Goal: Information Seeking & Learning: Learn about a topic

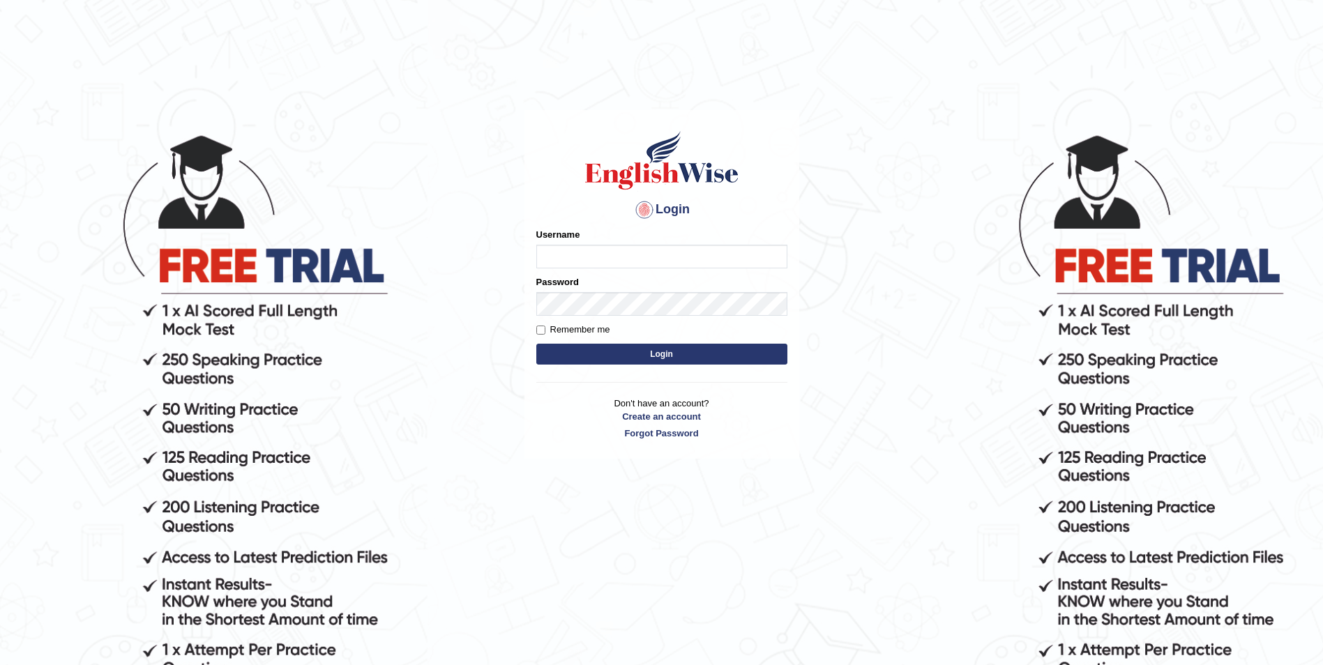
type input "Woldemariam12"
click at [656, 354] on button "Login" at bounding box center [661, 354] width 251 height 21
click at [659, 367] on form "Please fix the following errors: Username Woldemariam12 Password Remember me Lo…" at bounding box center [661, 298] width 251 height 140
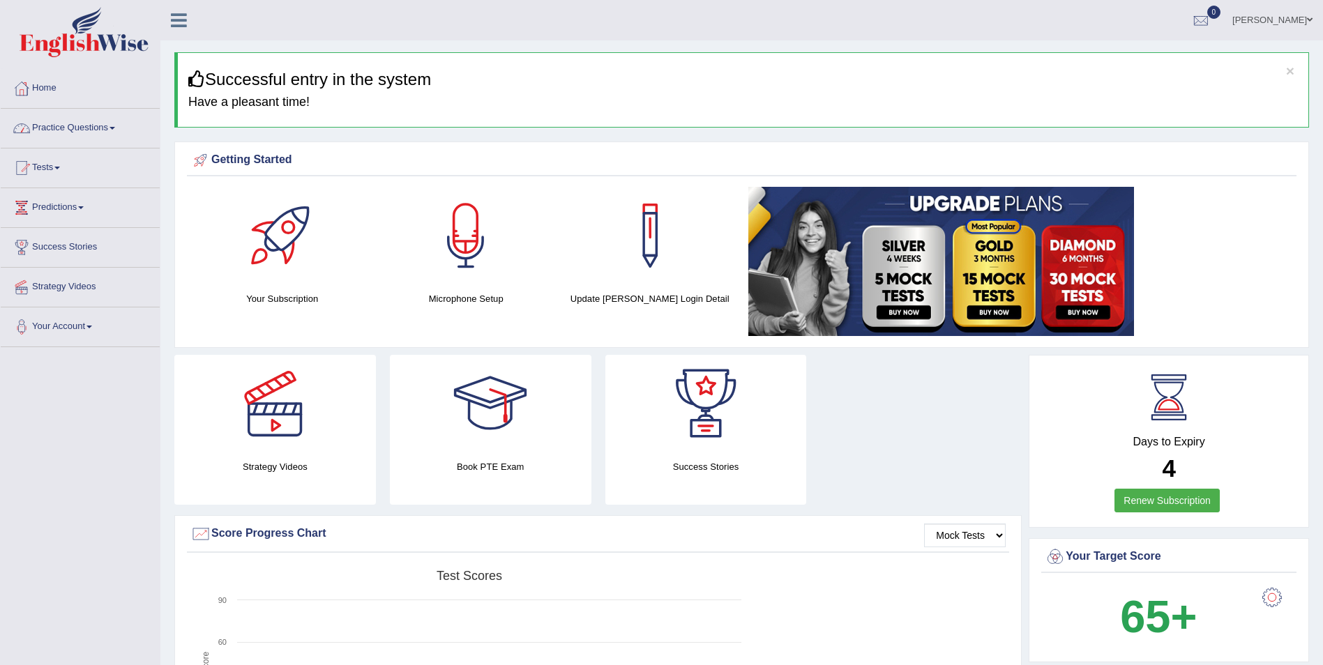
click at [107, 135] on link "Practice Questions" at bounding box center [80, 126] width 159 height 35
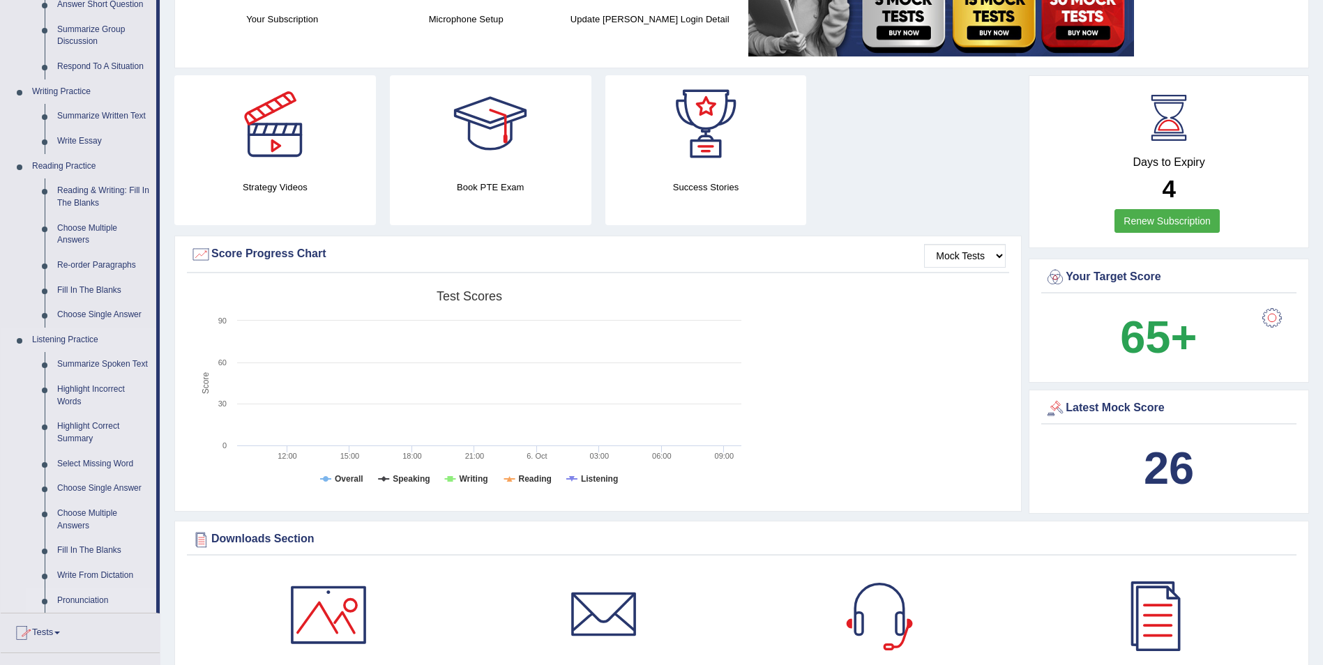
scroll to position [279, 0]
click at [84, 425] on link "Highlight Correct Summary" at bounding box center [103, 433] width 105 height 37
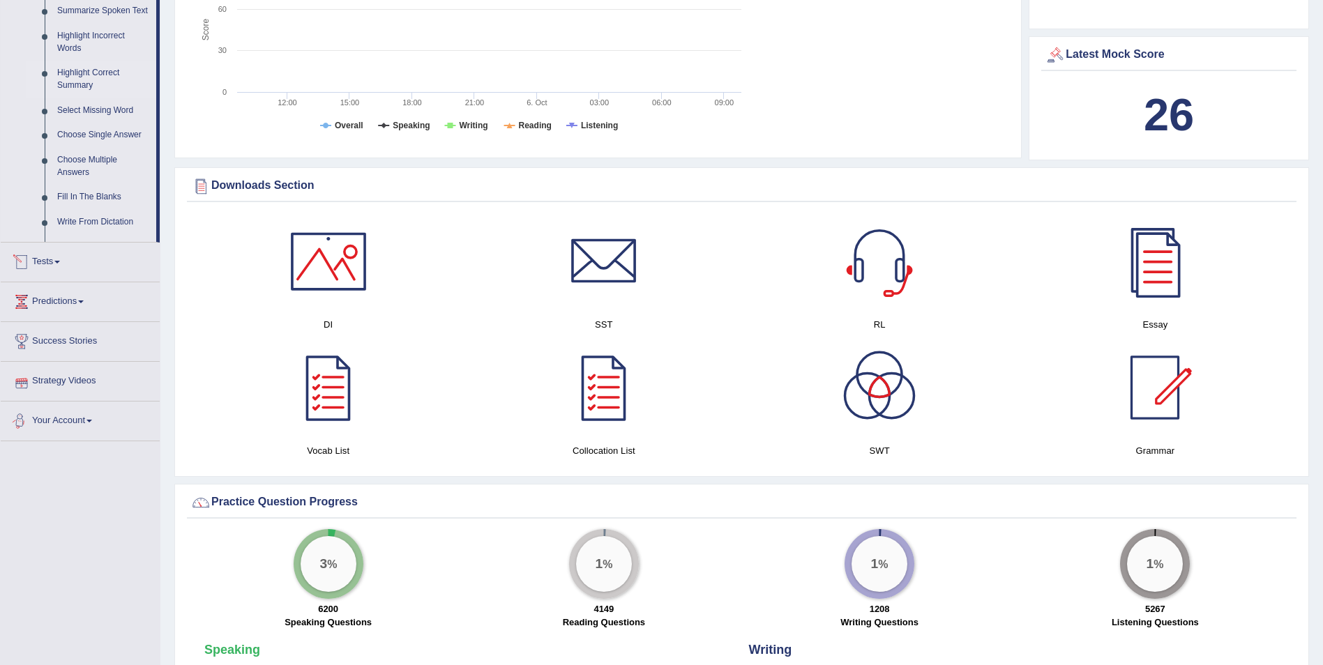
scroll to position [996, 0]
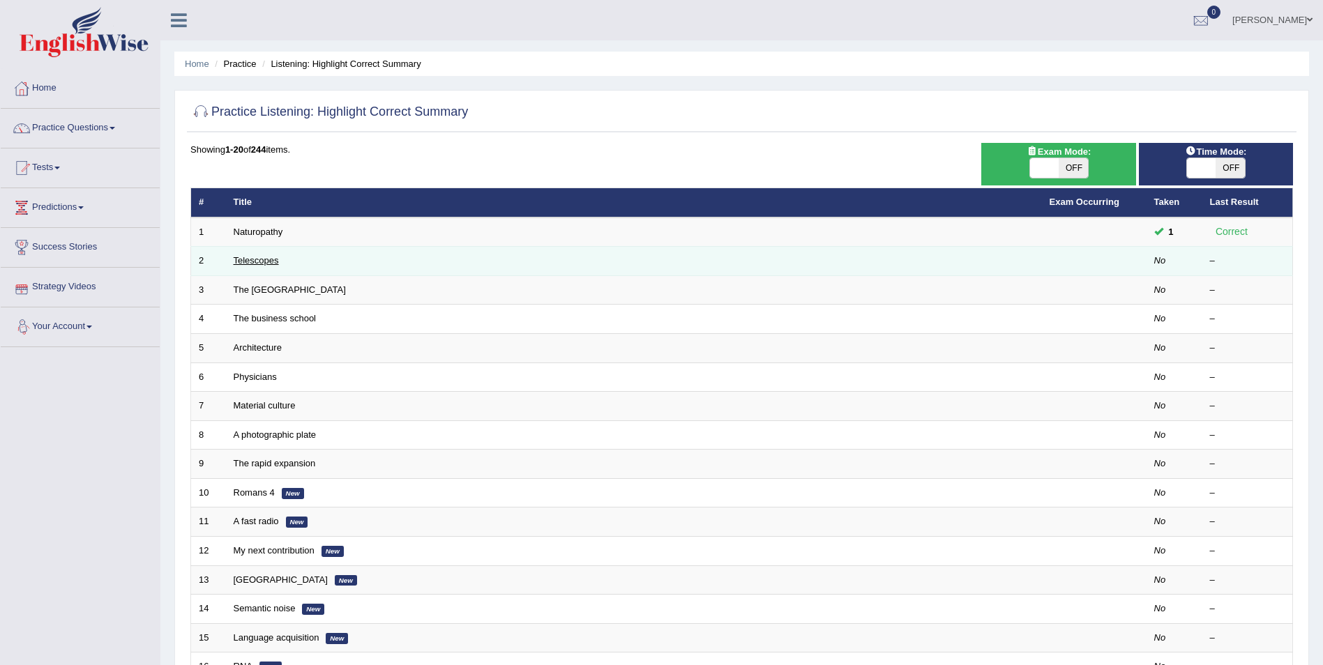
click at [261, 265] on link "Telescopes" at bounding box center [256, 260] width 45 height 10
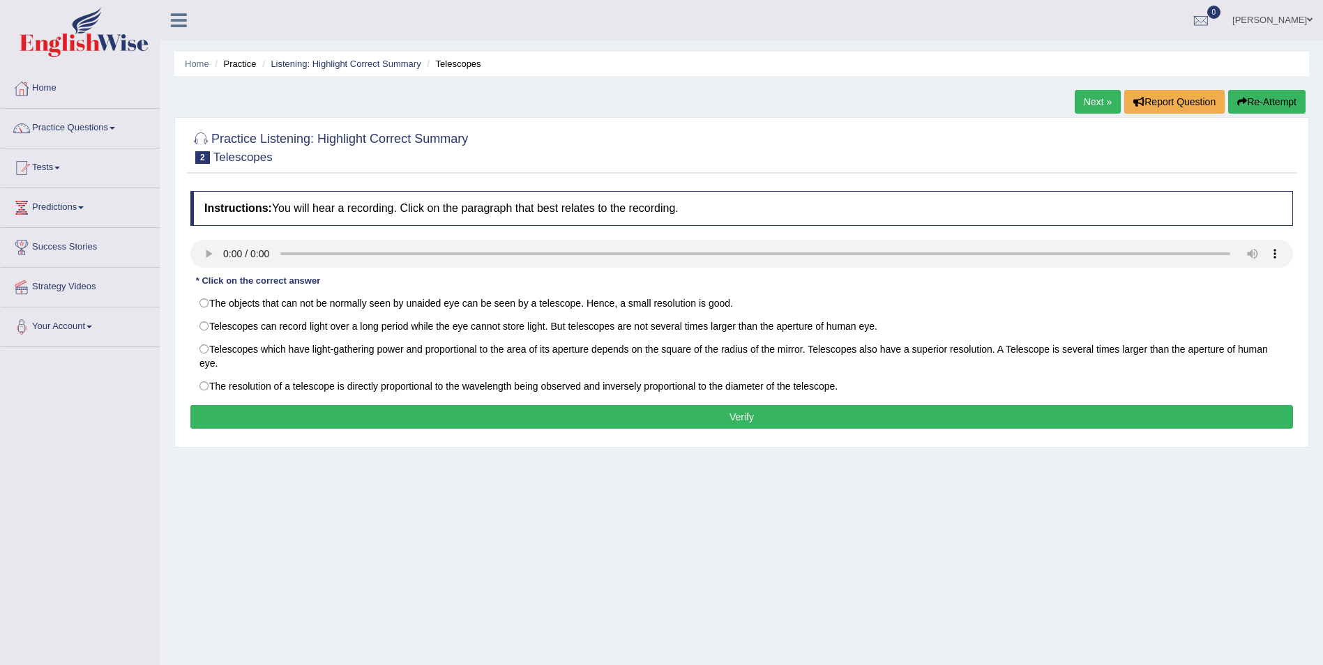
click at [959, 571] on div "Home Practice Listening: Highlight Correct Summary Telescopes Next » Report Que…" at bounding box center [741, 348] width 1162 height 697
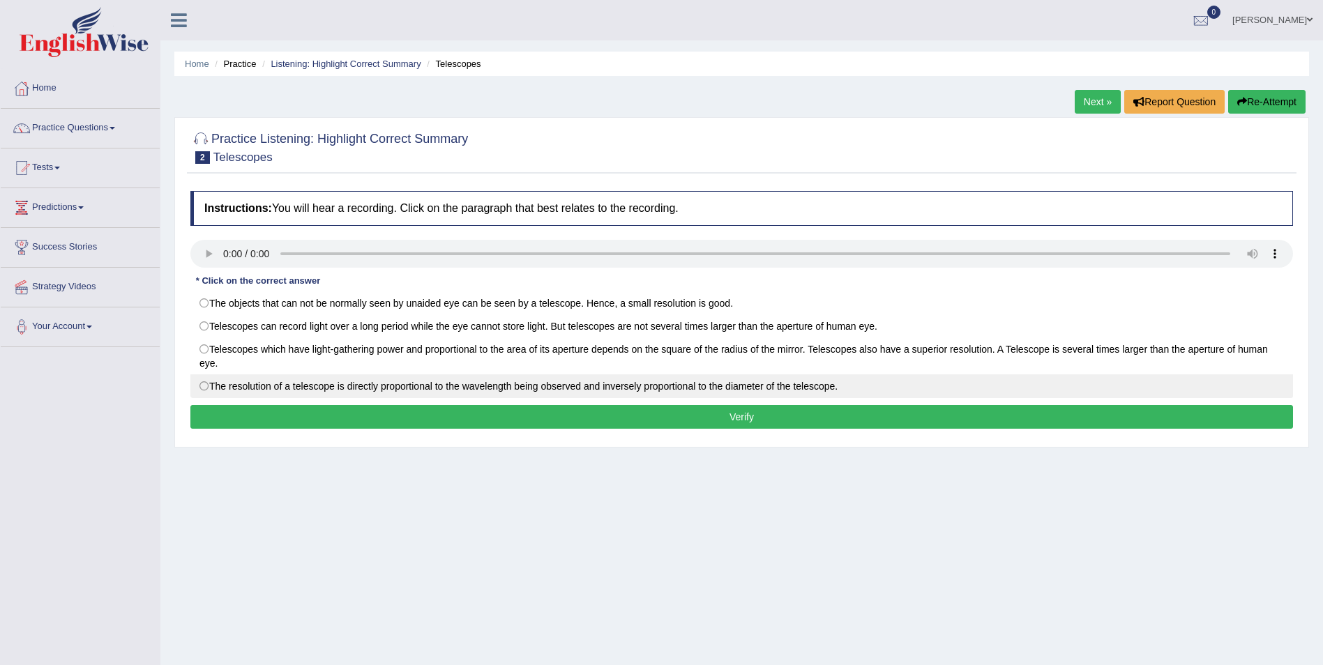
click at [204, 388] on label "The resolution of a telescope is directly proportional to the wavelength being …" at bounding box center [741, 386] width 1102 height 24
radio input "true"
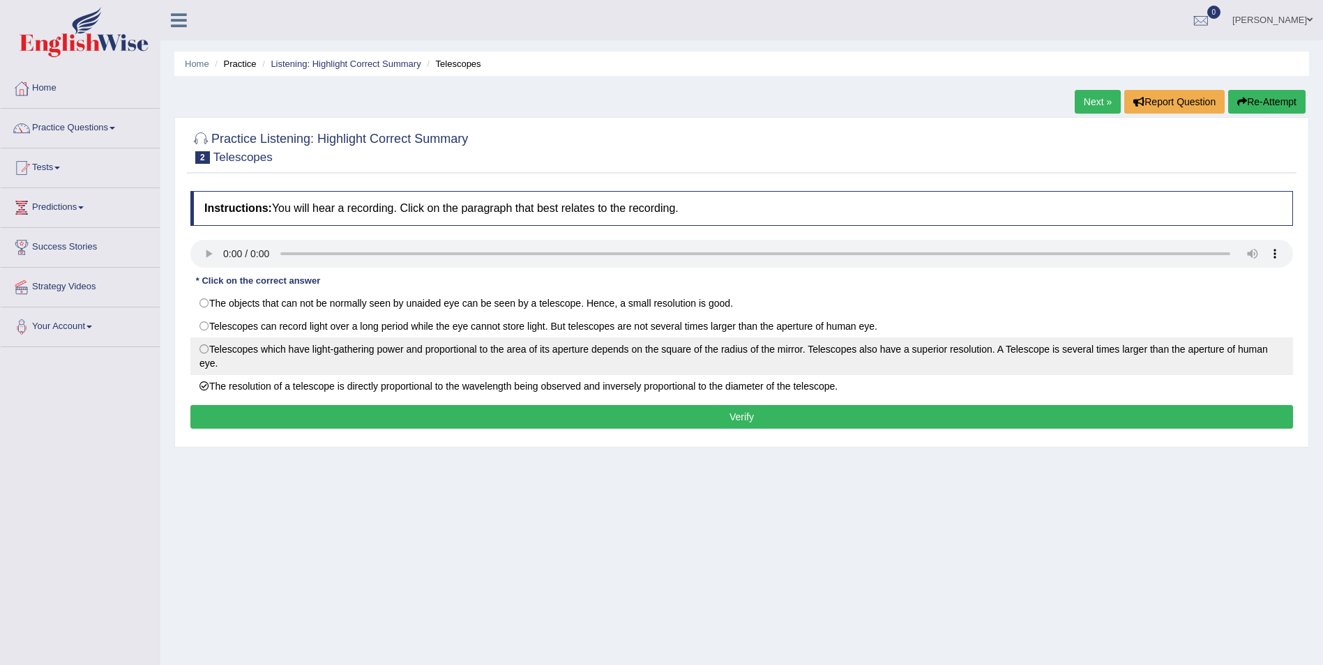
click at [204, 351] on label "Telescopes which have light-gathering power and proportional to the area of its…" at bounding box center [741, 356] width 1102 height 38
radio input "true"
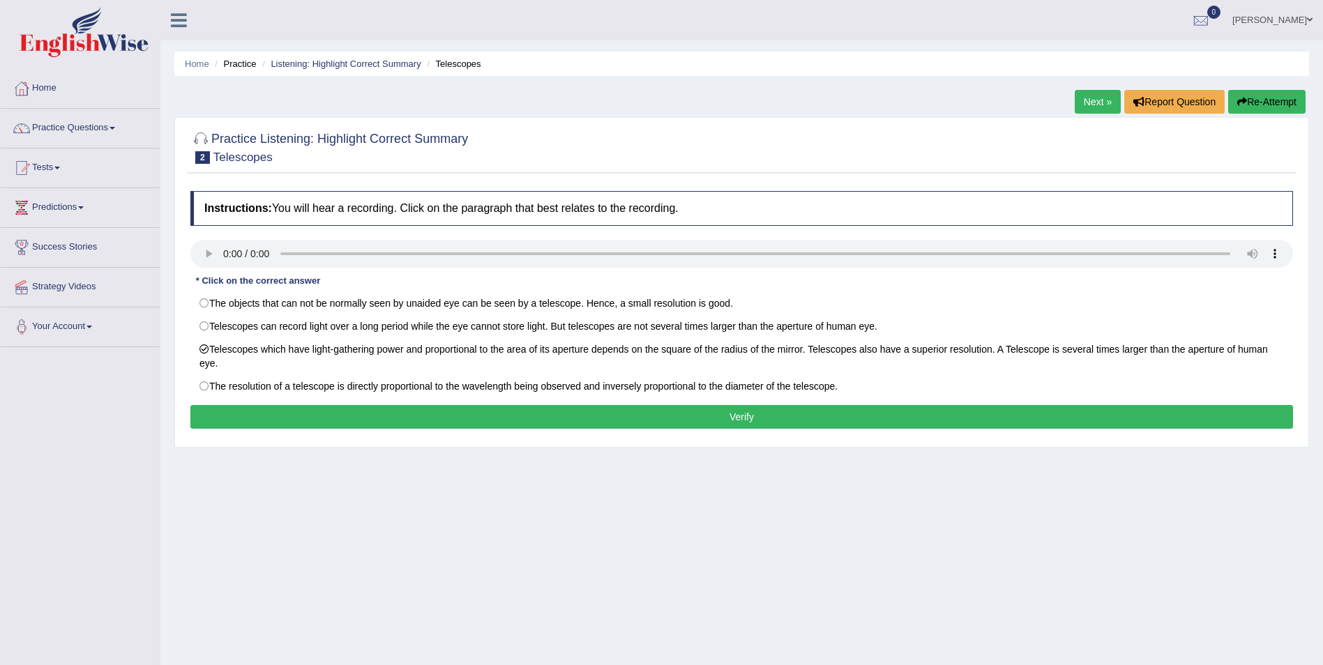
click at [712, 419] on button "Verify" at bounding box center [741, 417] width 1102 height 24
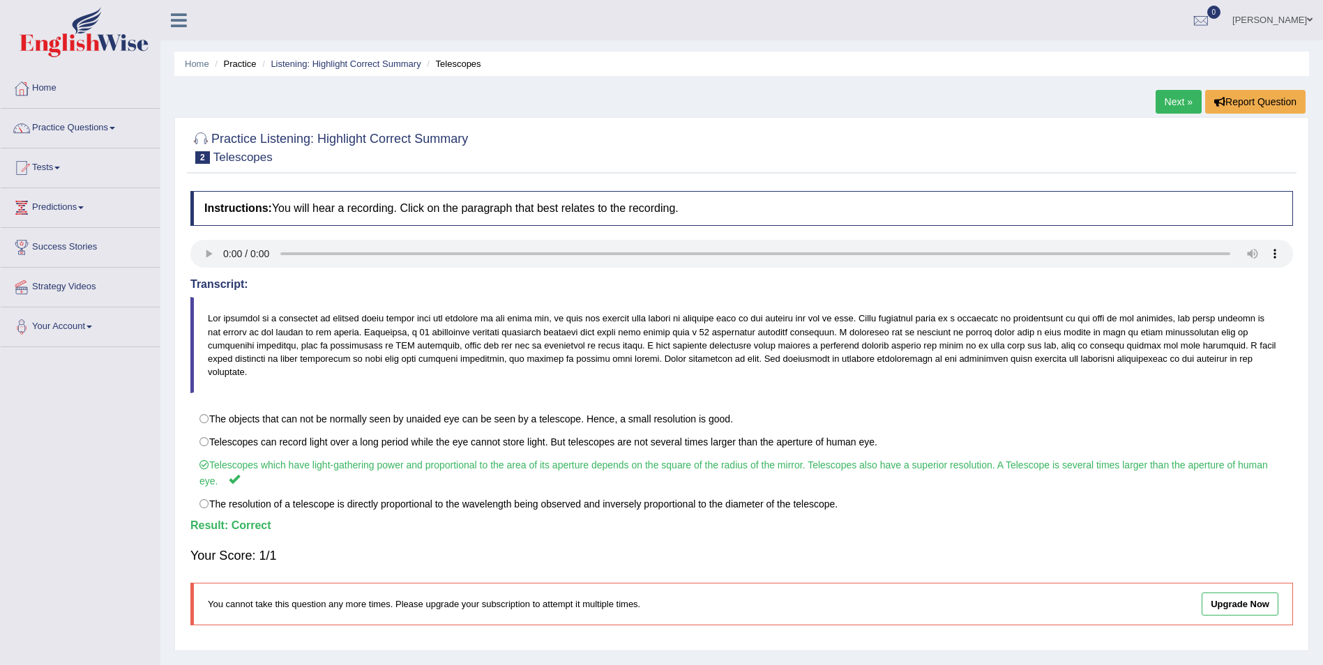
click at [1174, 97] on link "Next »" at bounding box center [1178, 102] width 46 height 24
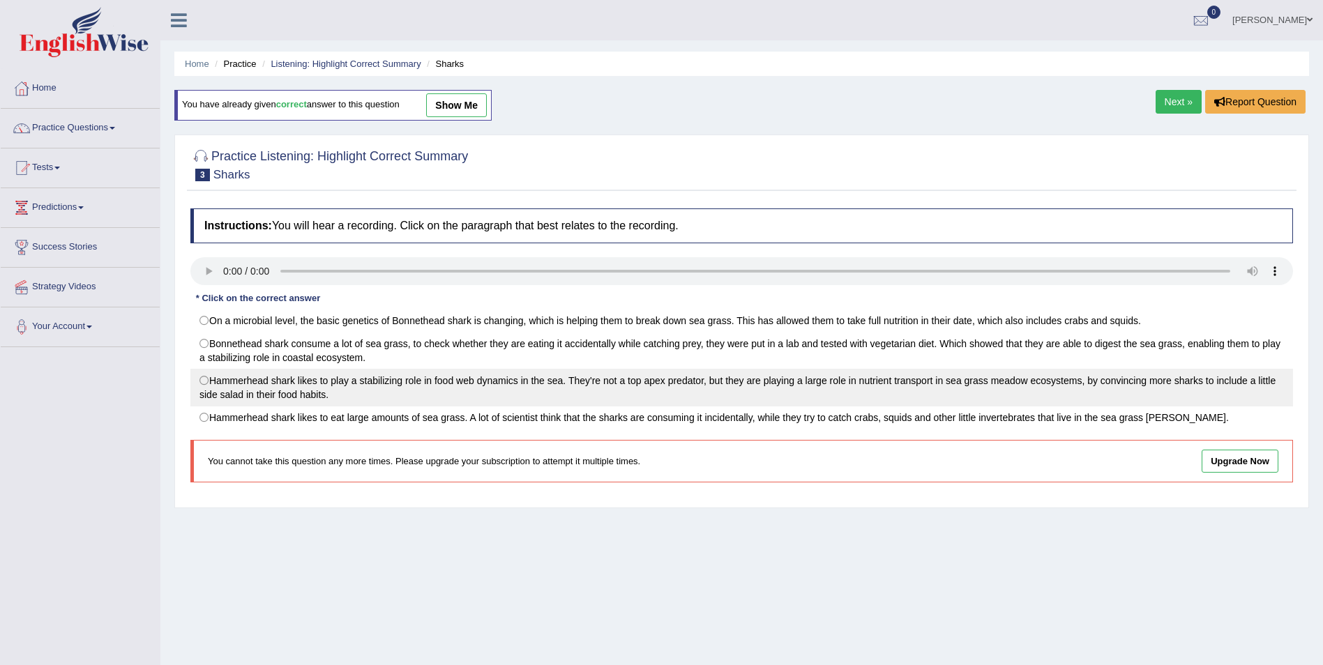
click at [206, 381] on label "Hammerhead shark likes to play a stabilizing role in food web dynamics in the s…" at bounding box center [741, 388] width 1102 height 38
radio input "true"
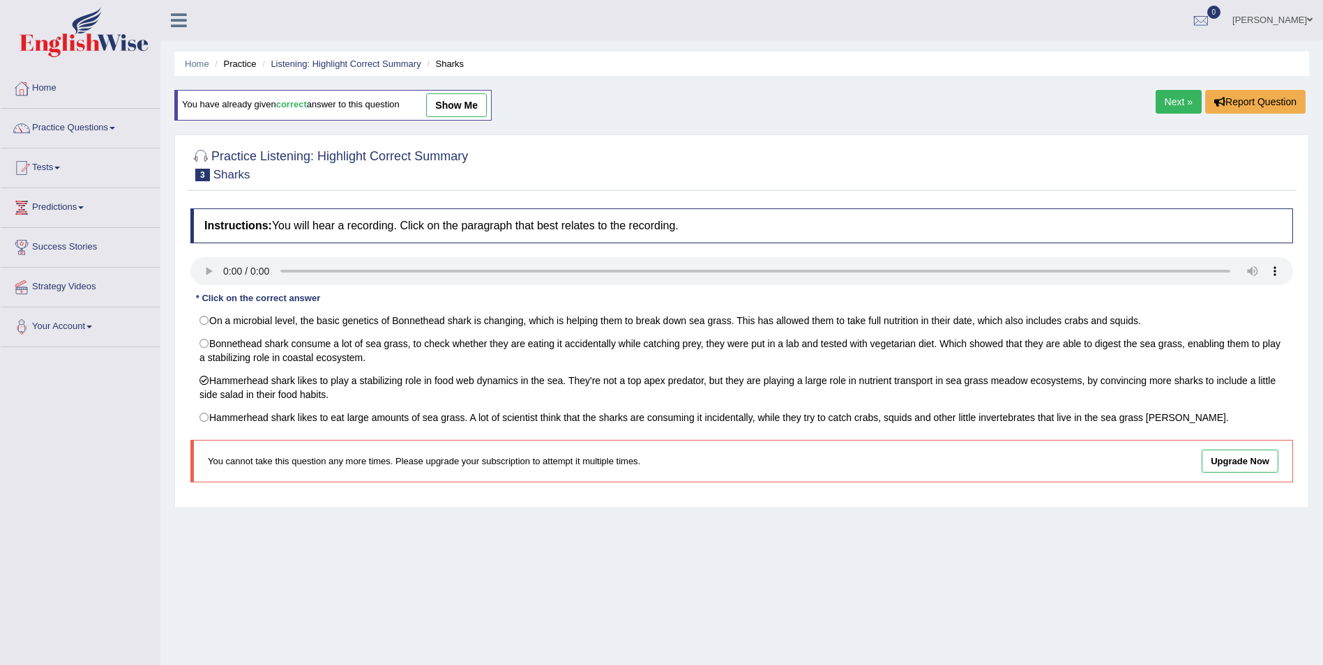
click at [1181, 98] on link "Next »" at bounding box center [1178, 102] width 46 height 24
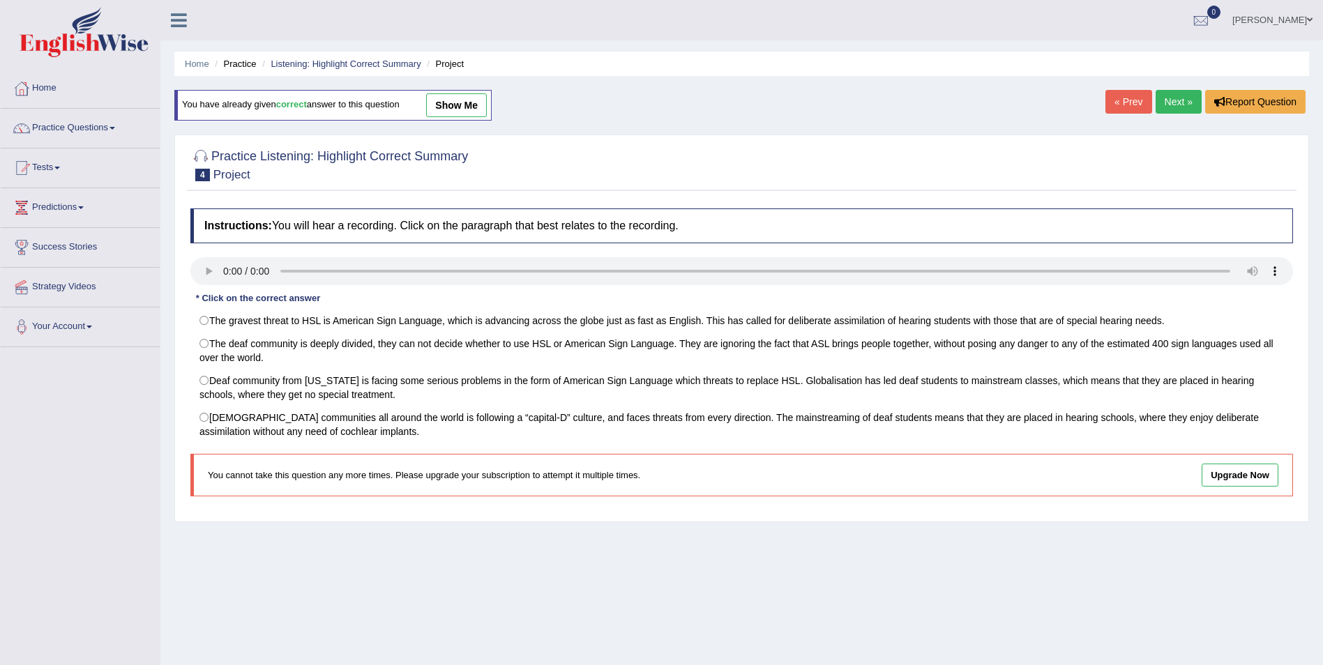
click at [1187, 91] on link "Next »" at bounding box center [1178, 102] width 46 height 24
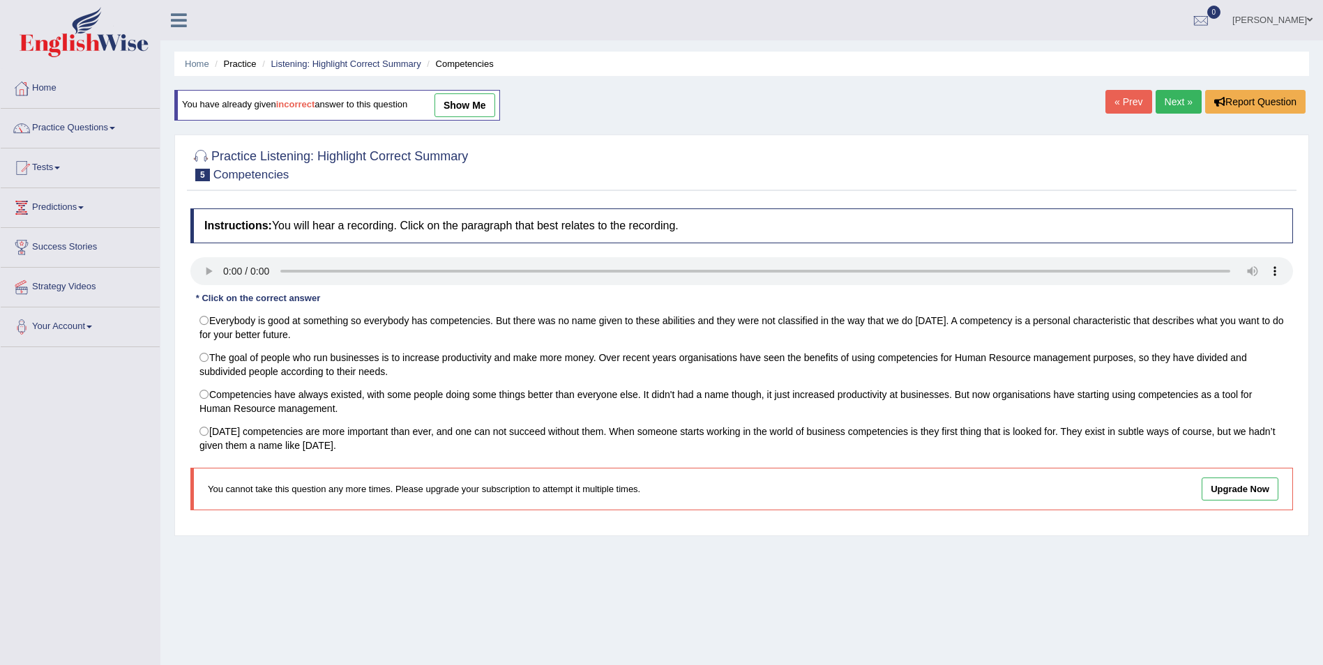
click at [1166, 98] on link "Next »" at bounding box center [1178, 102] width 46 height 24
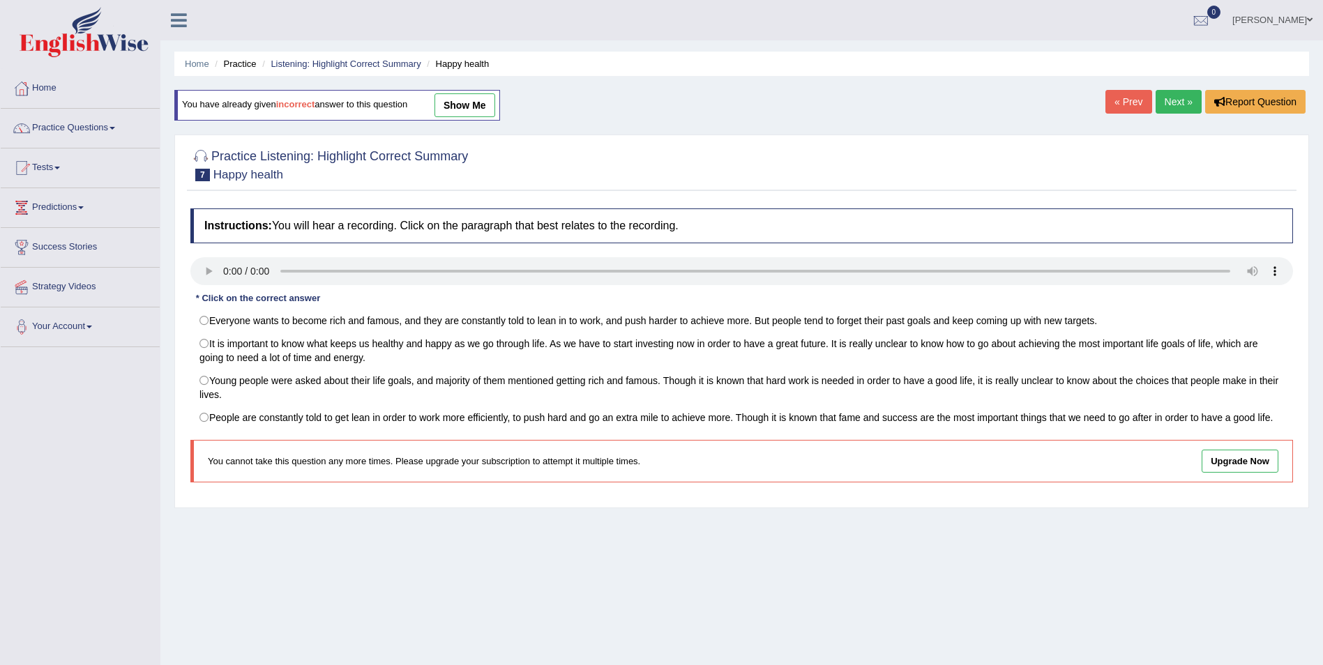
click at [1181, 96] on link "Next »" at bounding box center [1178, 102] width 46 height 24
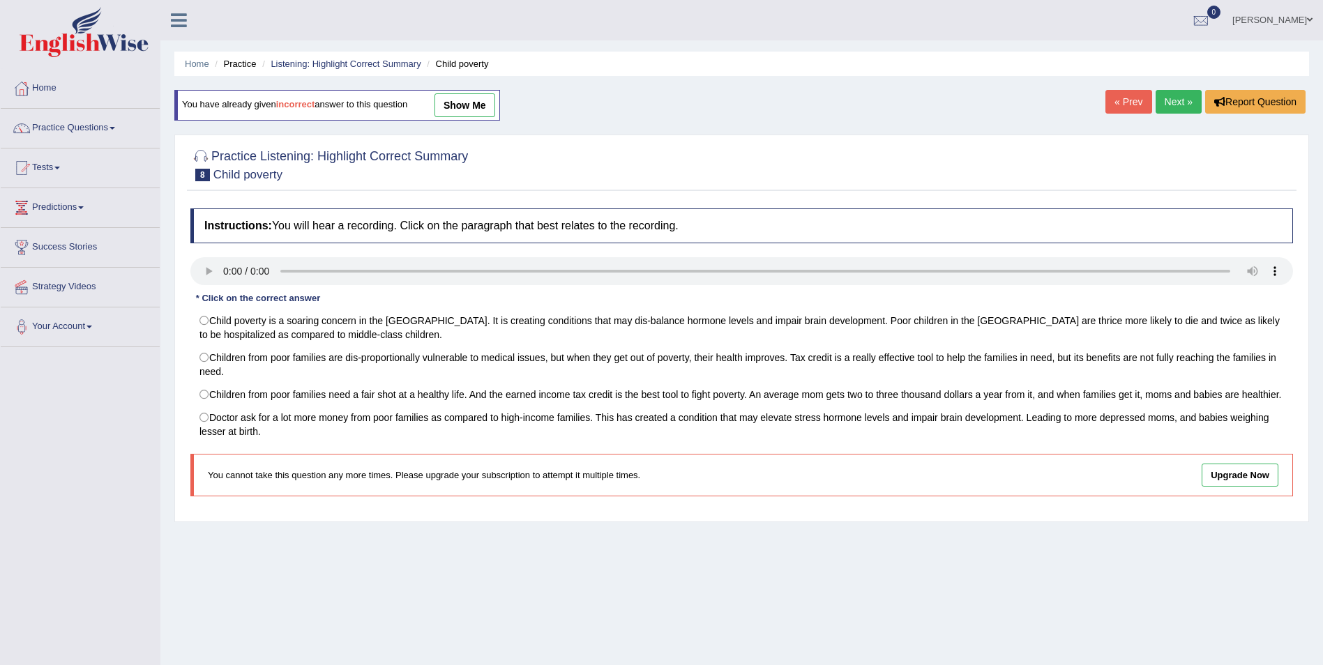
click at [1181, 96] on link "Next »" at bounding box center [1178, 102] width 46 height 24
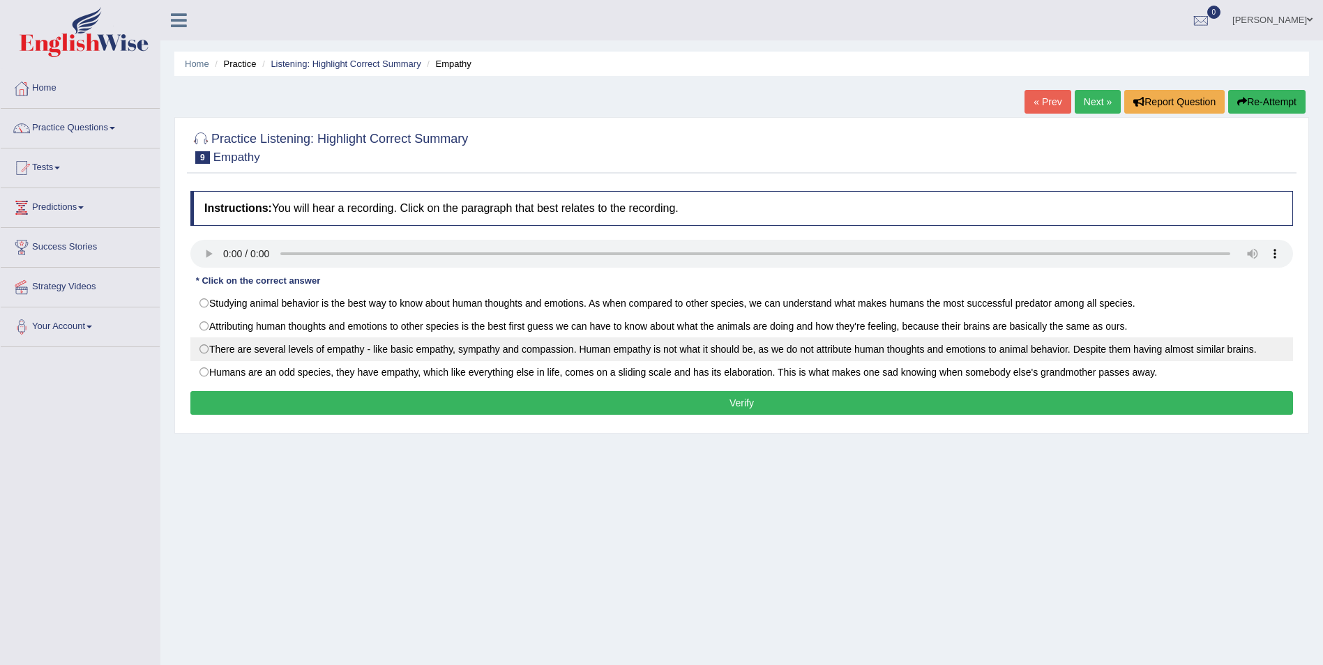
click at [205, 358] on label "There are several levels of empathy - like basic empathy, sympathy and compassi…" at bounding box center [741, 349] width 1102 height 24
radio input "true"
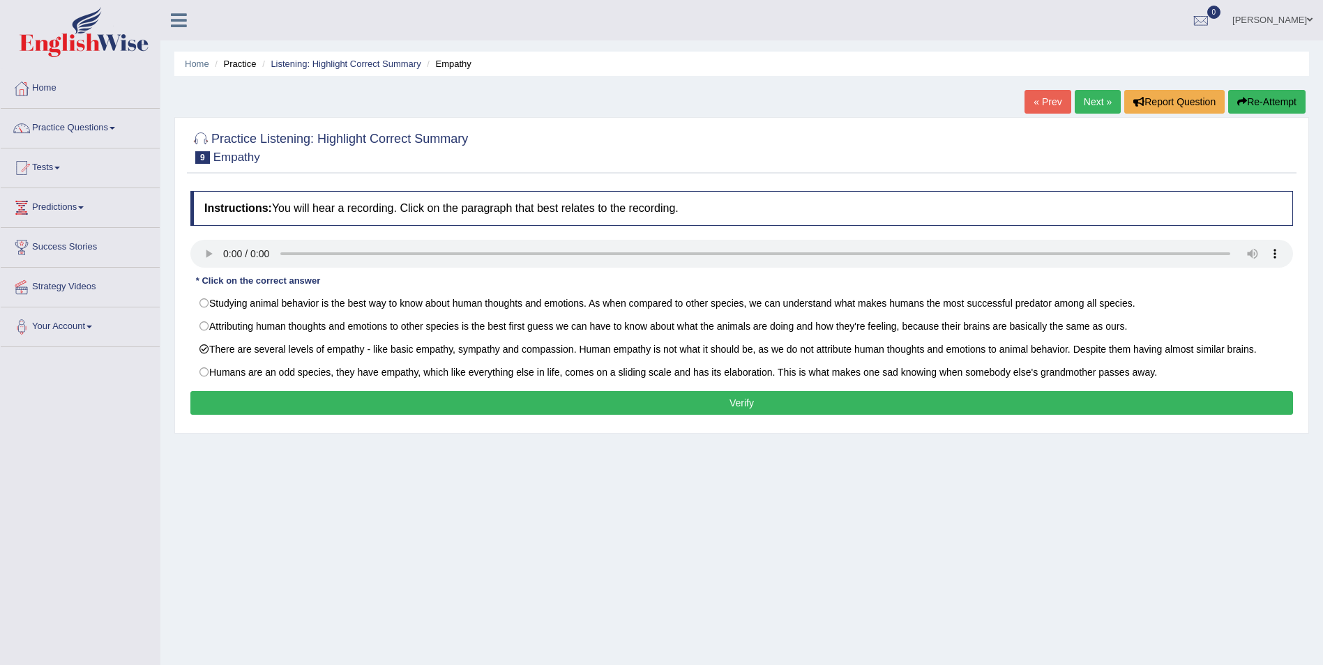
click at [558, 411] on button "Verify" at bounding box center [741, 403] width 1102 height 24
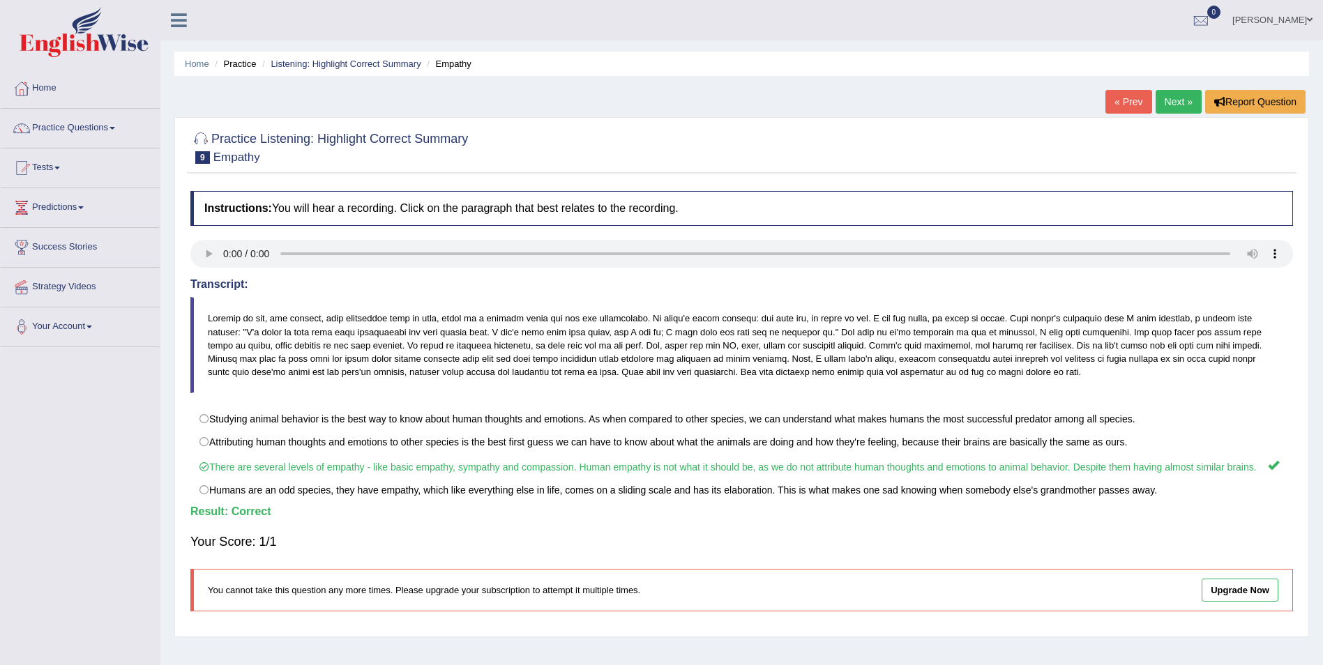
click at [1168, 97] on link "Next »" at bounding box center [1178, 102] width 46 height 24
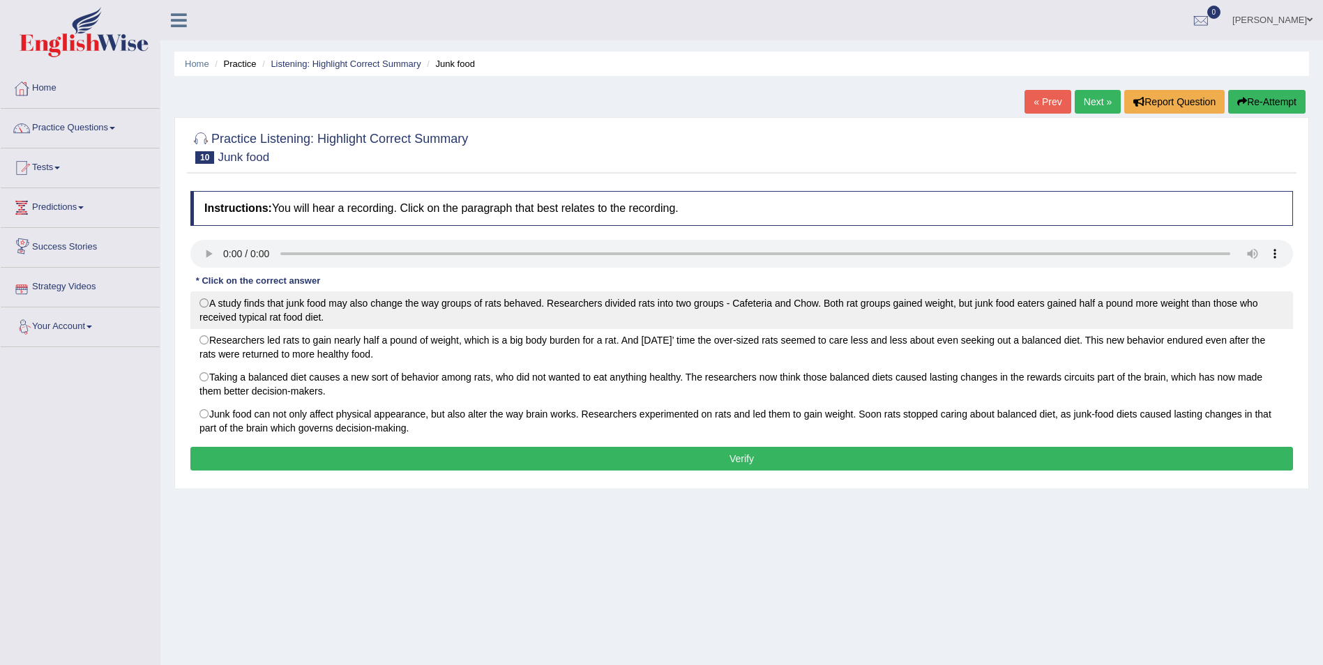
click at [206, 310] on label "A study finds that junk food may also change the way groups of rats behaved. Re…" at bounding box center [741, 310] width 1102 height 38
radio input "true"
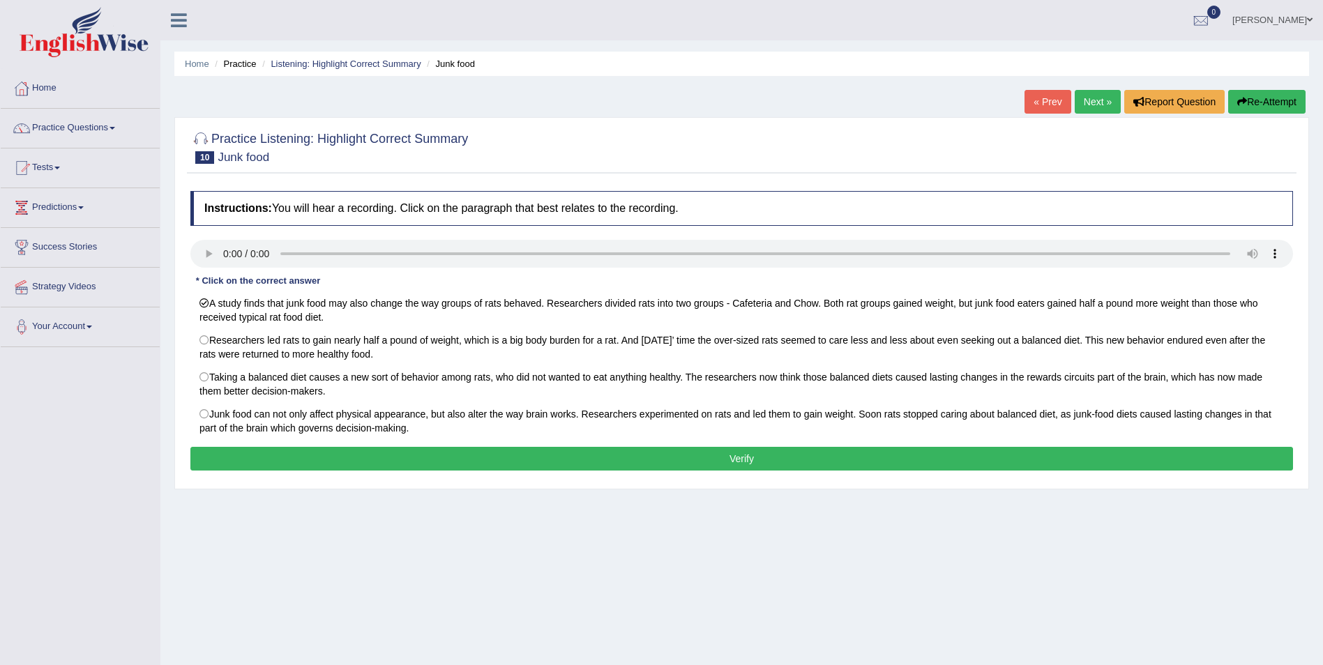
click at [340, 465] on button "Verify" at bounding box center [741, 459] width 1102 height 24
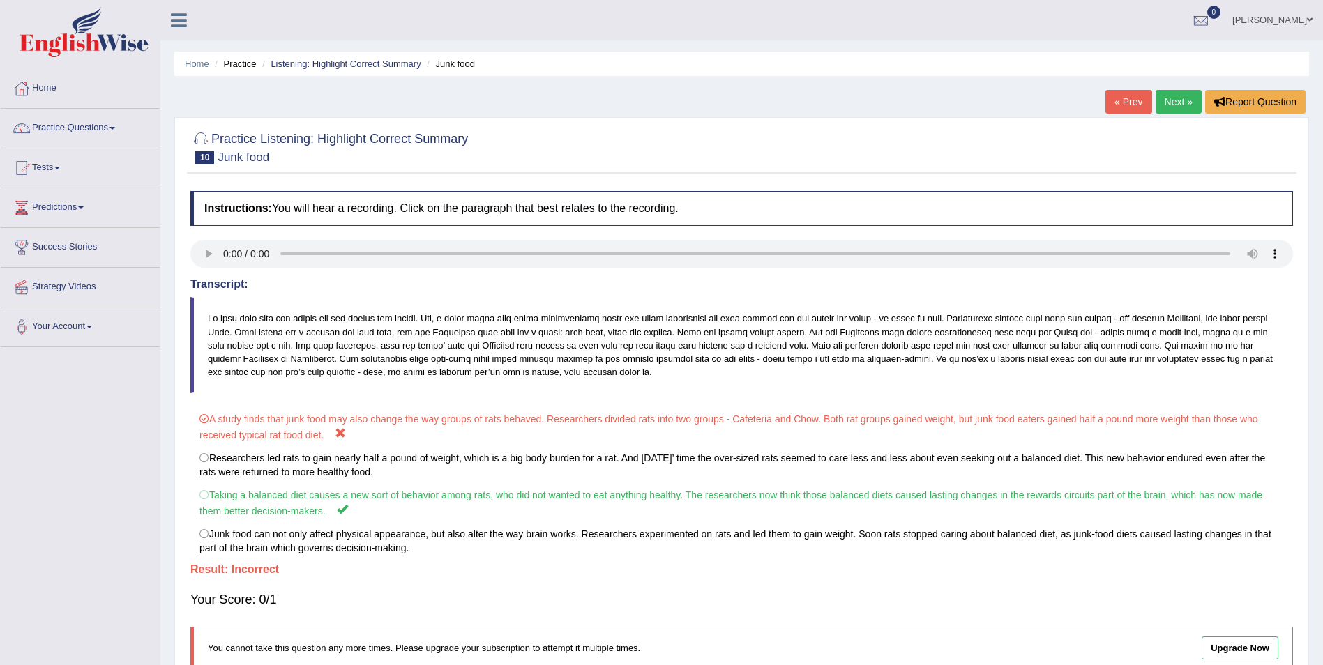
click at [1168, 100] on link "Next »" at bounding box center [1178, 102] width 46 height 24
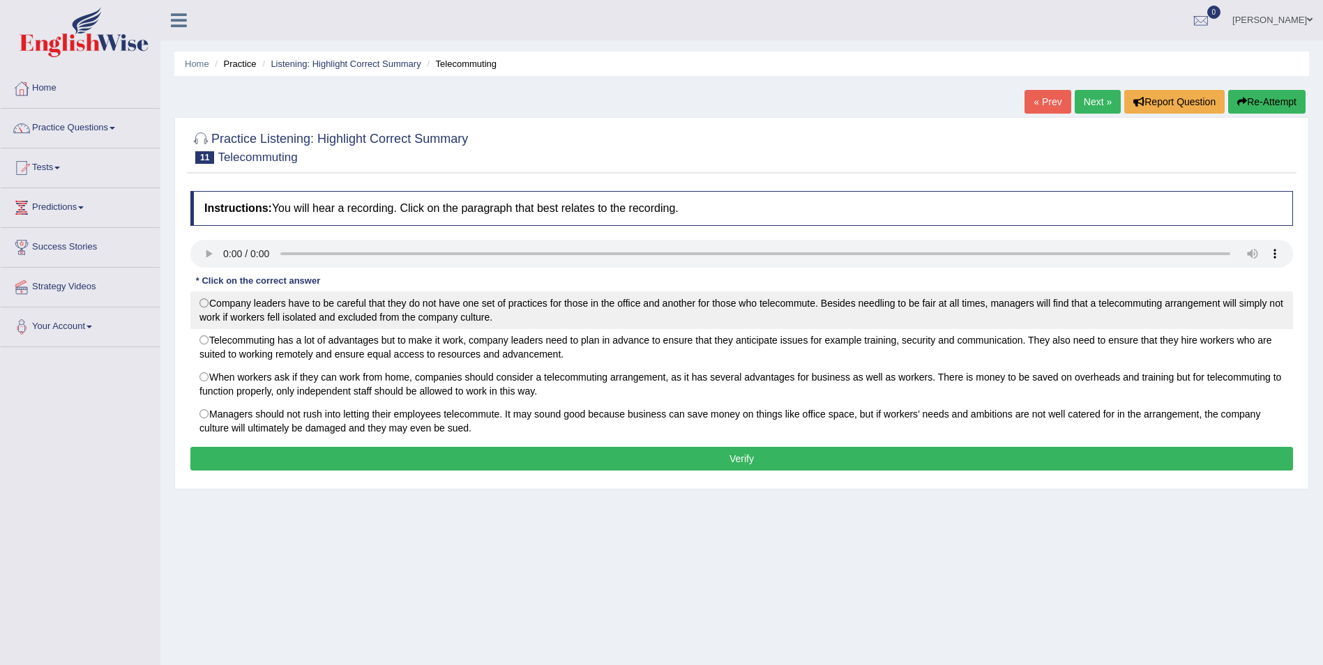
click at [209, 299] on label "Company leaders have to be careful that they do not have one set of practices f…" at bounding box center [741, 310] width 1102 height 38
radio input "true"
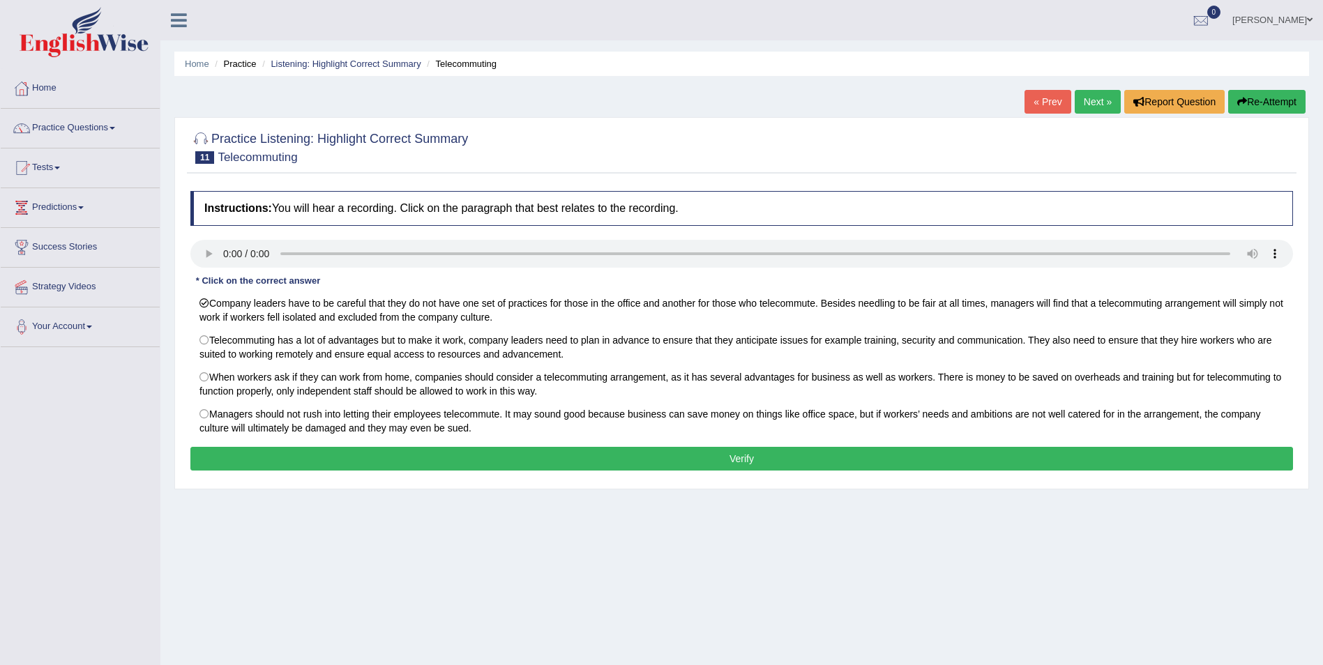
click at [682, 448] on div "Instructions: You will hear a recording. Click on the paragraph that best relat…" at bounding box center [741, 333] width 1109 height 298
click at [687, 457] on button "Verify" at bounding box center [741, 459] width 1102 height 24
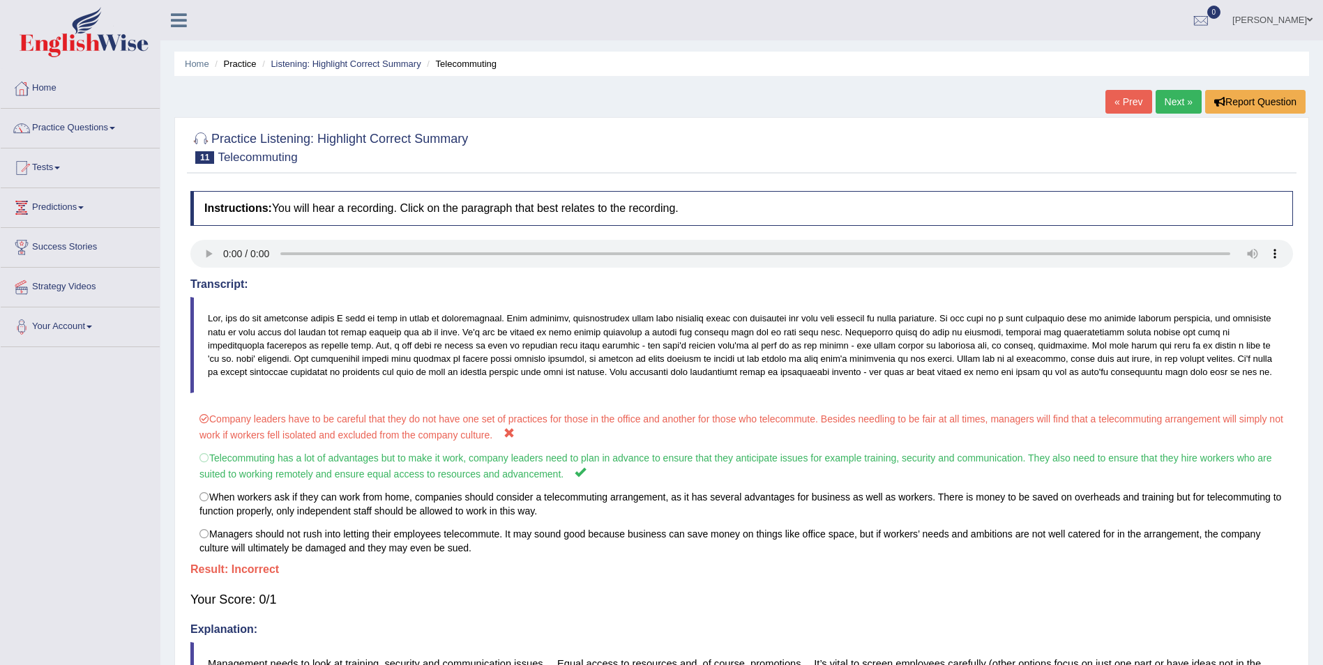
click at [1165, 105] on link "Next »" at bounding box center [1178, 102] width 46 height 24
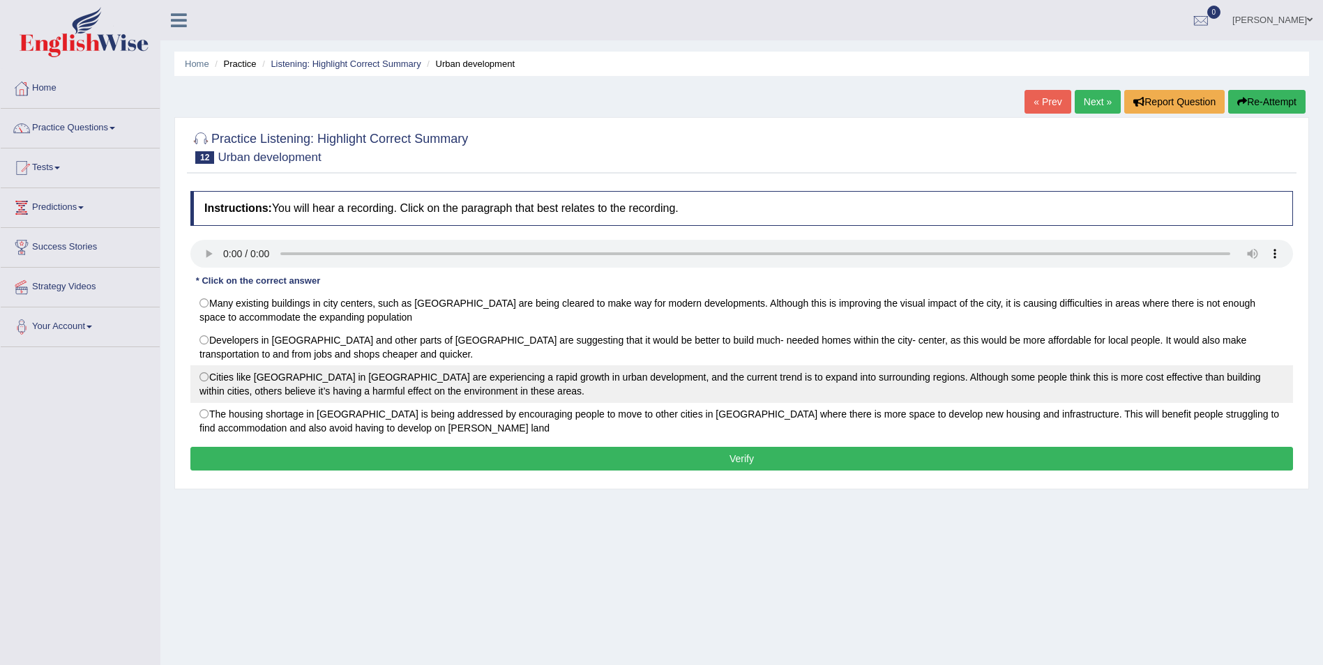
click at [198, 377] on label "Cities like [GEOGRAPHIC_DATA] in [GEOGRAPHIC_DATA] are experiencing a rapid gro…" at bounding box center [741, 384] width 1102 height 38
radio input "true"
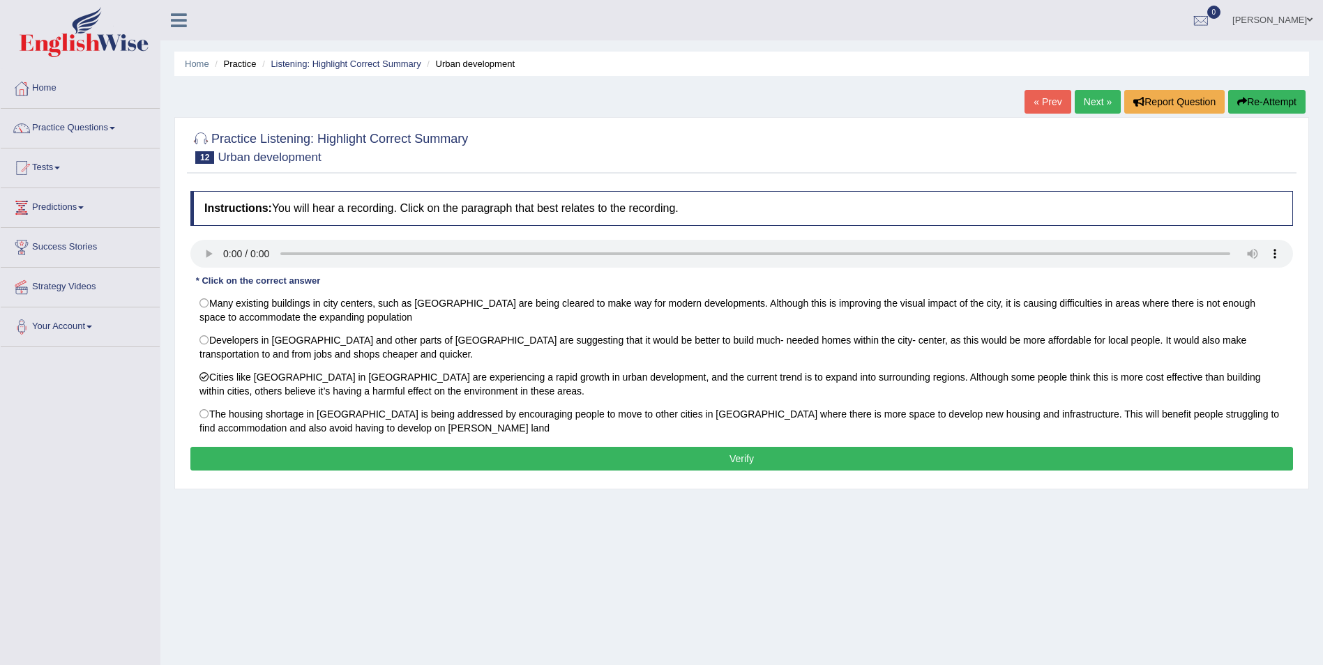
click at [405, 466] on button "Verify" at bounding box center [741, 459] width 1102 height 24
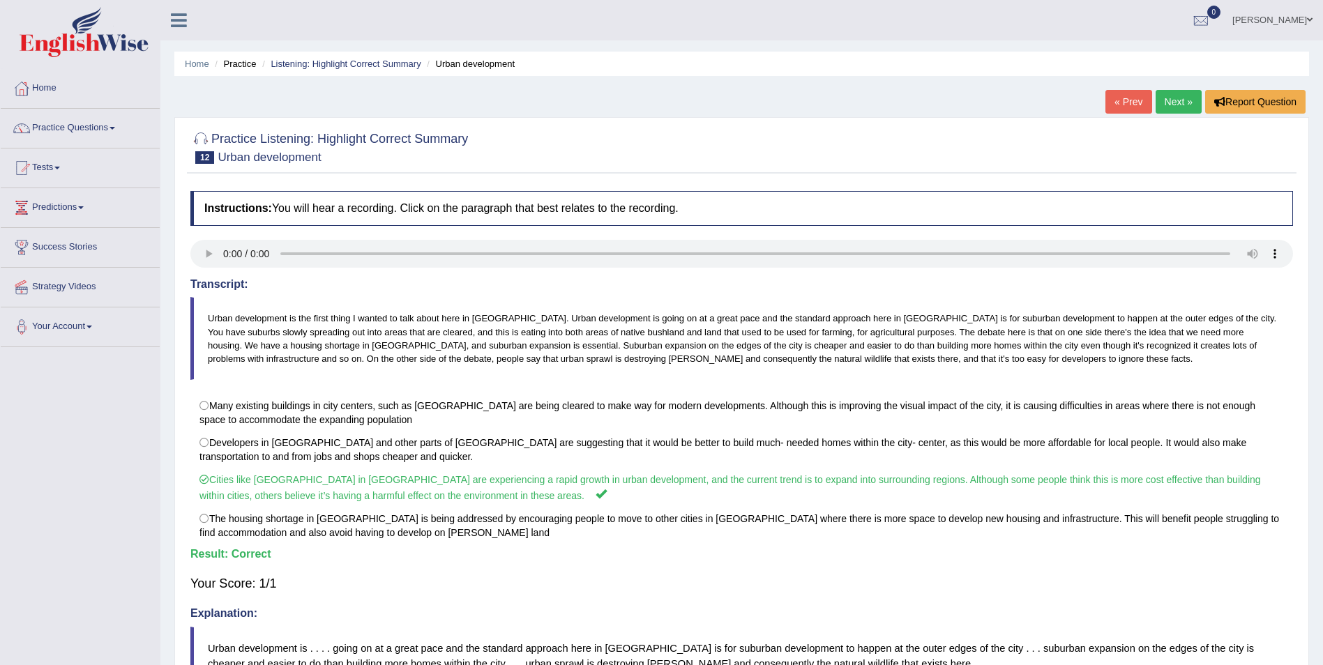
click at [1166, 103] on link "Next »" at bounding box center [1178, 102] width 46 height 24
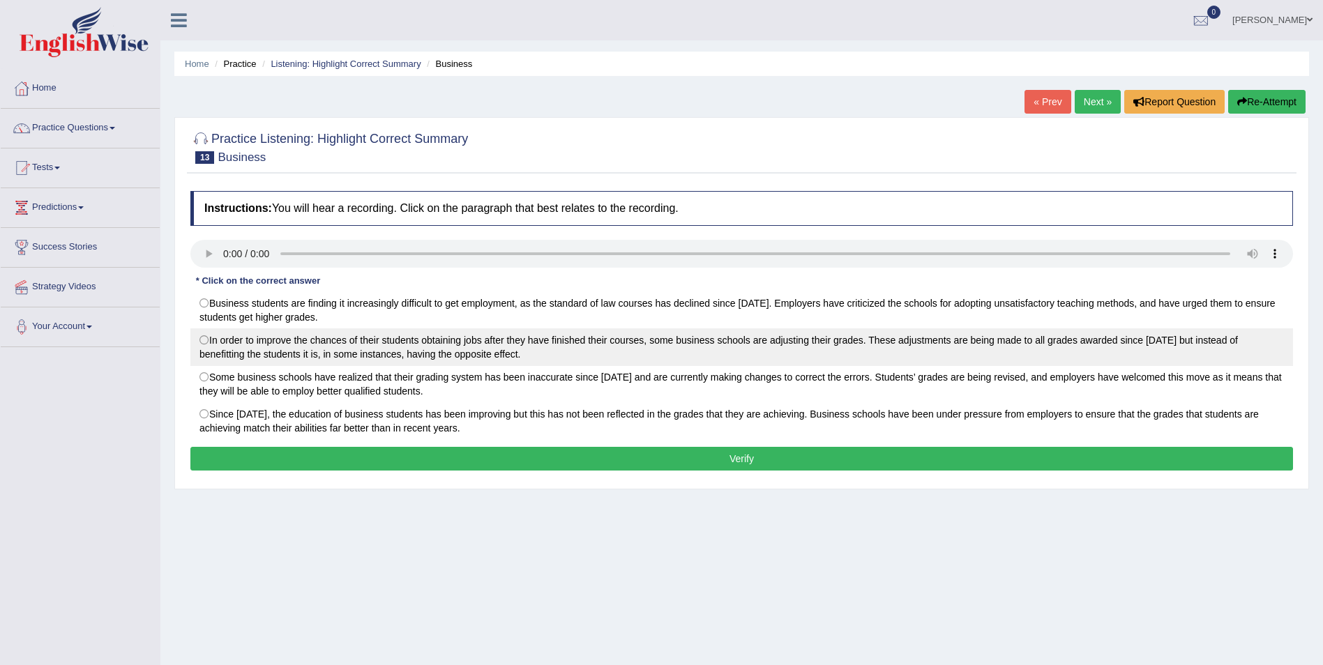
click at [204, 342] on label "In order to improve the chances of their students obtaining jobs after they hav…" at bounding box center [741, 347] width 1102 height 38
radio input "true"
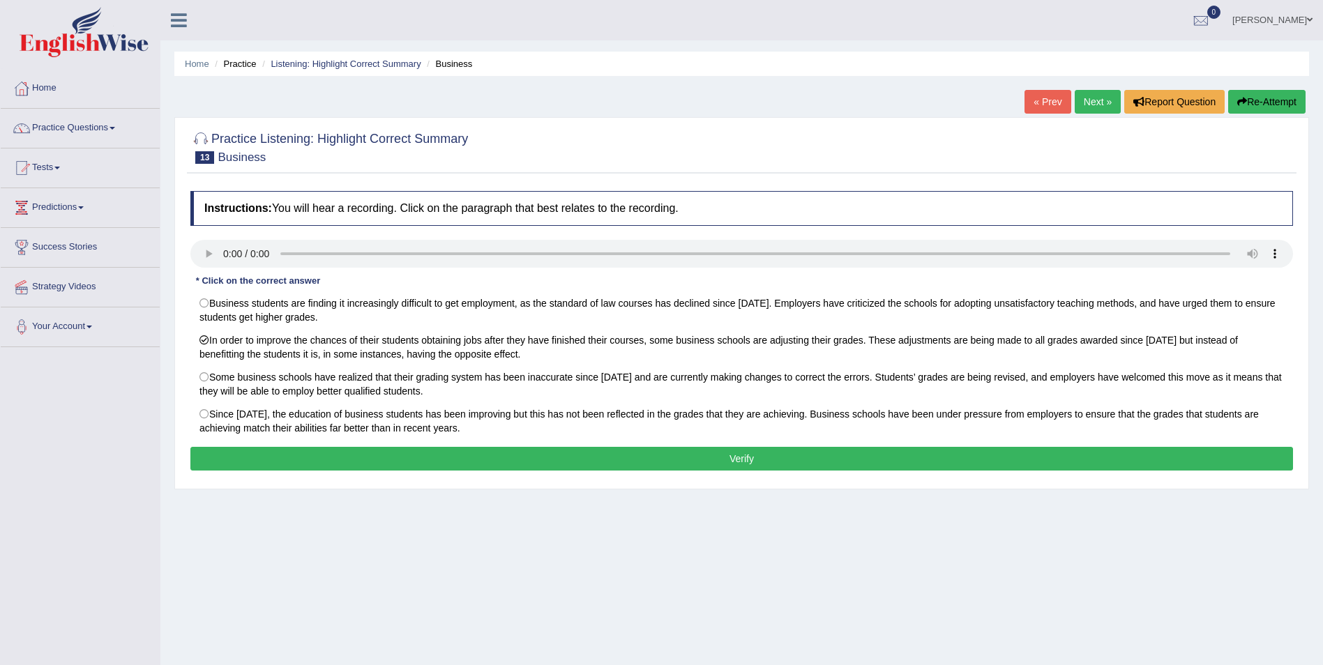
click at [439, 462] on button "Verify" at bounding box center [741, 459] width 1102 height 24
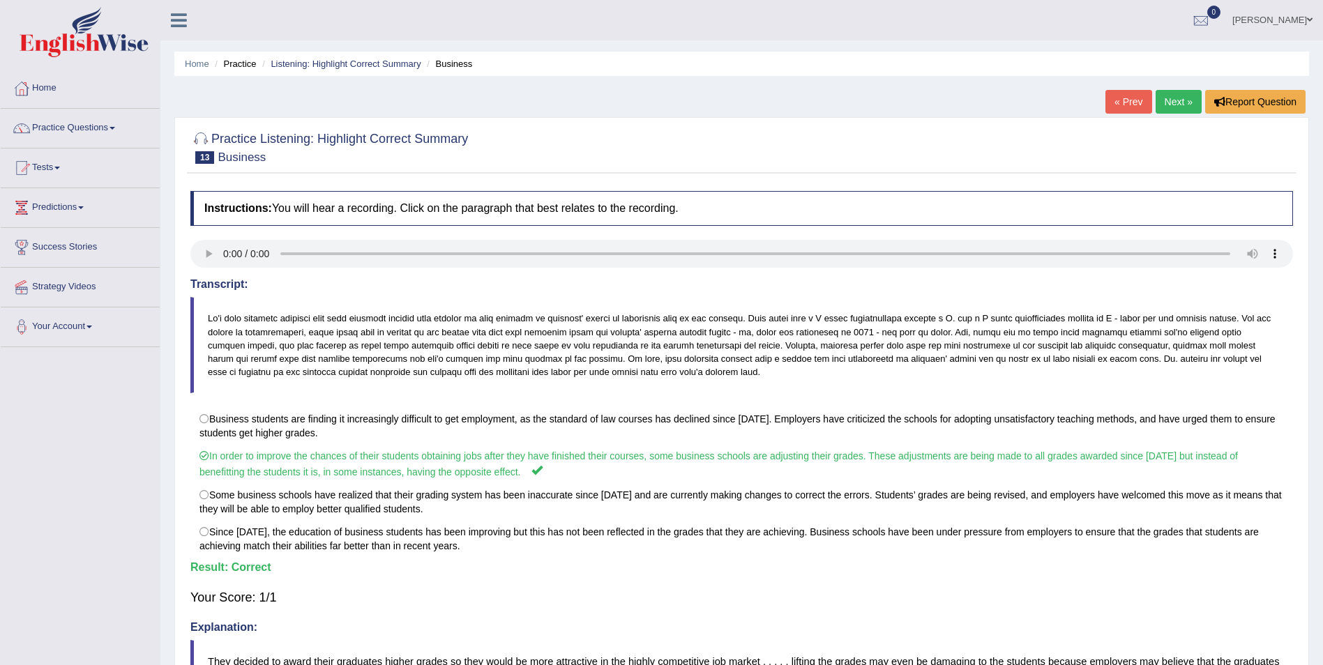
click at [1163, 103] on link "Next »" at bounding box center [1178, 102] width 46 height 24
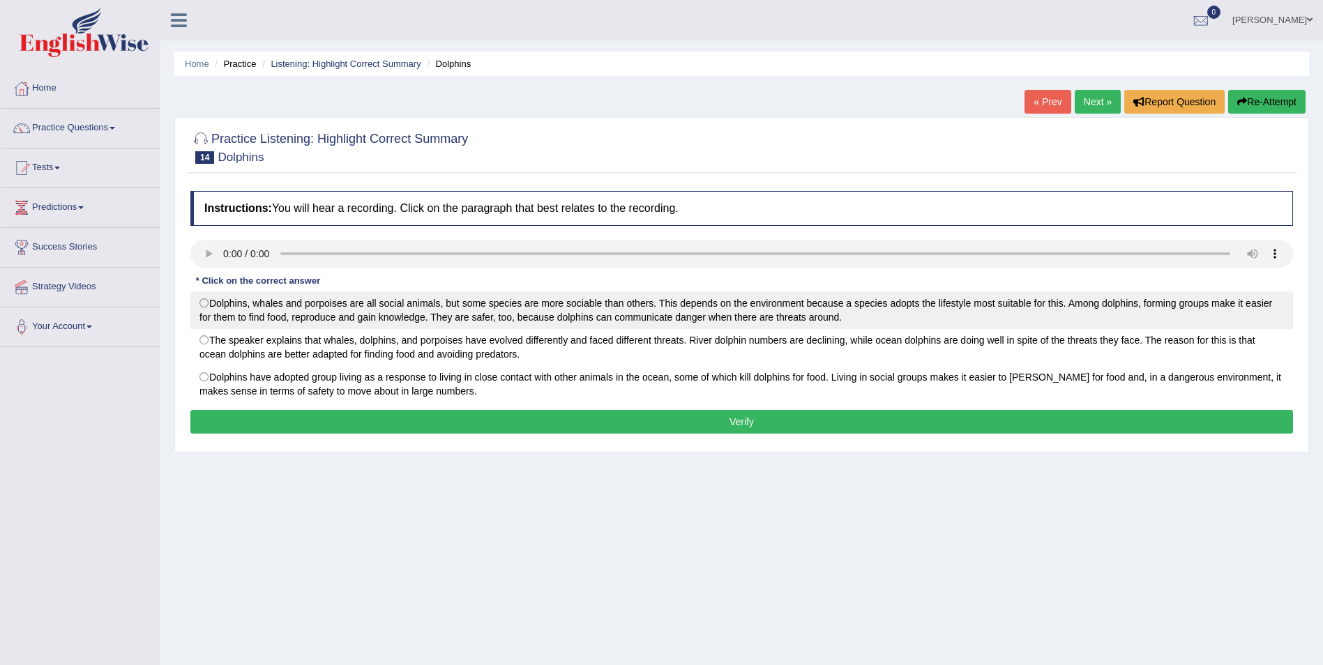
click at [201, 300] on label "Dolphins, whales and porpoises are all social animals, but some species are mor…" at bounding box center [741, 310] width 1102 height 38
radio input "true"
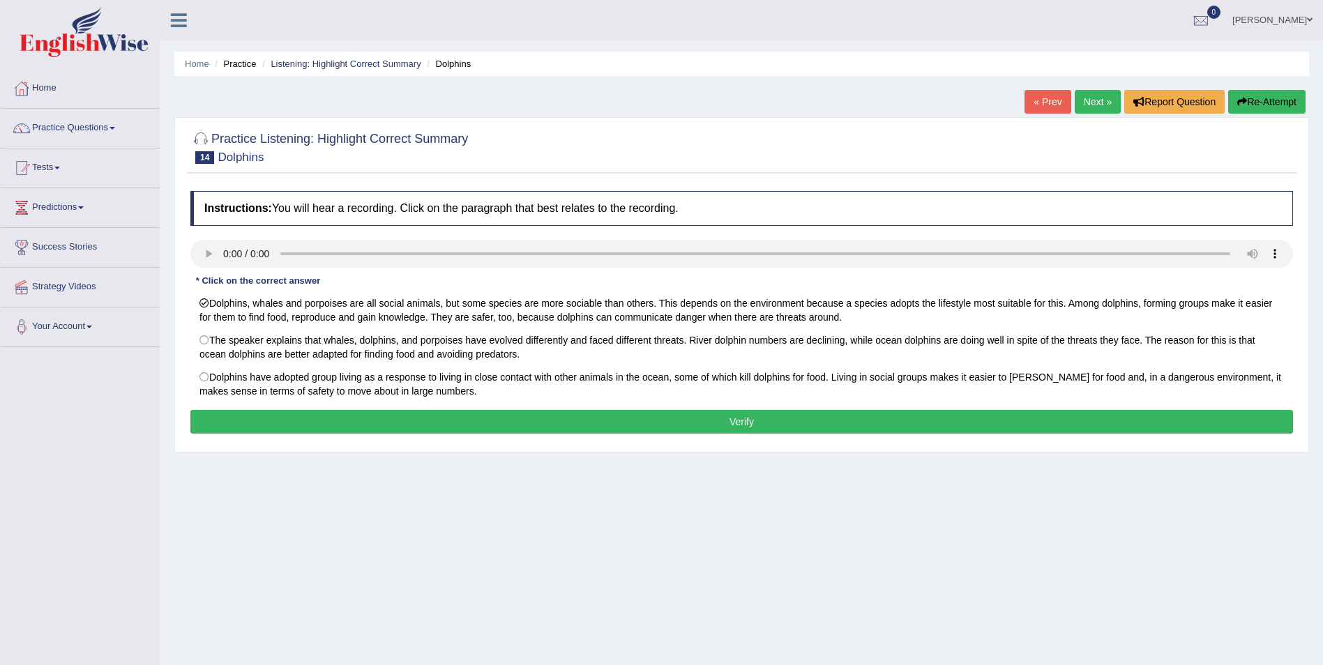
click at [747, 420] on button "Verify" at bounding box center [741, 422] width 1102 height 24
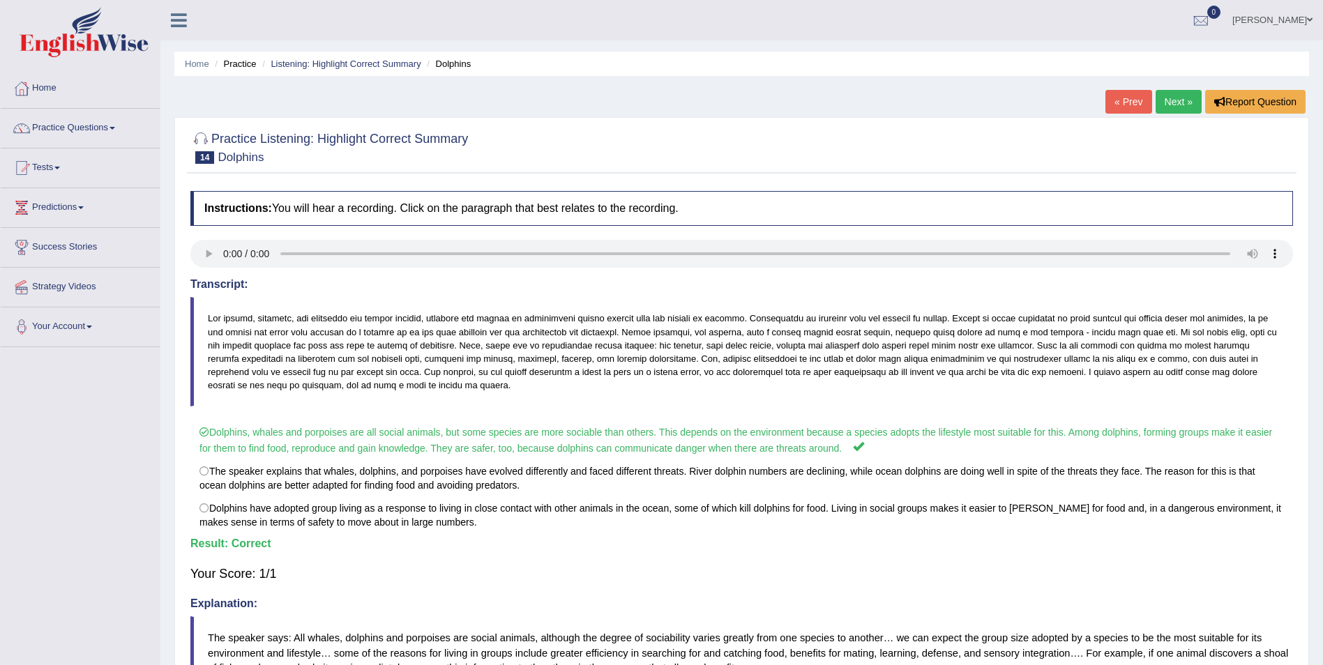
click at [1174, 100] on link "Next »" at bounding box center [1178, 102] width 46 height 24
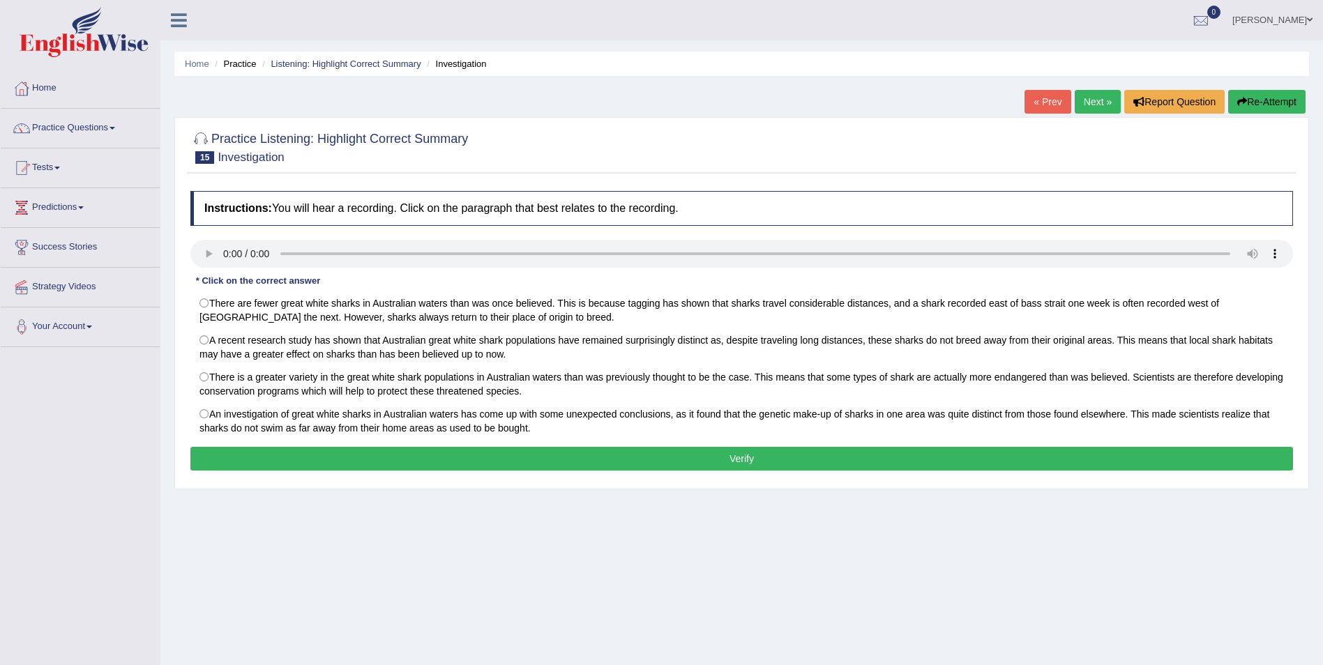
drag, startPoint x: 202, startPoint y: 417, endPoint x: 360, endPoint y: 452, distance: 162.8
click at [203, 416] on label "An investigation of great white sharks in Australian waters has come up with so…" at bounding box center [741, 421] width 1102 height 38
radio input "true"
drag, startPoint x: 363, startPoint y: 455, endPoint x: 370, endPoint y: 460, distance: 7.5
click at [367, 458] on button "Verify" at bounding box center [741, 459] width 1102 height 24
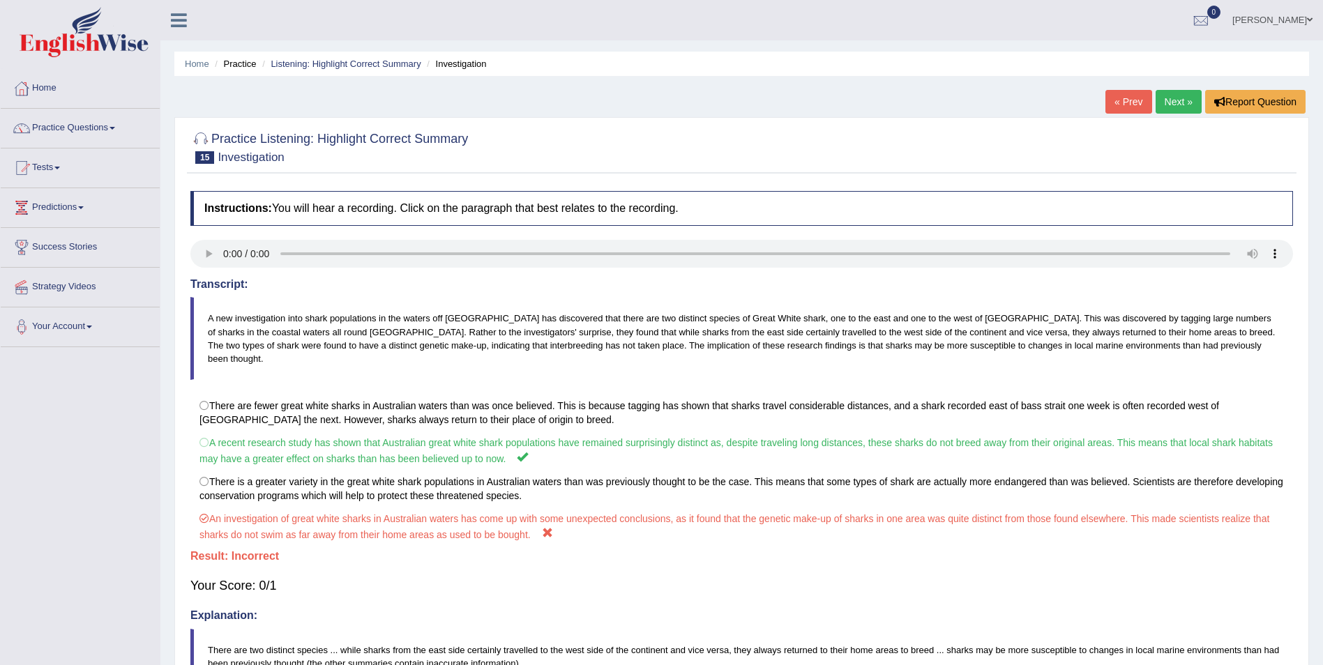
click at [1172, 104] on link "Next »" at bounding box center [1178, 102] width 46 height 24
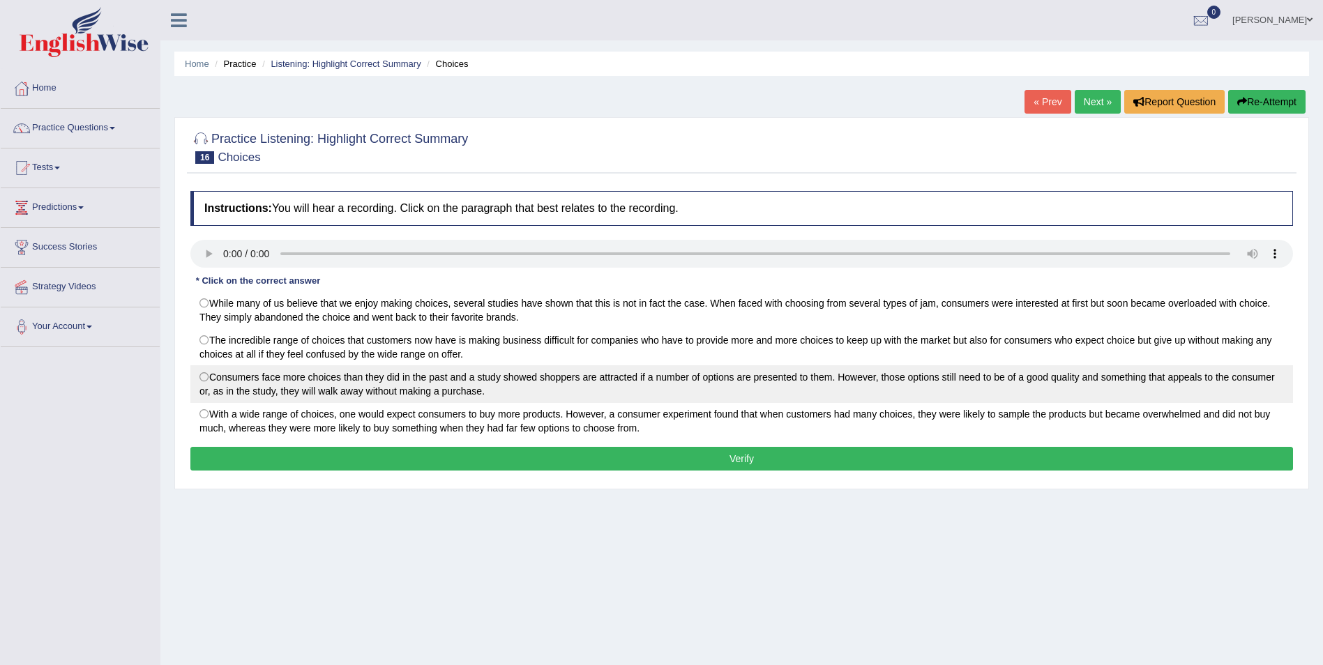
click at [207, 380] on label "Consumers face more choices than they did in the past and a study showed shoppe…" at bounding box center [741, 384] width 1102 height 38
radio input "true"
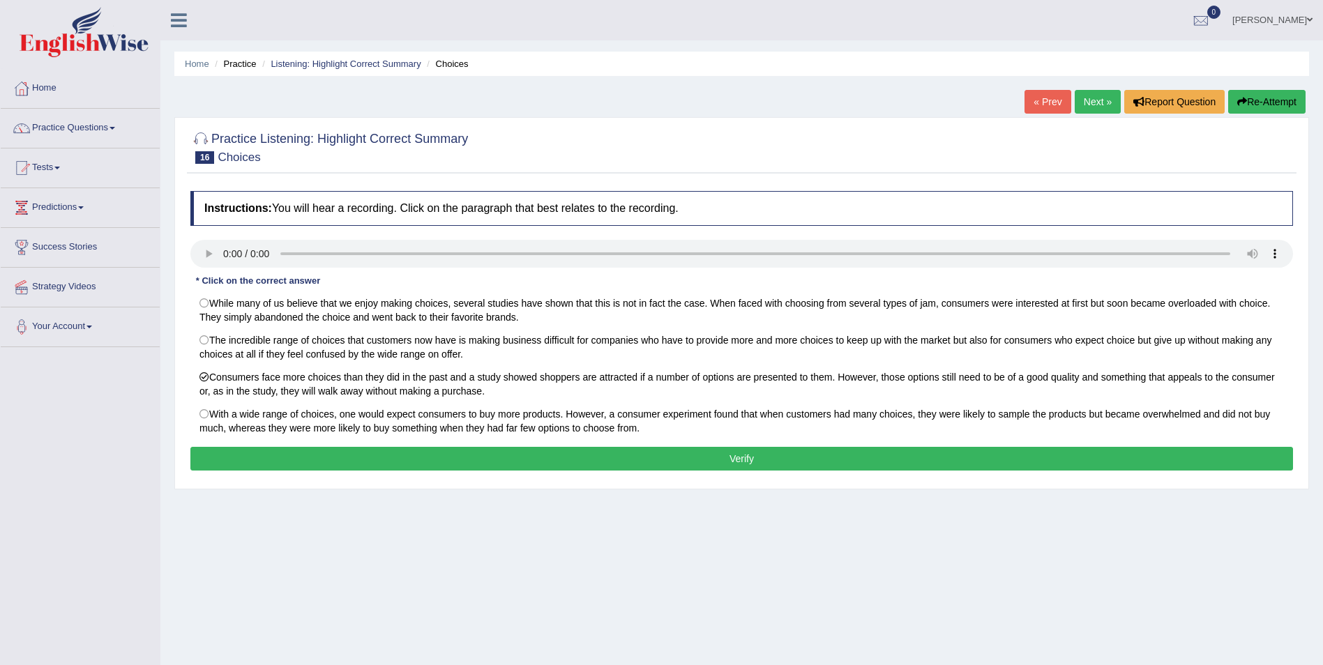
click at [377, 462] on button "Verify" at bounding box center [741, 459] width 1102 height 24
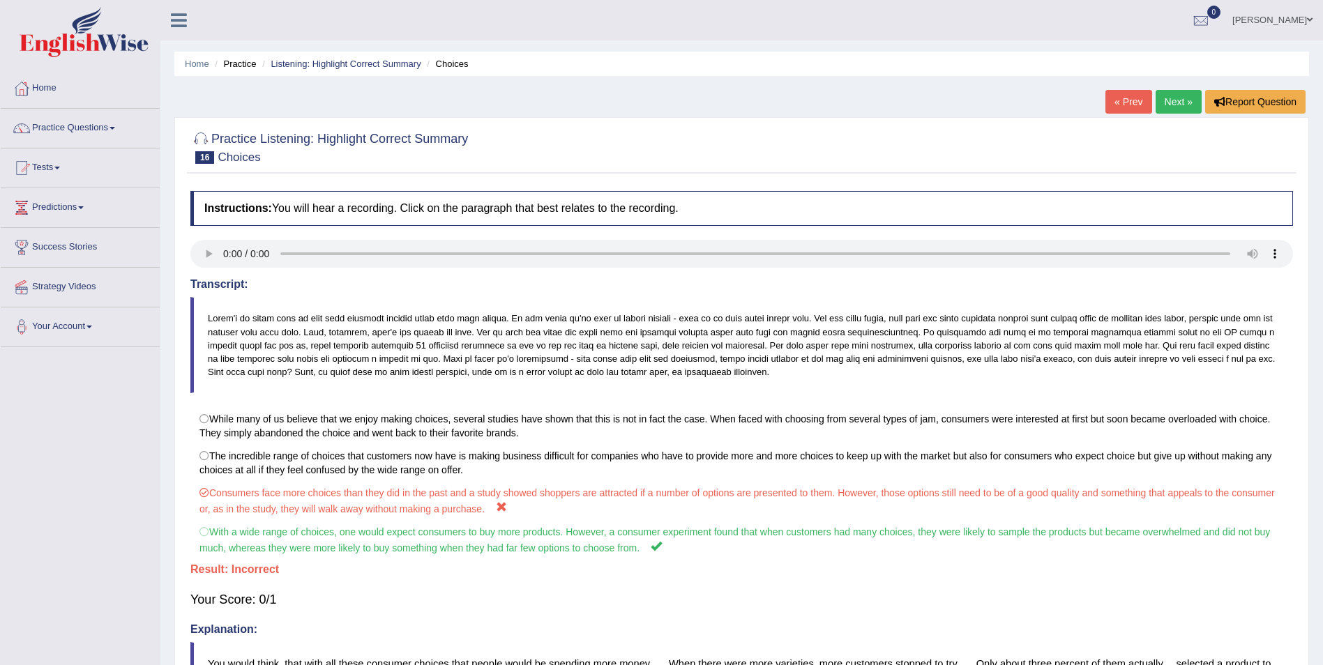
click at [1174, 96] on link "Next »" at bounding box center [1178, 102] width 46 height 24
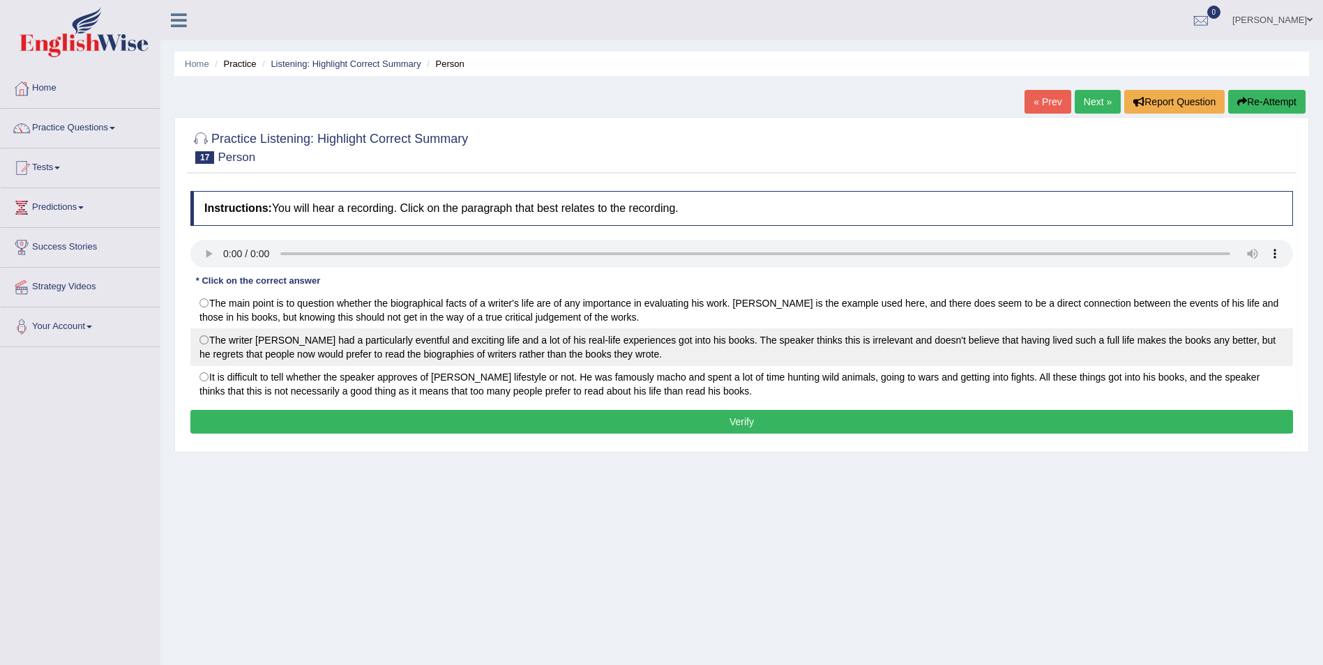
click at [202, 345] on label "The writer Ernest Hemingway had a particularly eventful and exciting life and a…" at bounding box center [741, 347] width 1102 height 38
radio input "true"
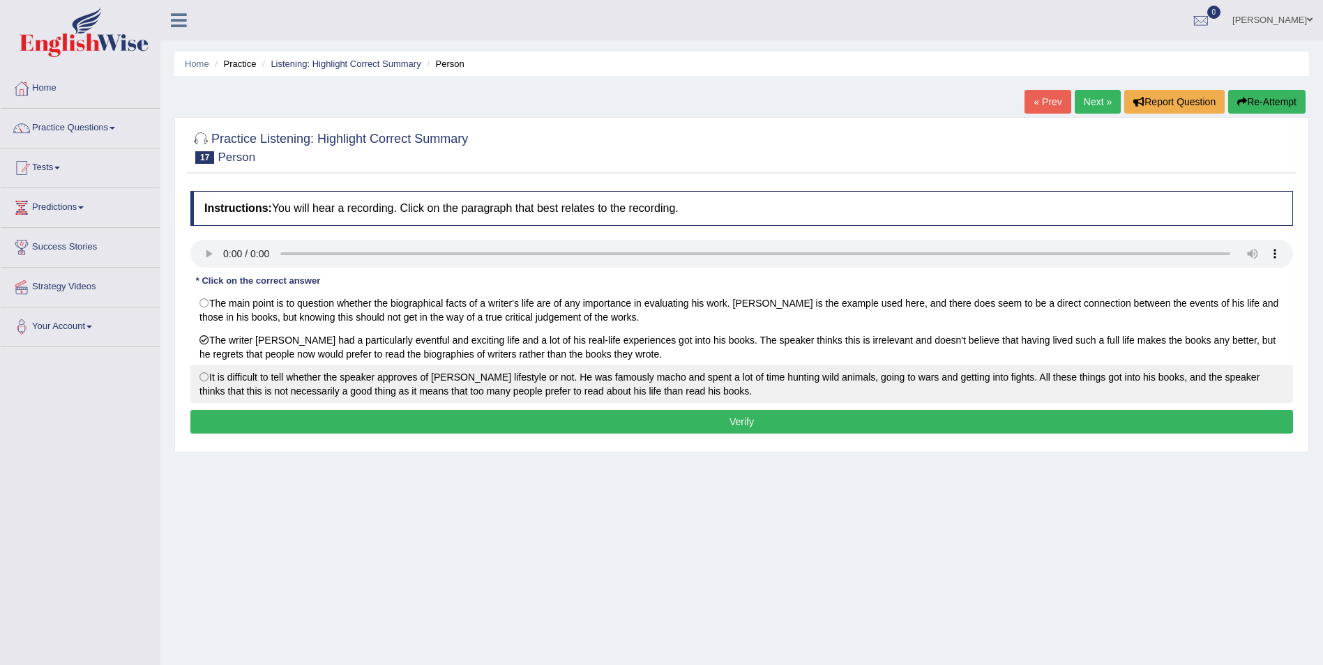
click at [206, 380] on label "It is difficult to tell whether the speaker approves of Hemingway's lifestyle o…" at bounding box center [741, 384] width 1102 height 38
radio input "true"
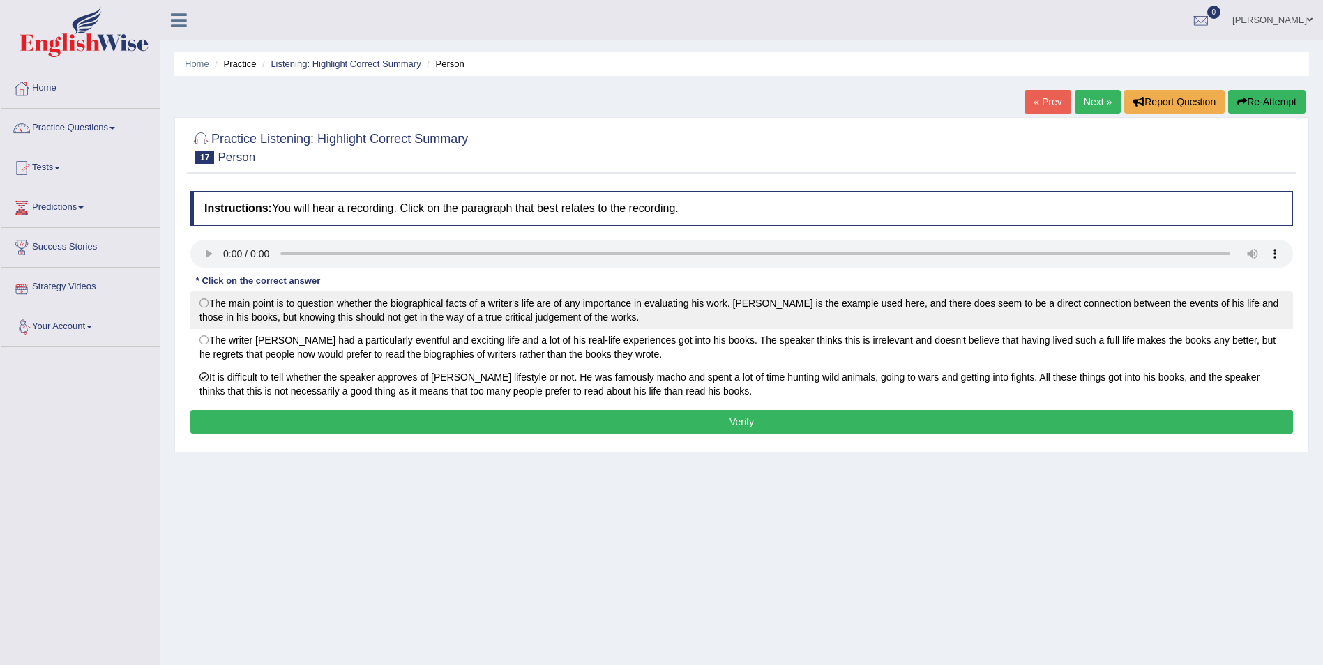
click at [196, 303] on label "The main point is to question whether the biographical facts of a writer's life…" at bounding box center [741, 310] width 1102 height 38
radio input "true"
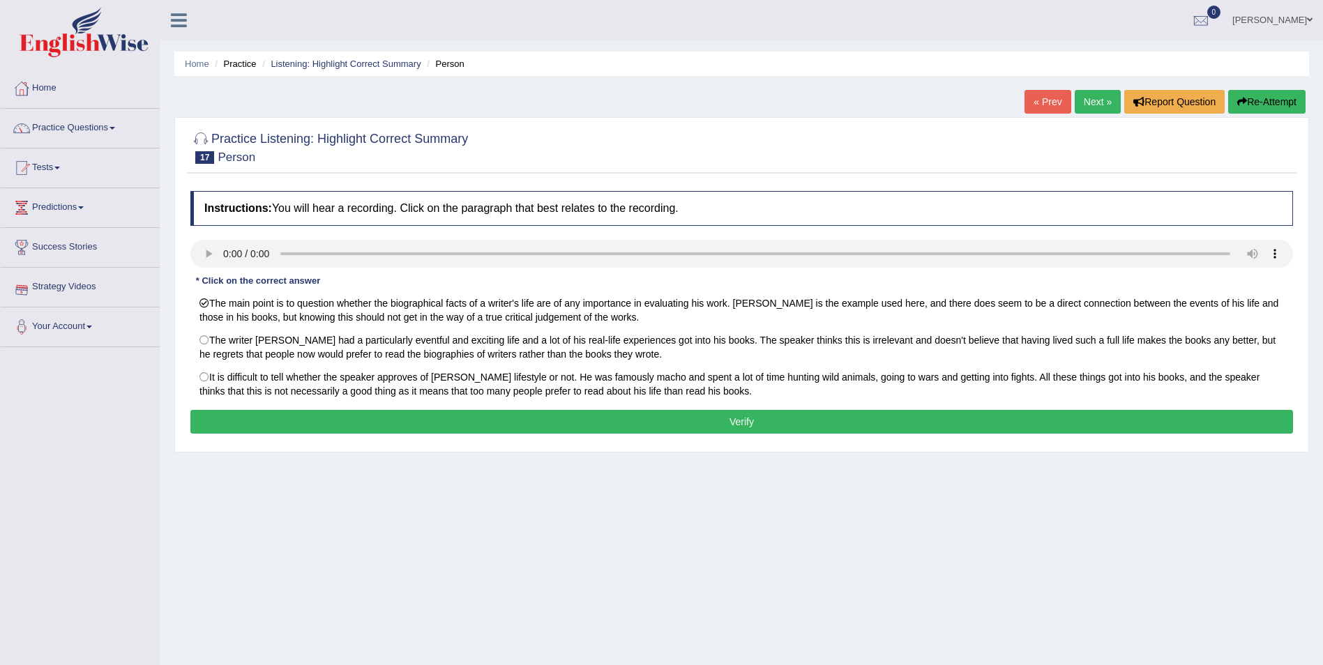
click at [400, 428] on button "Verify" at bounding box center [741, 422] width 1102 height 24
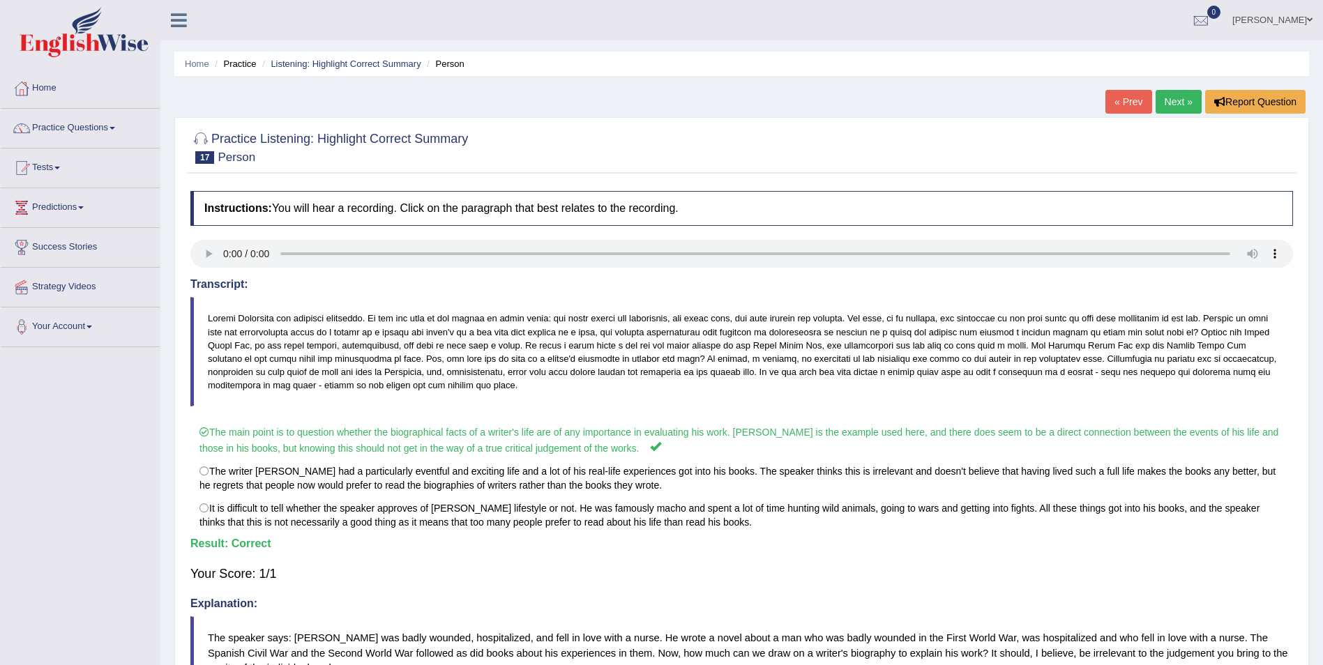
click at [1169, 104] on link "Next »" at bounding box center [1178, 102] width 46 height 24
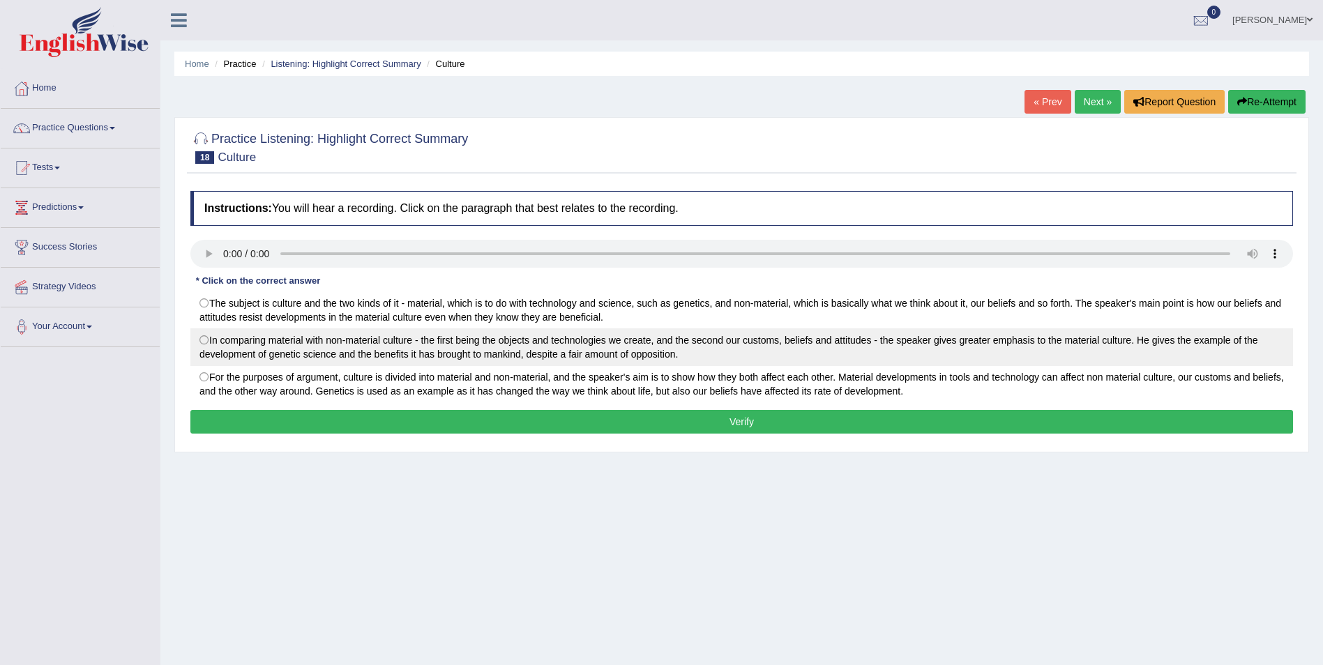
click at [208, 340] on label "In comparing material with non-material culture - the first being the objects a…" at bounding box center [741, 347] width 1102 height 38
radio input "true"
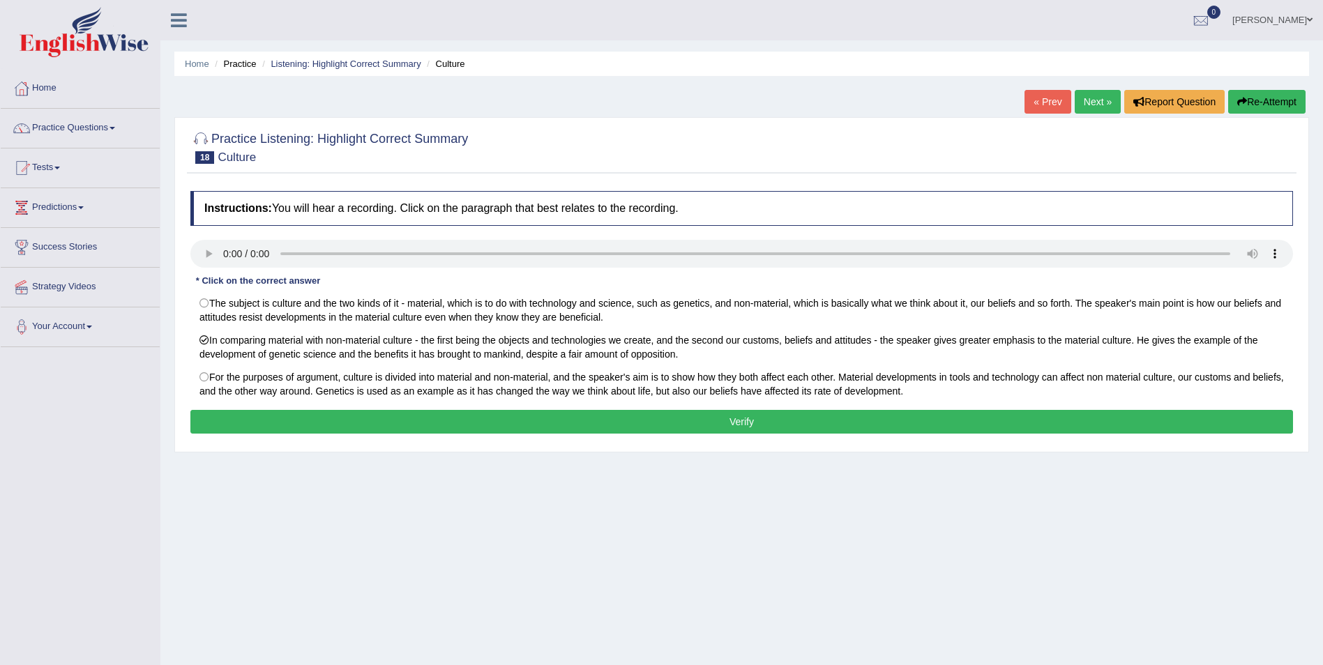
click at [322, 414] on button "Verify" at bounding box center [741, 422] width 1102 height 24
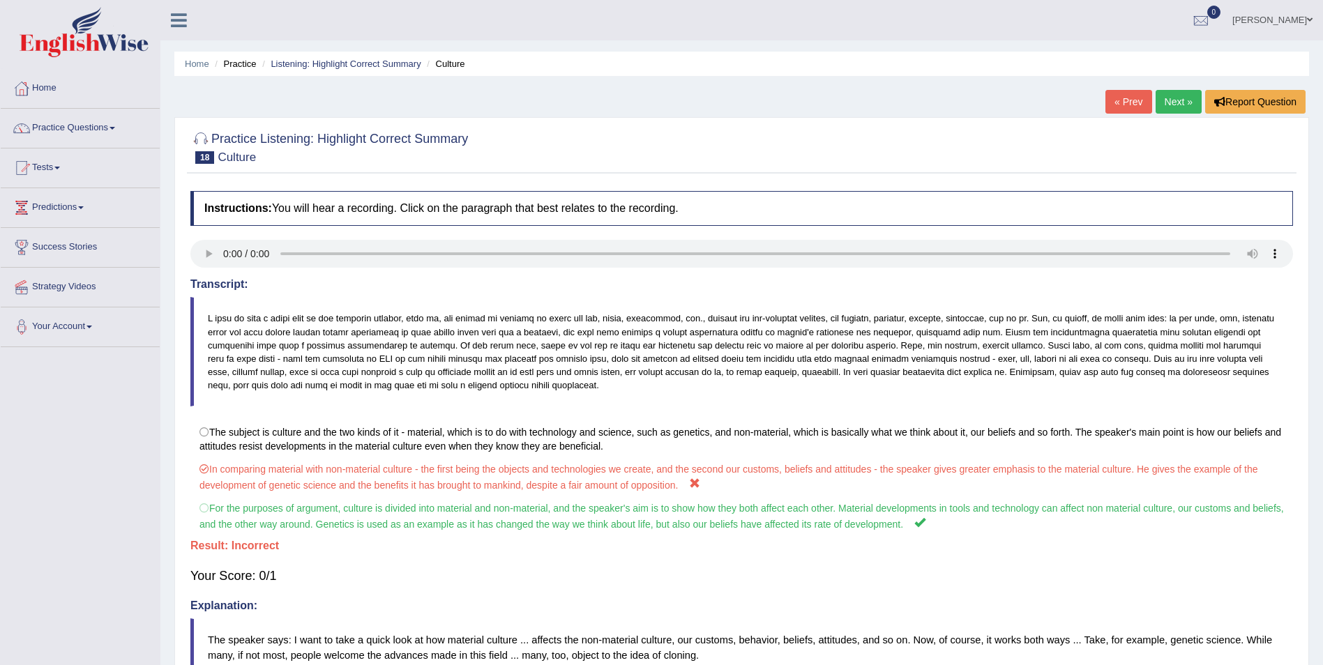
click at [1174, 101] on link "Next »" at bounding box center [1178, 102] width 46 height 24
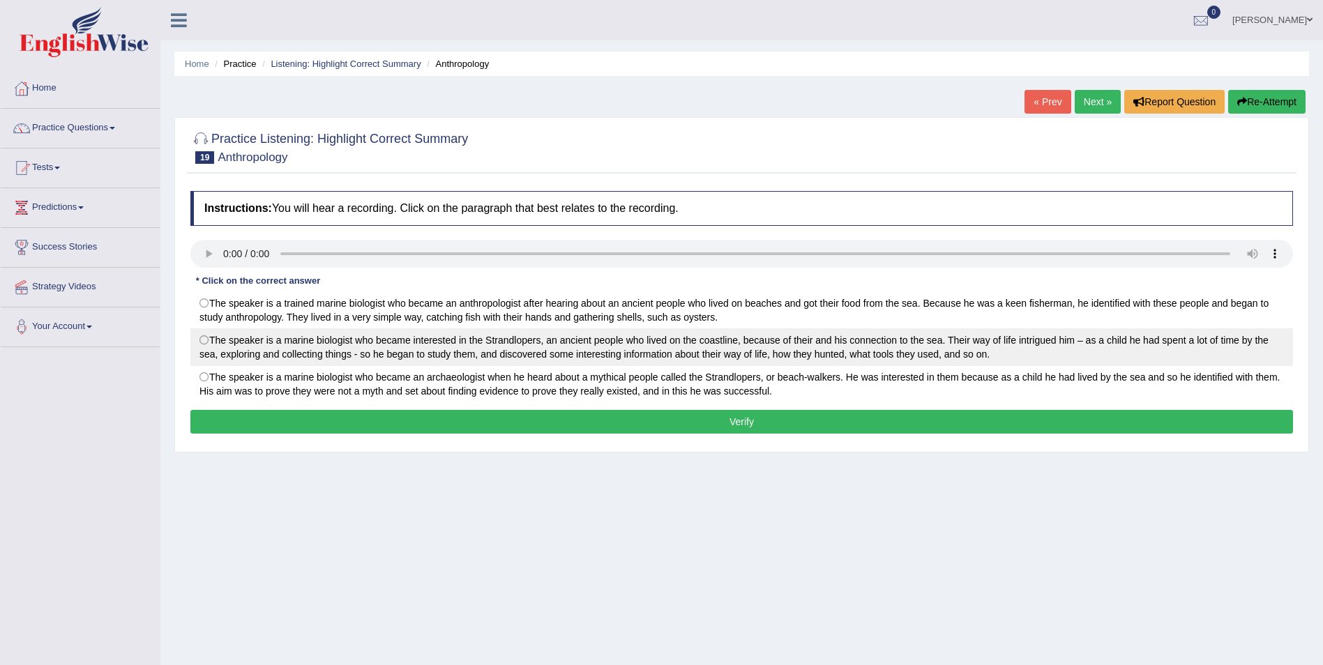
click at [206, 342] on label "The speaker is a marine biologist who became interested in the Strandlopers, an…" at bounding box center [741, 347] width 1102 height 38
radio input "true"
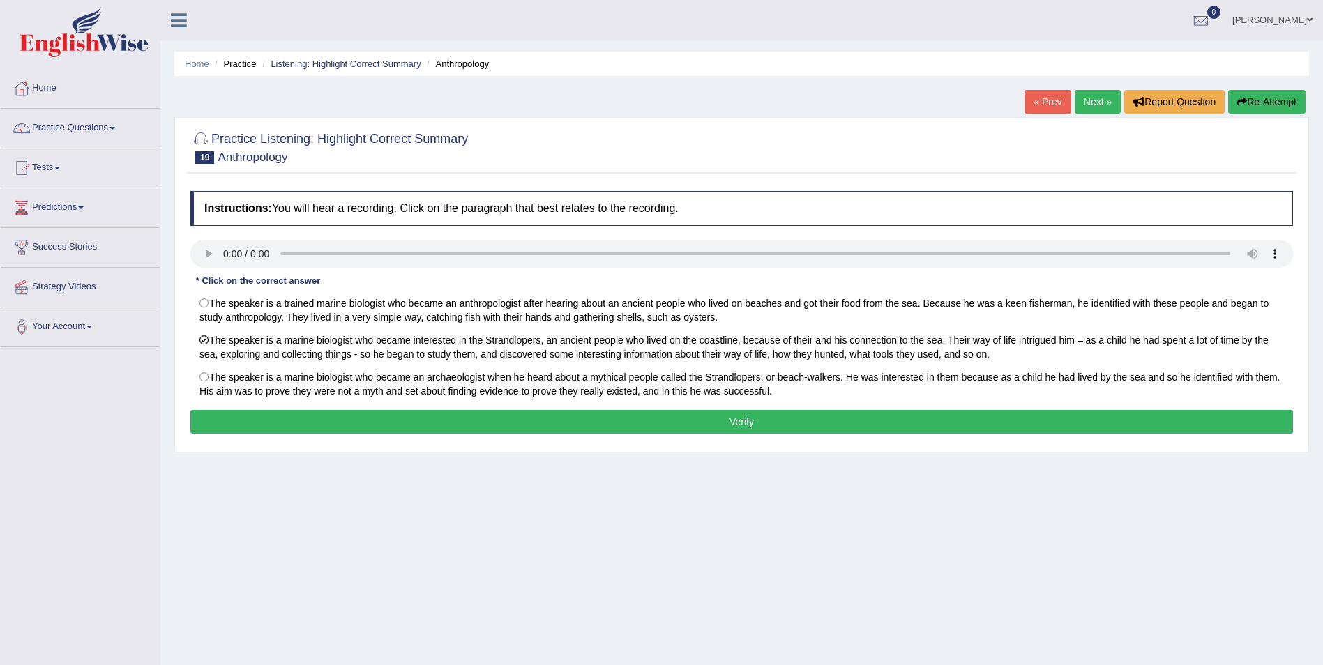
click at [378, 431] on button "Verify" at bounding box center [741, 422] width 1102 height 24
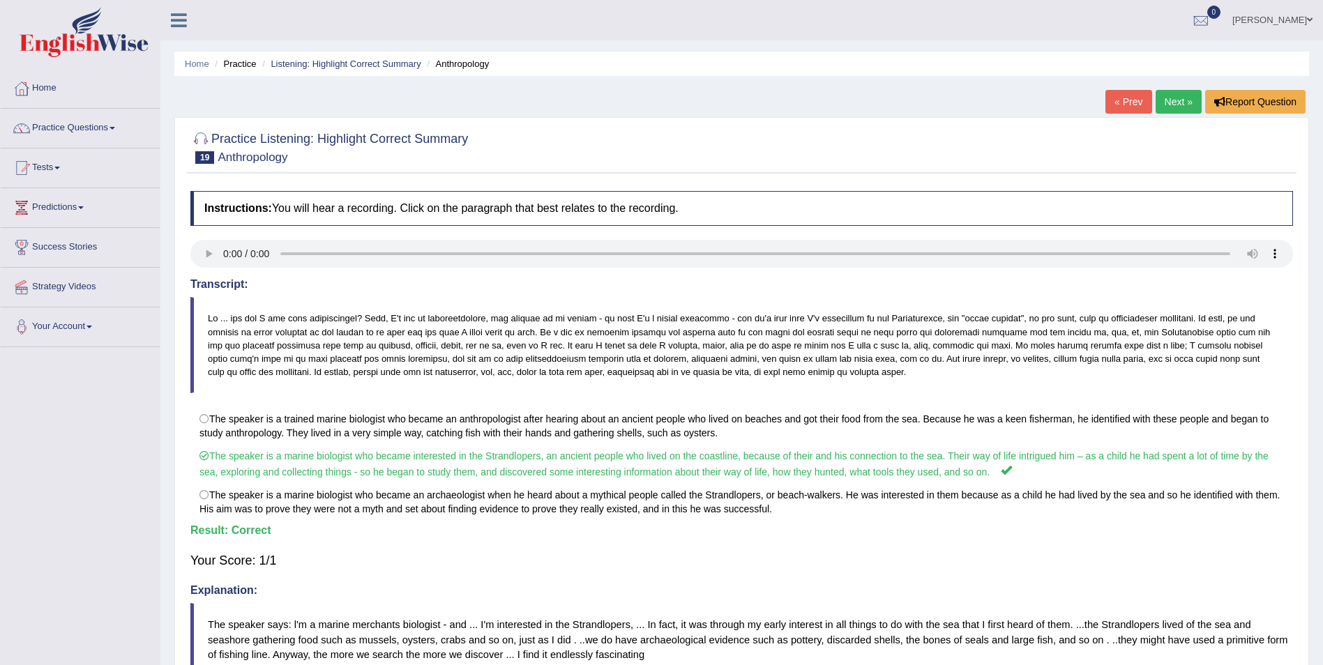
click at [1184, 104] on link "Next »" at bounding box center [1178, 102] width 46 height 24
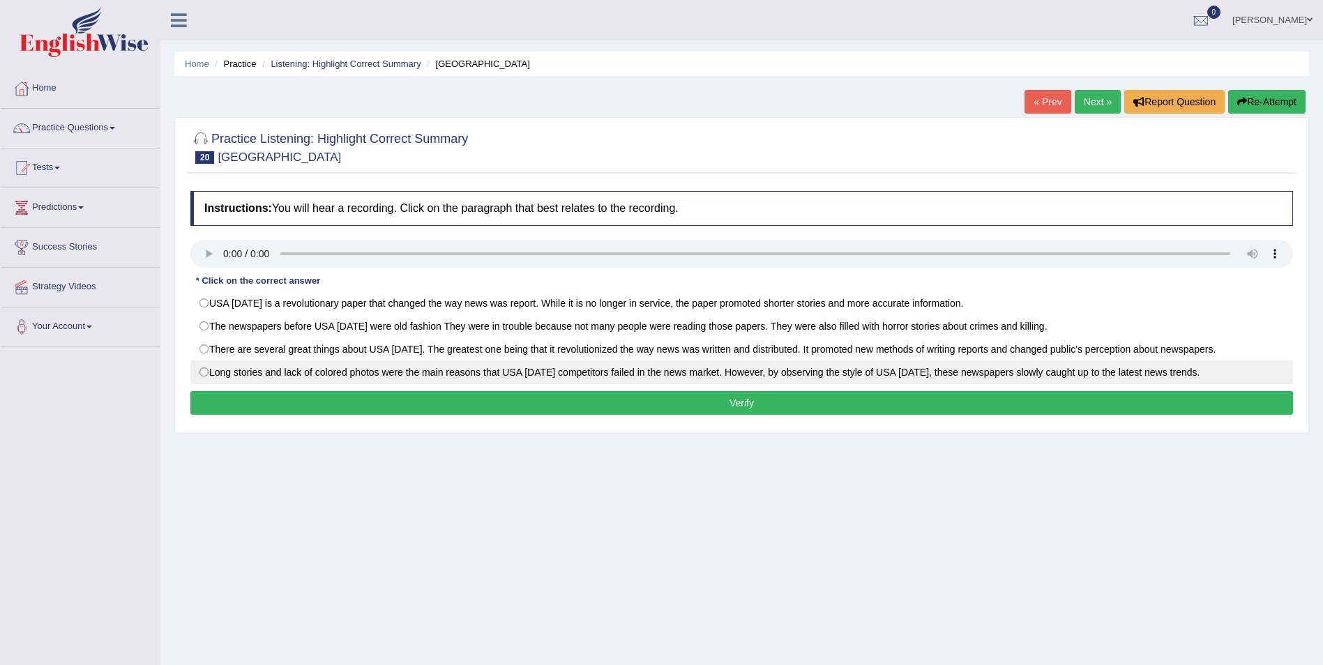
click at [208, 377] on label "Long stories and lack of colored photos were the main reasons that USA [DATE] c…" at bounding box center [741, 372] width 1102 height 24
radio input "true"
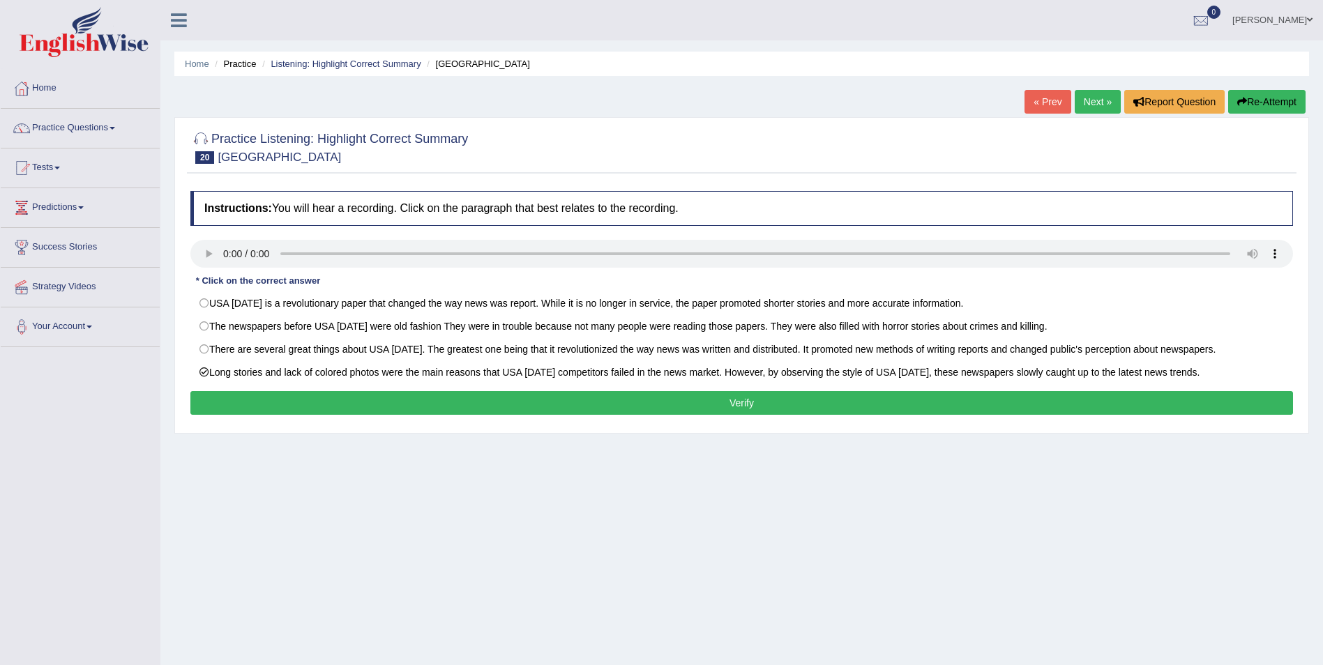
click at [237, 406] on button "Verify" at bounding box center [741, 403] width 1102 height 24
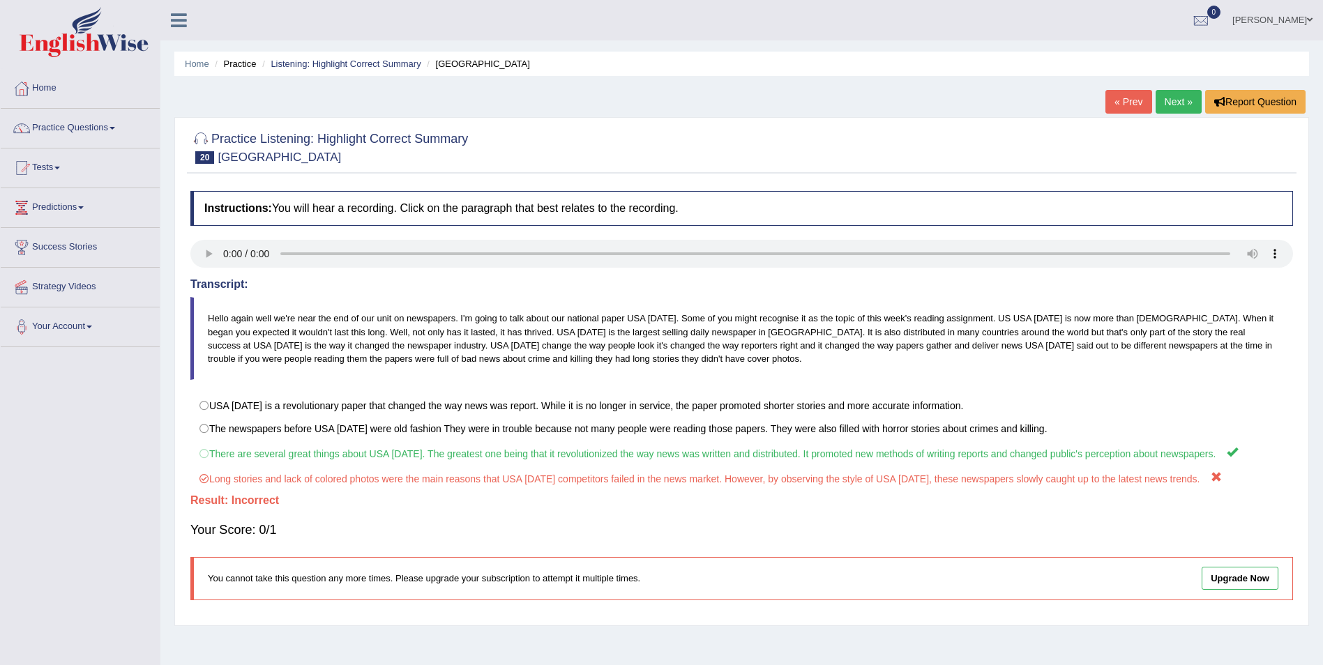
click at [1182, 120] on div "Home Practice Listening: Highlight Correct Summary [GEOGRAPHIC_DATA] « Prev Nex…" at bounding box center [741, 348] width 1162 height 697
click at [1182, 107] on link "Next »" at bounding box center [1178, 102] width 46 height 24
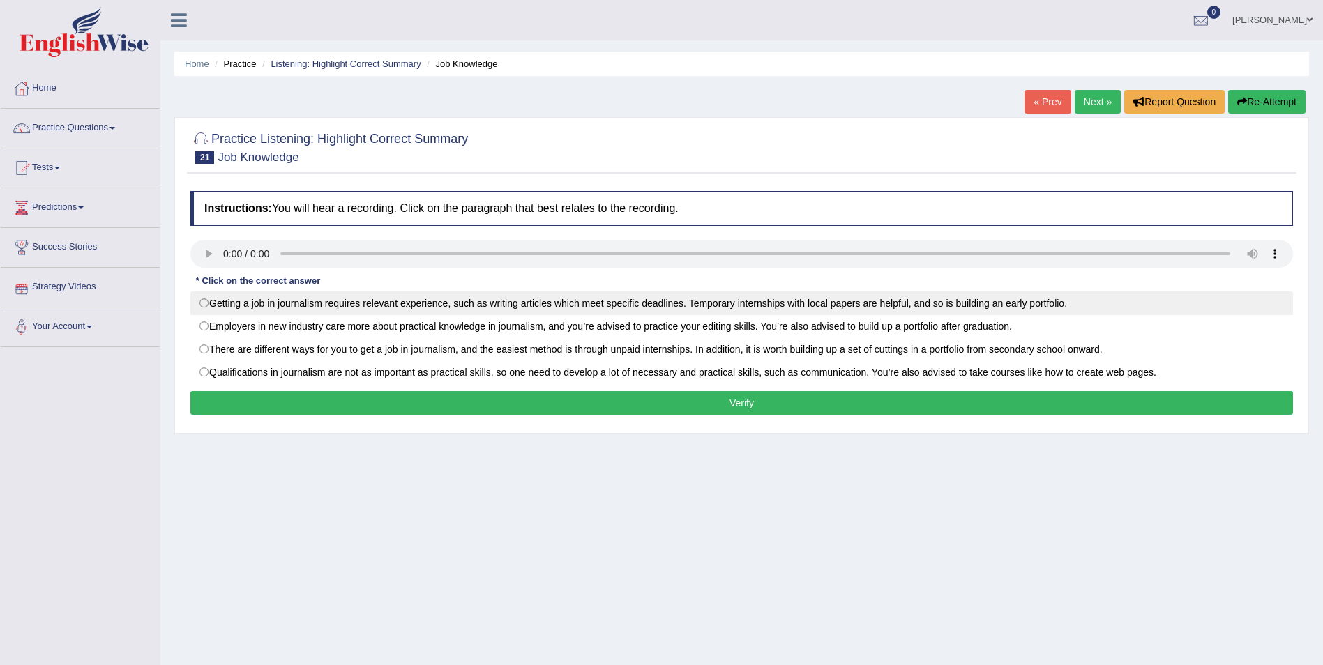
drag, startPoint x: 197, startPoint y: 303, endPoint x: 236, endPoint y: 314, distance: 41.5
click at [197, 303] on label "Getting a job in journalism requires relevant experience, such as writing artic…" at bounding box center [741, 303] width 1102 height 24
radio input "true"
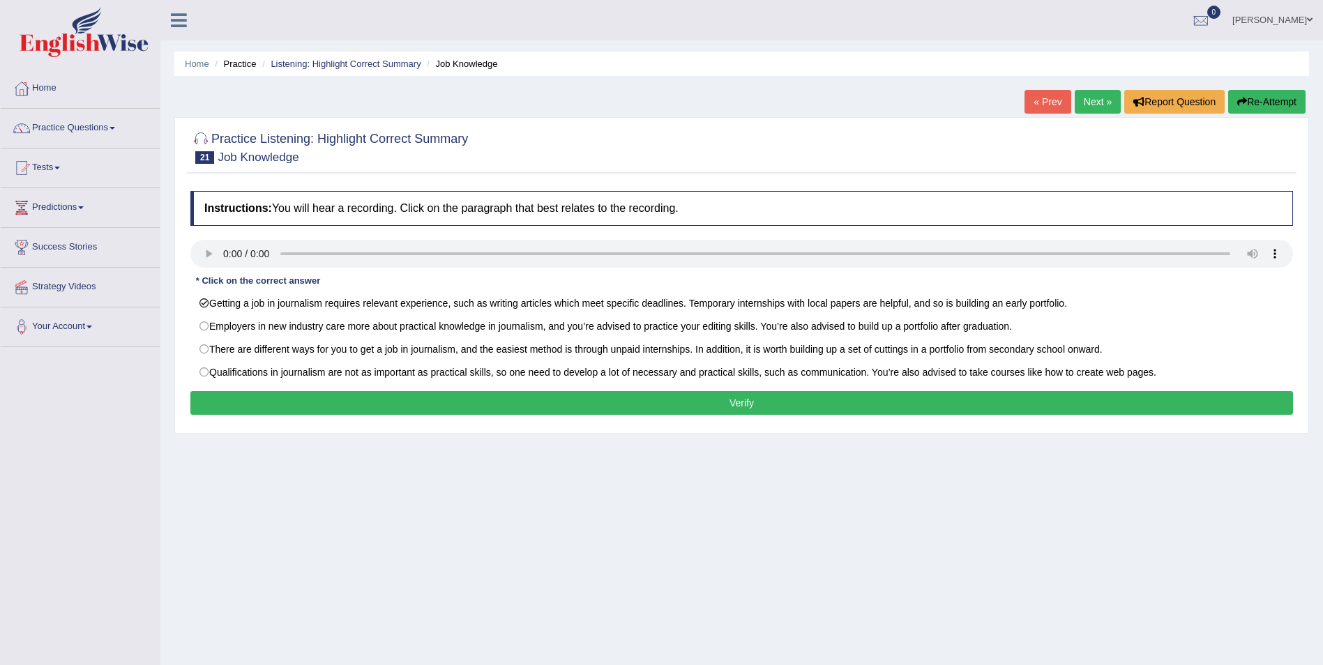
click at [519, 399] on button "Verify" at bounding box center [741, 403] width 1102 height 24
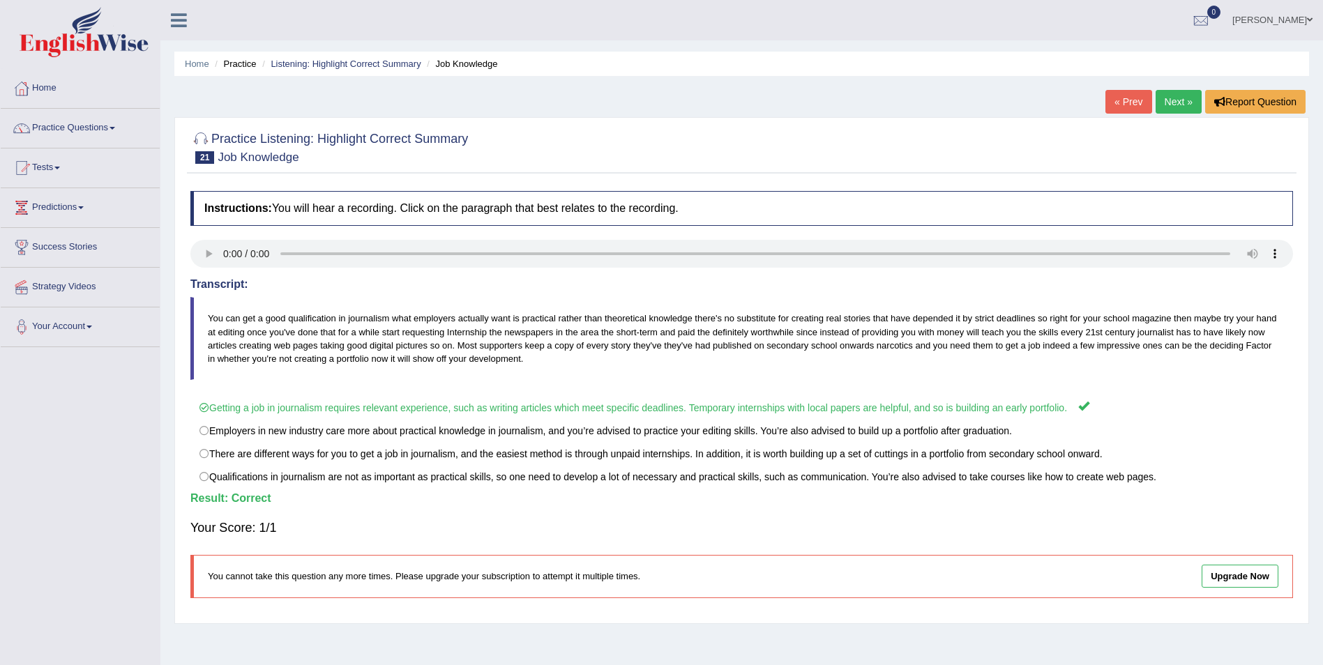
click at [1166, 100] on link "Next »" at bounding box center [1178, 102] width 46 height 24
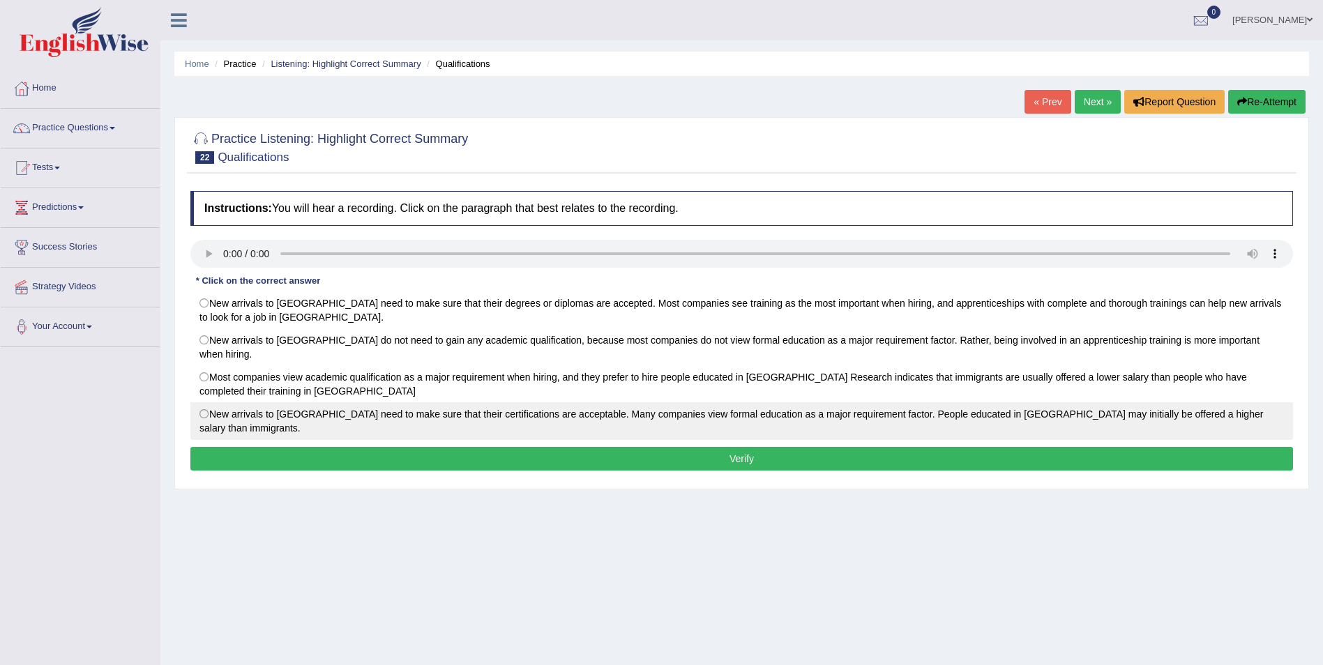
click at [210, 409] on label "New arrivals to North America need to make sure that their certifications are a…" at bounding box center [741, 421] width 1102 height 38
radio input "true"
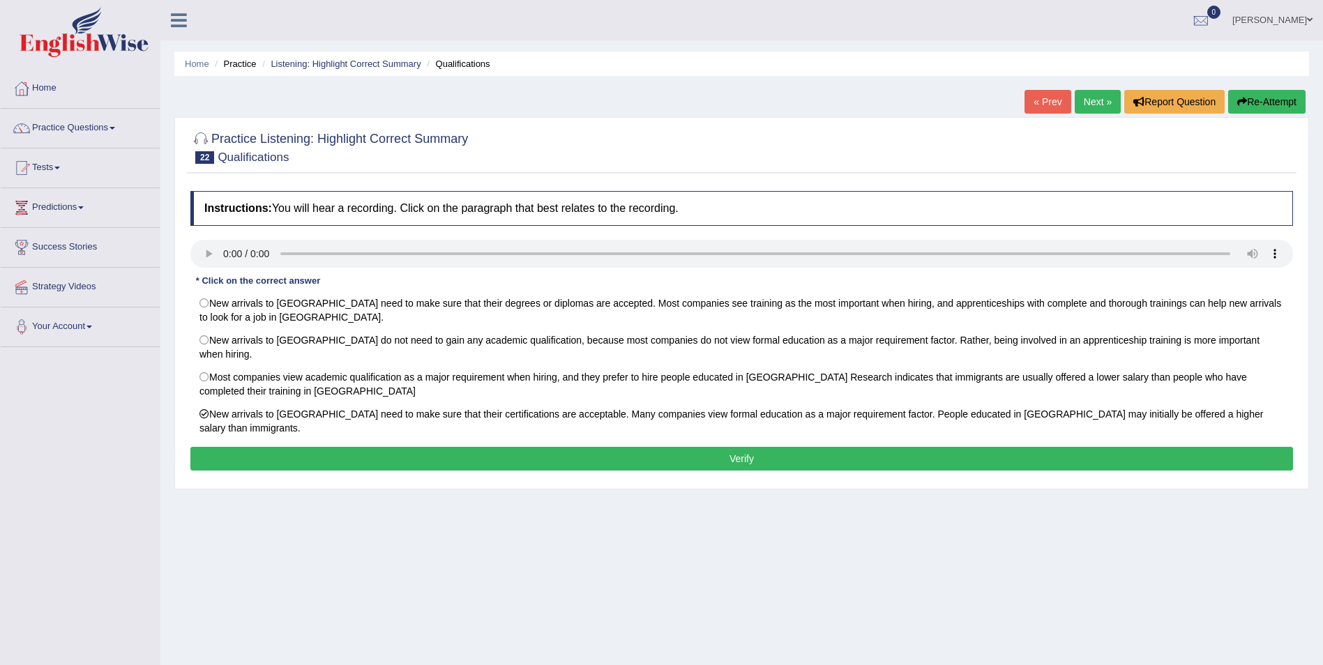
click at [677, 447] on button "Verify" at bounding box center [741, 459] width 1102 height 24
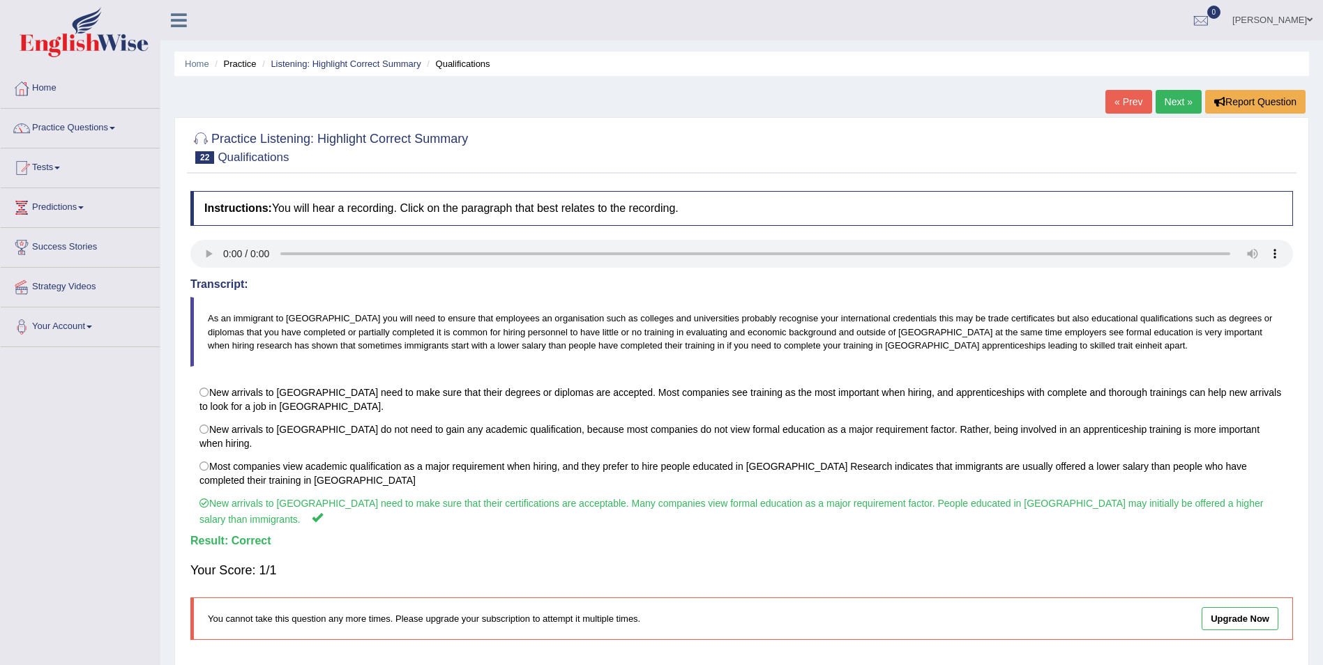
click at [1176, 111] on link "Next »" at bounding box center [1178, 102] width 46 height 24
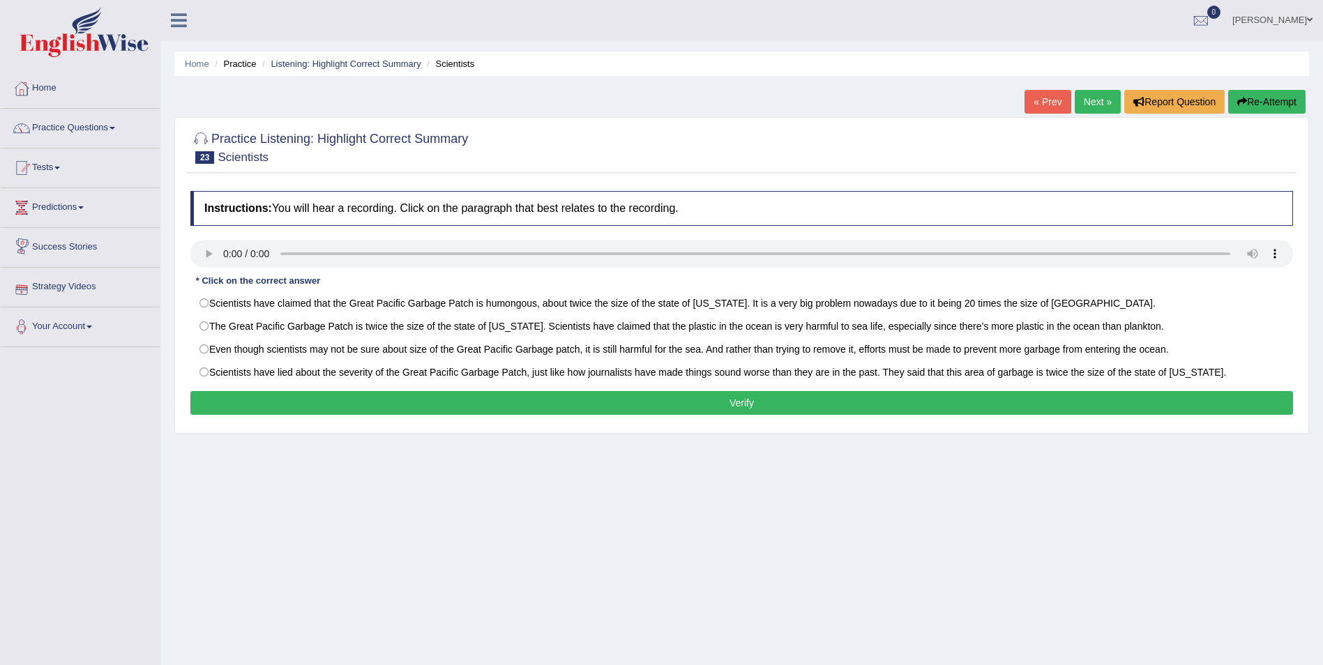
click at [217, 167] on div "Practice Listening: Highlight Correct Summary 23 Scientists Instructions: You w…" at bounding box center [741, 275] width 1134 height 317
click at [204, 268] on div at bounding box center [741, 255] width 1102 height 31
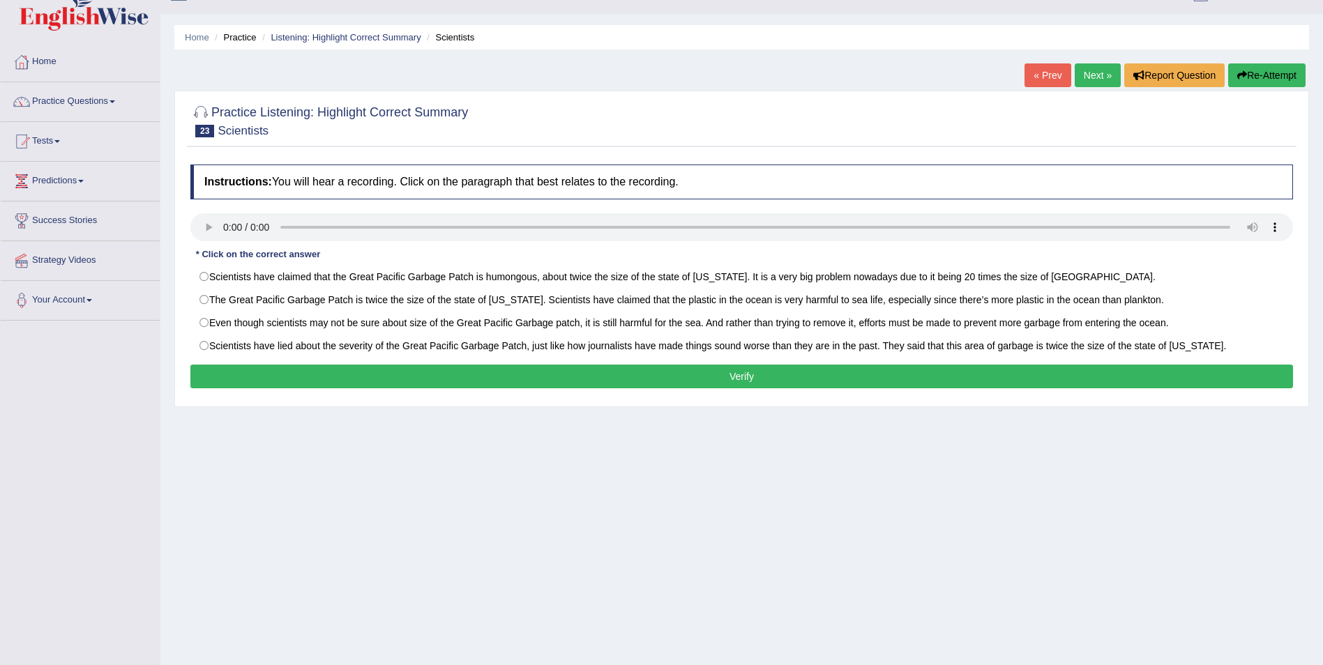
scroll to position [28, 0]
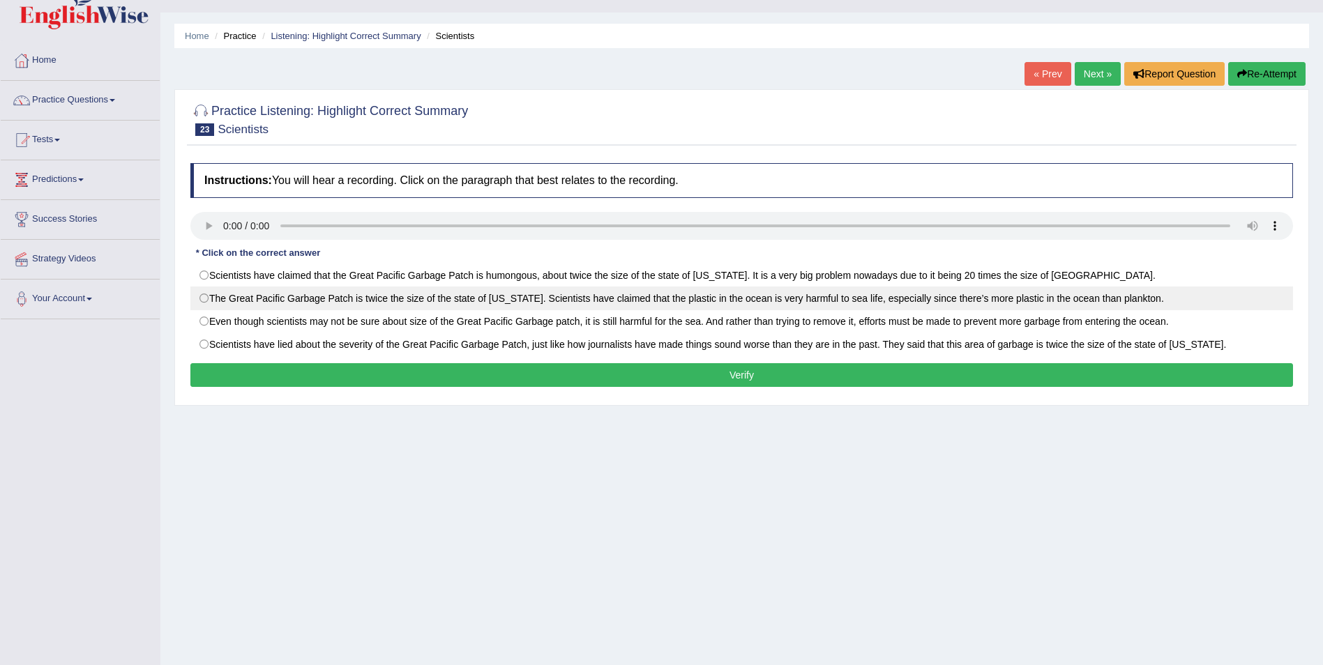
click at [205, 306] on label "The Great Pacific Garbage Patch is twice the size of the state of Texas. Scient…" at bounding box center [741, 299] width 1102 height 24
radio input "true"
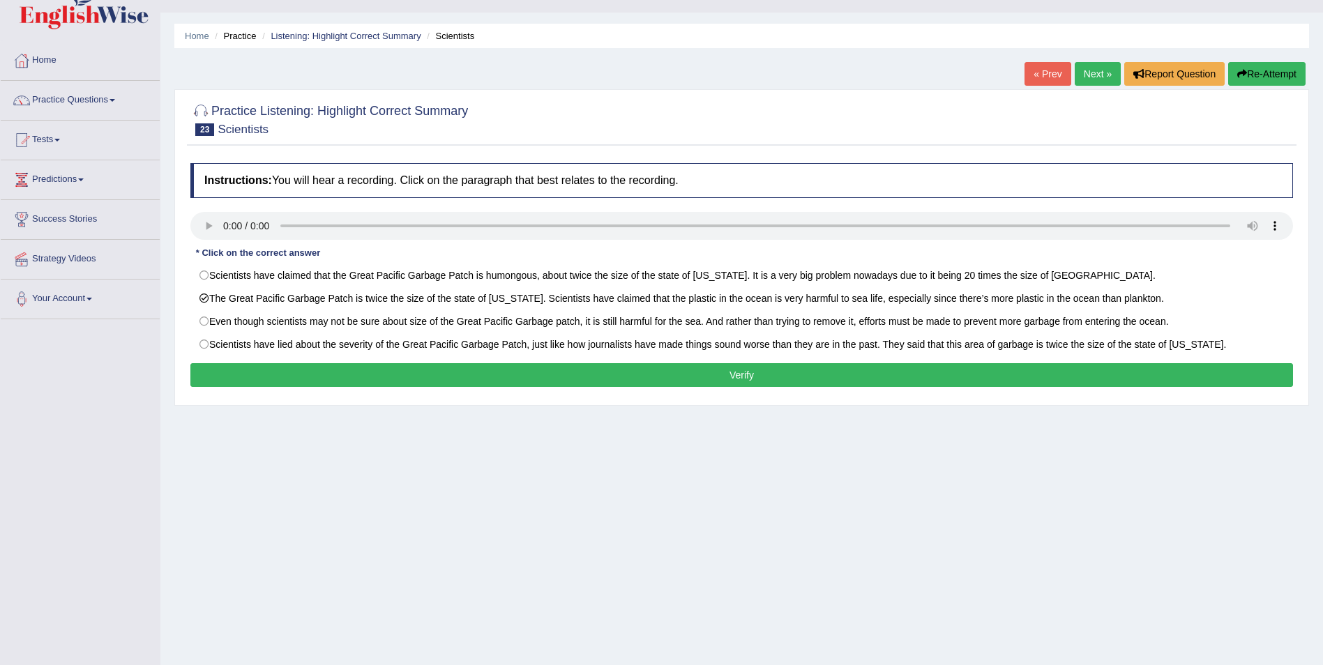
click at [455, 367] on button "Verify" at bounding box center [741, 375] width 1102 height 24
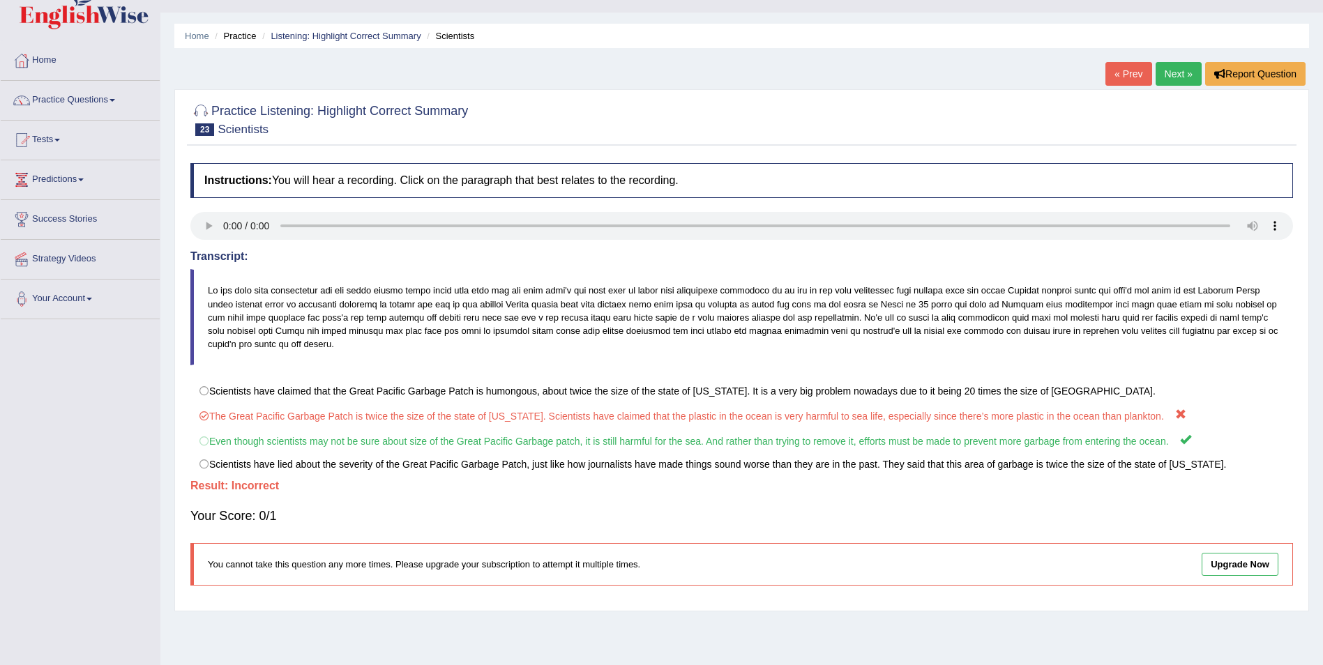
click at [1178, 68] on link "Next »" at bounding box center [1178, 74] width 46 height 24
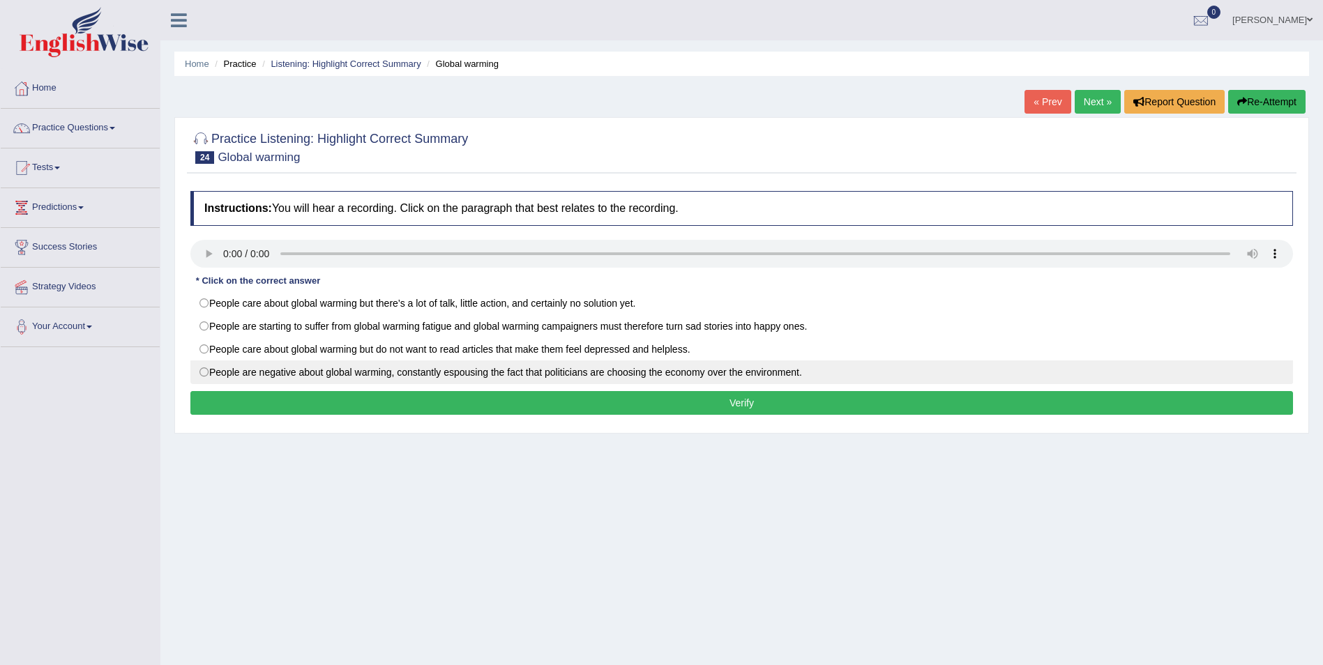
click at [203, 373] on label "People are negative about global warming, constantly espousing the fact that po…" at bounding box center [741, 372] width 1102 height 24
radio input "true"
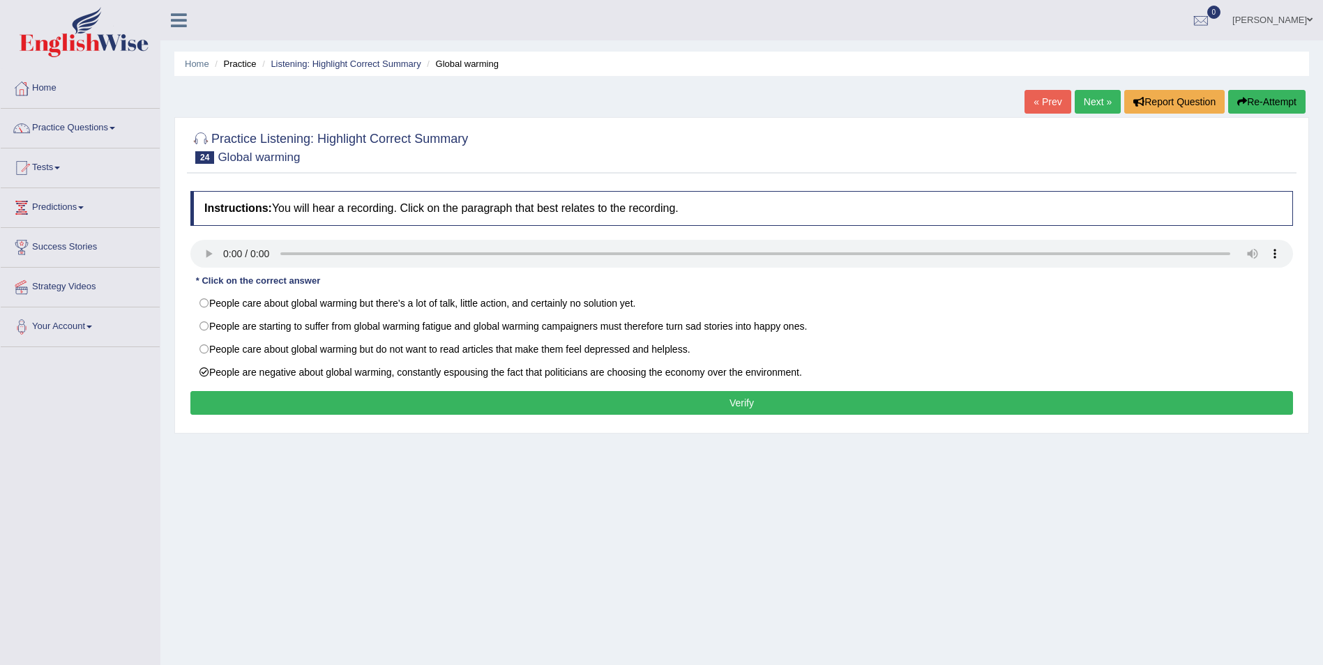
click at [360, 415] on button "Verify" at bounding box center [741, 403] width 1102 height 24
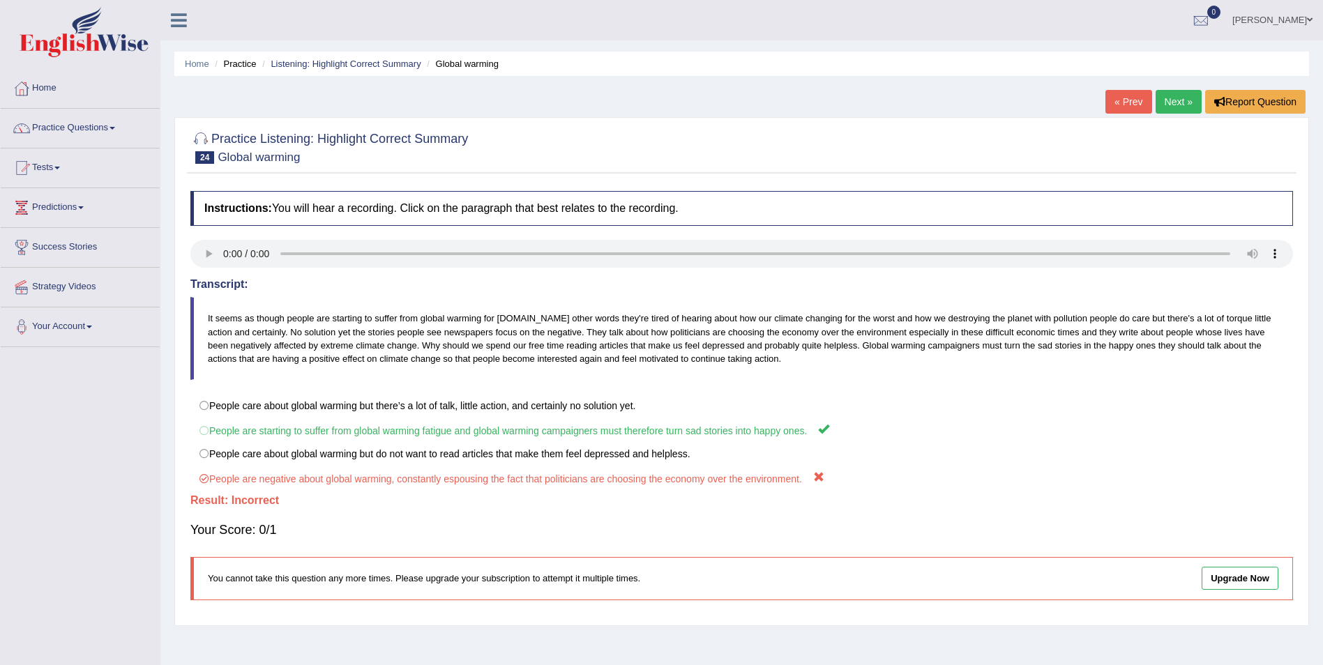
click at [1173, 113] on link "Next »" at bounding box center [1178, 102] width 46 height 24
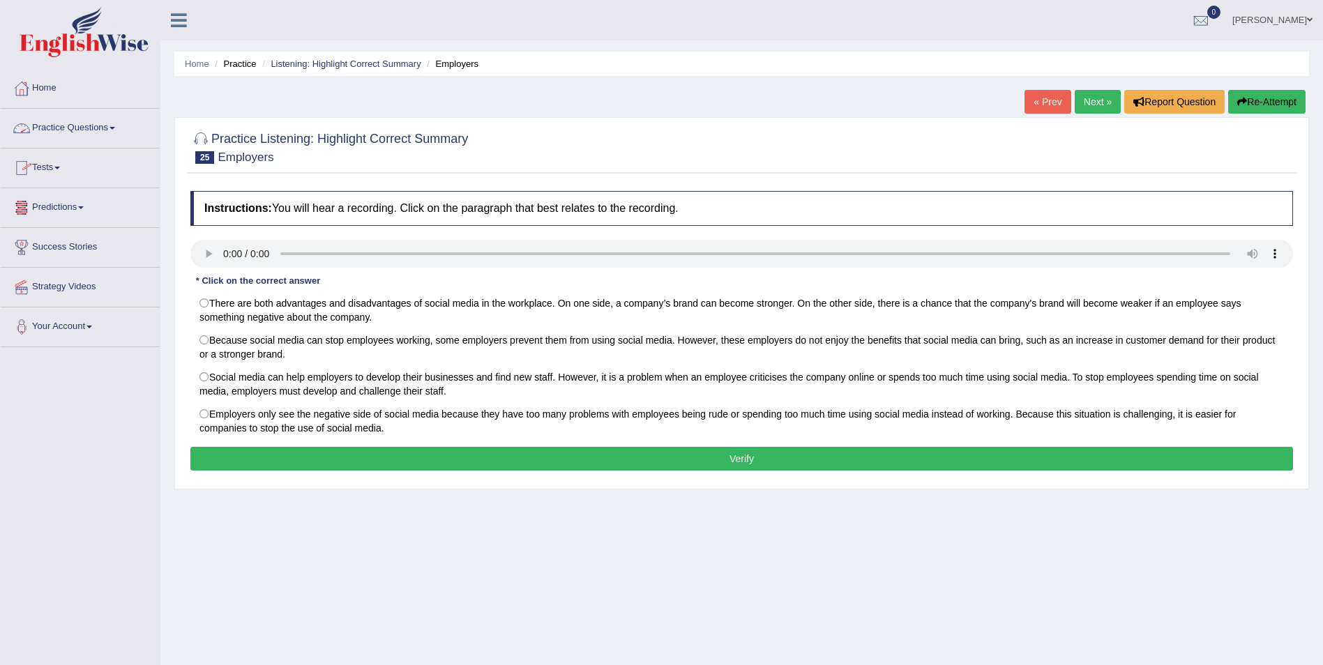
click at [112, 130] on link "Practice Questions" at bounding box center [80, 126] width 159 height 35
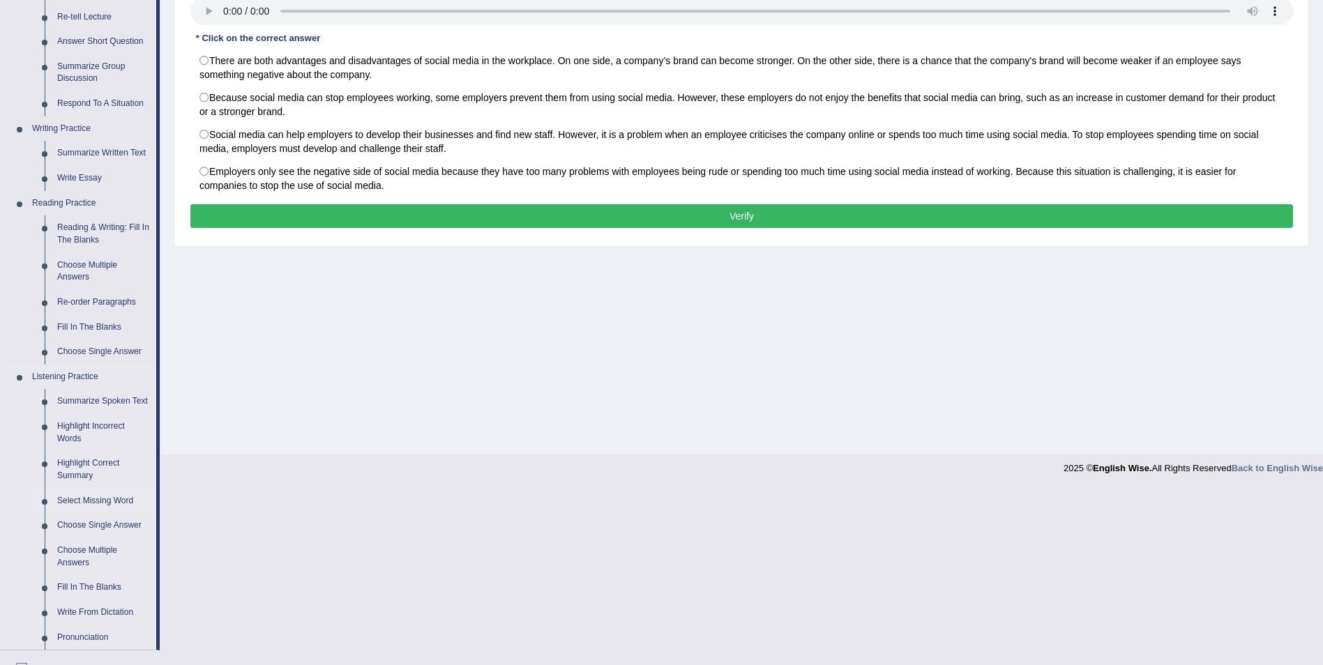
scroll to position [279, 0]
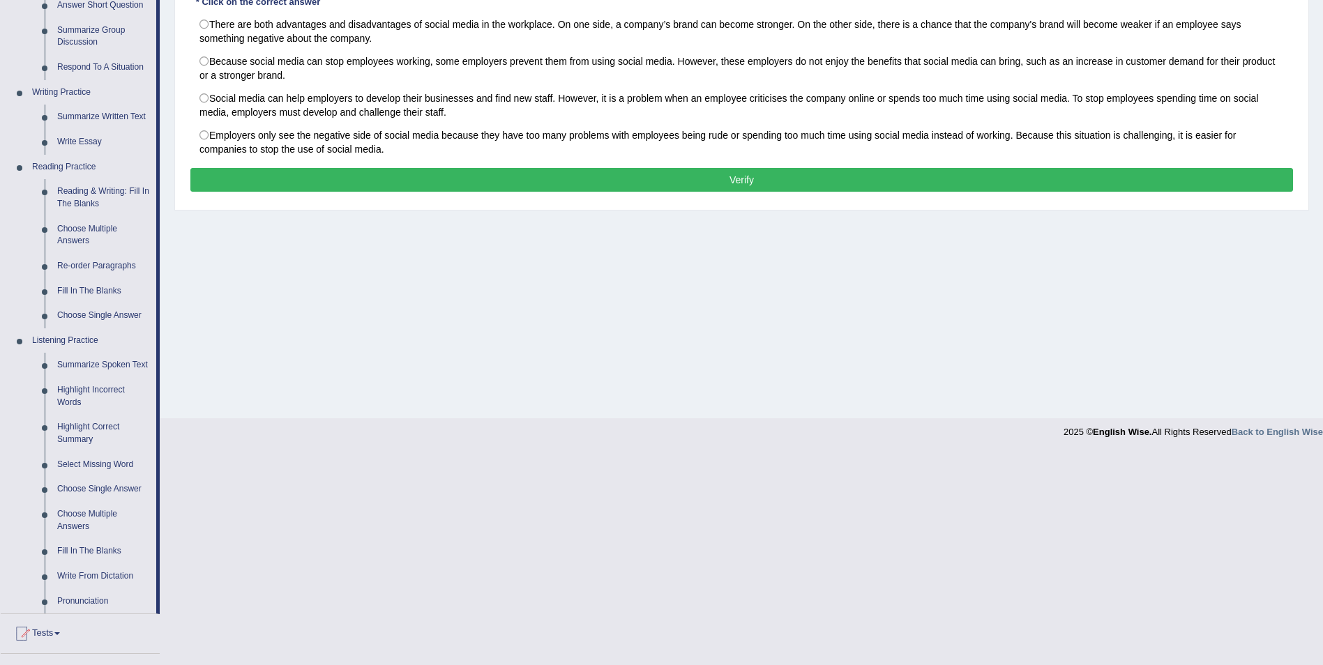
drag, startPoint x: 158, startPoint y: 473, endPoint x: 160, endPoint y: 488, distance: 14.9
click at [160, 386] on html "Toggle navigation Home Practice Questions Speaking Practice Read Aloud Repeat S…" at bounding box center [661, 53] width 1323 height 665
drag, startPoint x: 158, startPoint y: 441, endPoint x: 162, endPoint y: 512, distance: 70.6
click at [163, 386] on html "Toggle navigation Home Practice Questions Speaking Practice Read Aloud Repeat S…" at bounding box center [661, 53] width 1323 height 665
click at [102, 464] on link "Select Missing Word" at bounding box center [103, 465] width 105 height 25
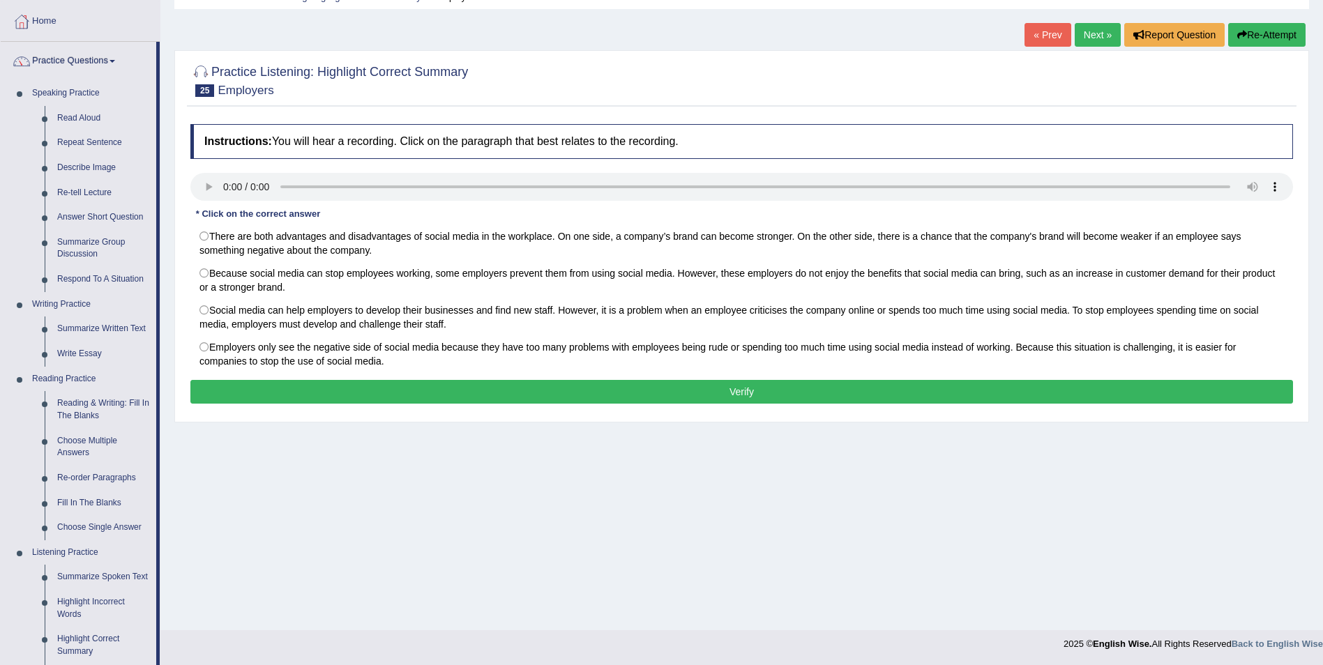
scroll to position [107, 0]
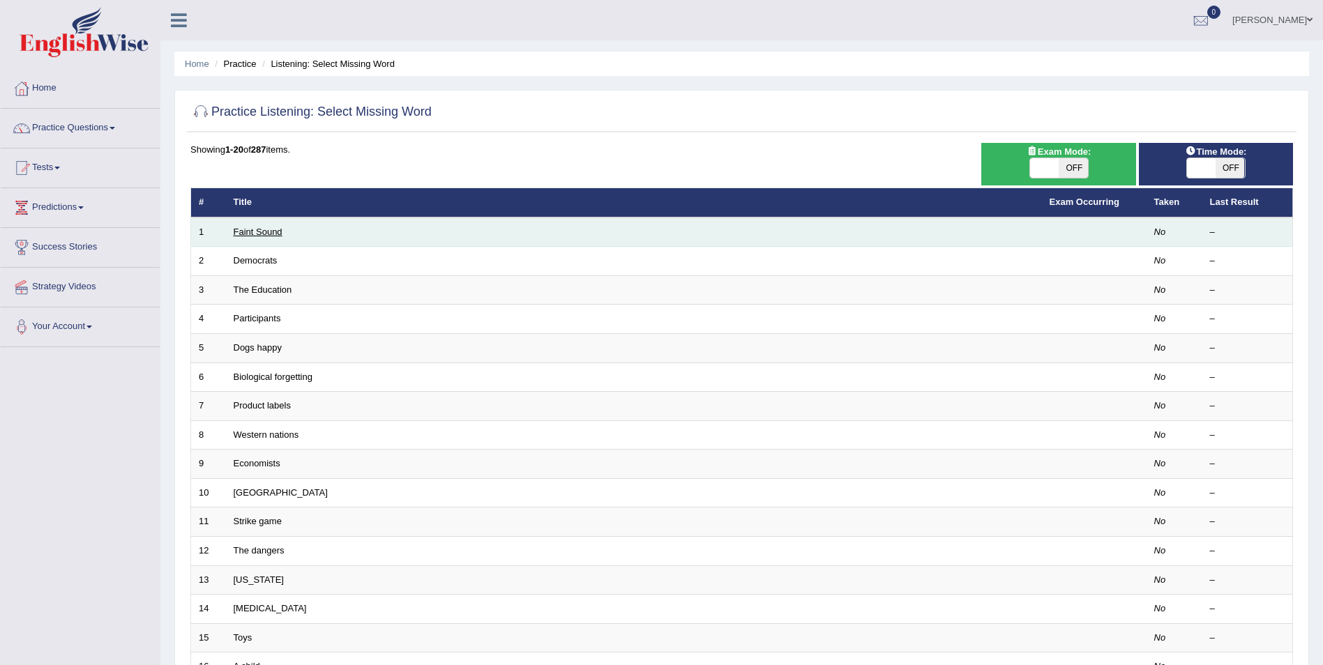
click at [238, 229] on link "Faint Sound" at bounding box center [258, 232] width 49 height 10
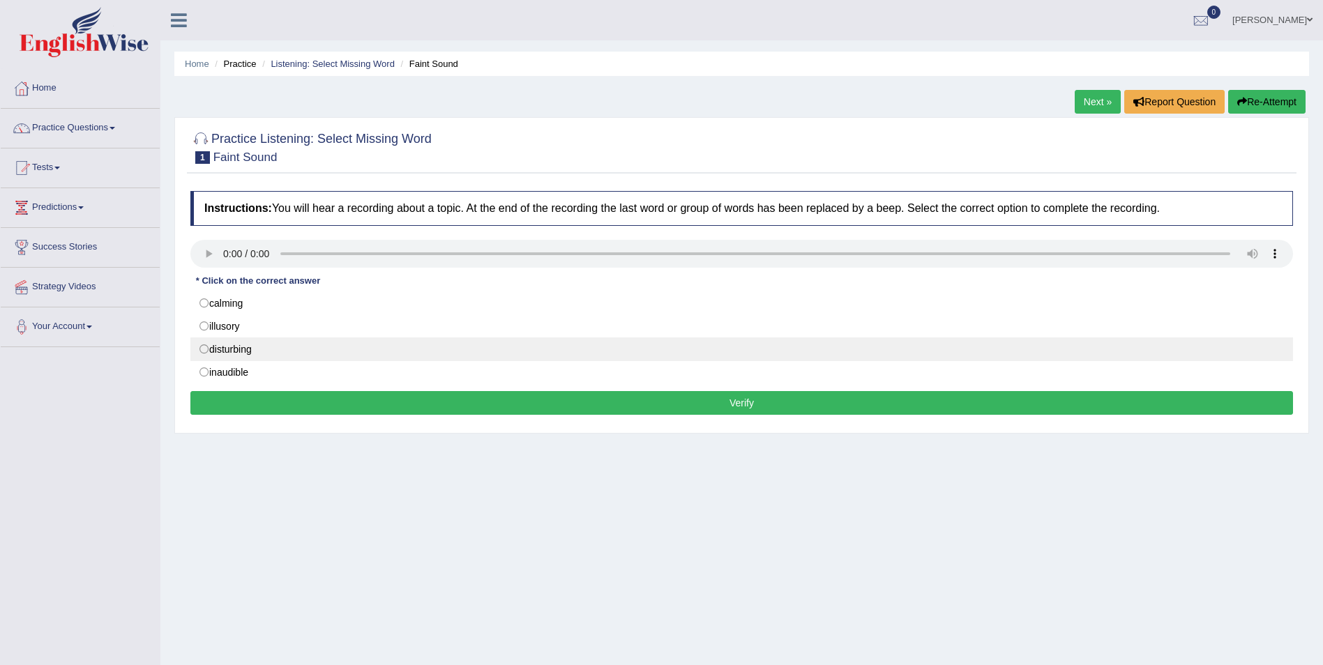
click at [207, 352] on label "disturbing" at bounding box center [741, 349] width 1102 height 24
radio input "true"
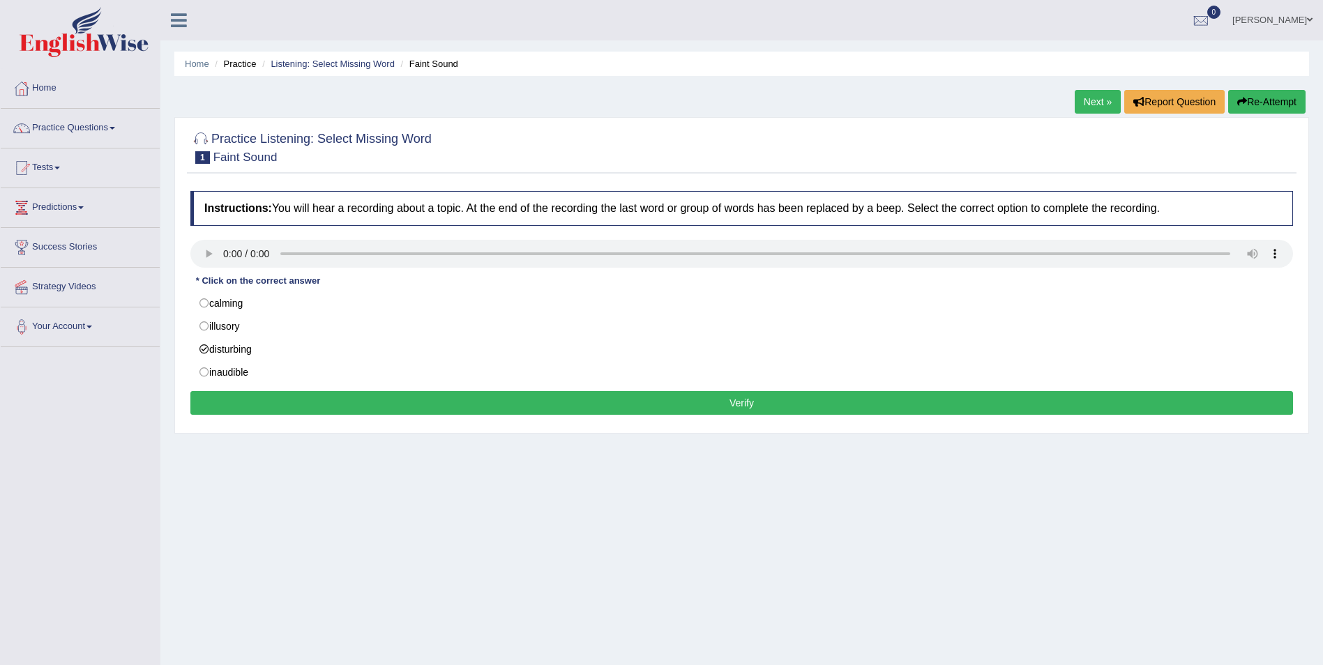
click at [296, 410] on button "Verify" at bounding box center [741, 403] width 1102 height 24
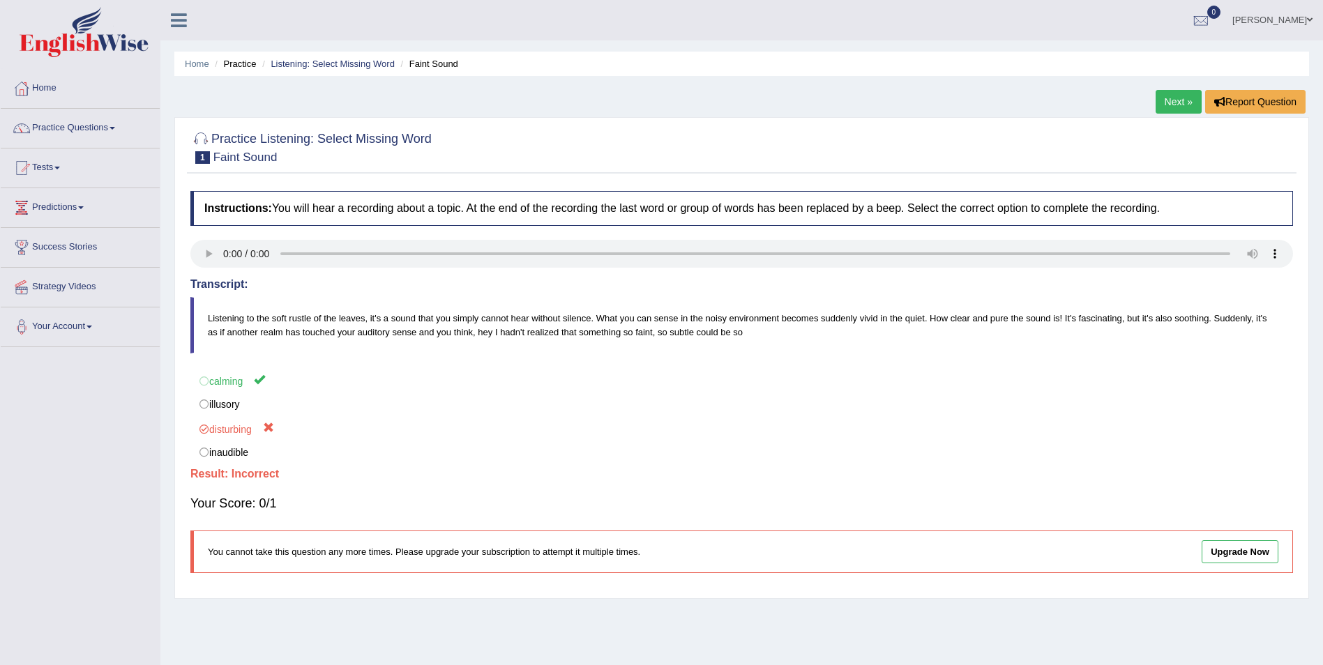
click at [1167, 103] on link "Next »" at bounding box center [1178, 102] width 46 height 24
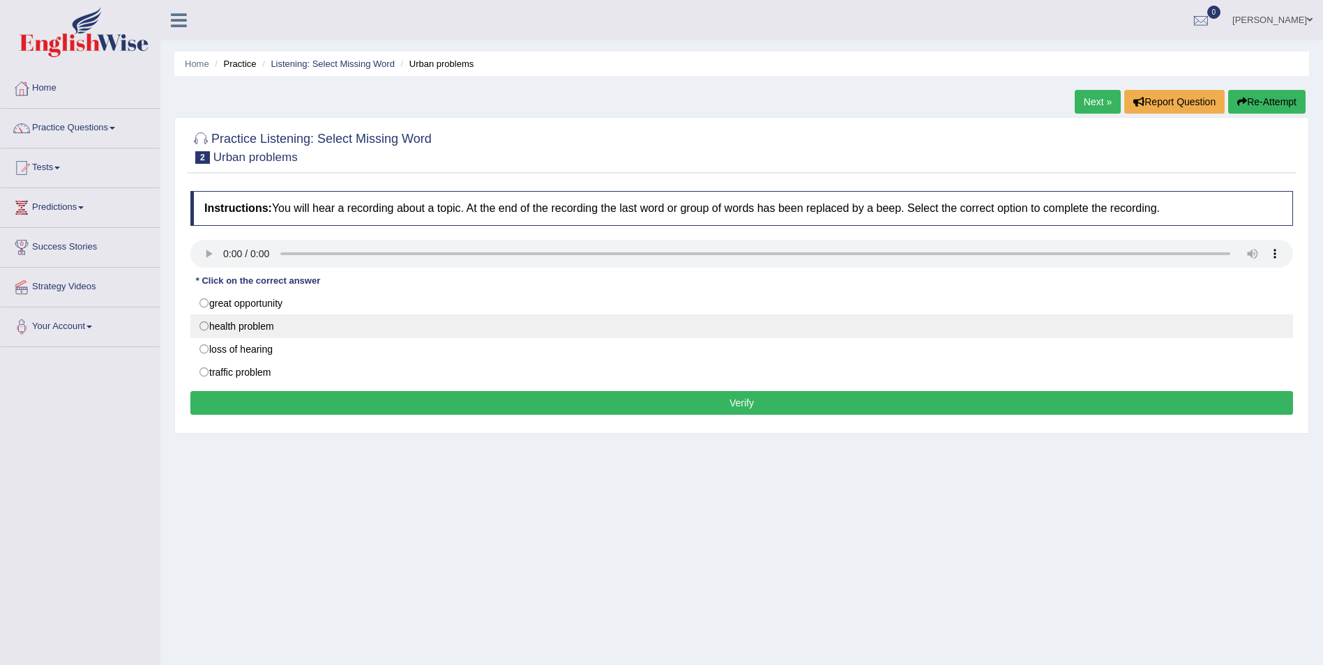
click at [205, 328] on label "health problem" at bounding box center [741, 326] width 1102 height 24
radio input "true"
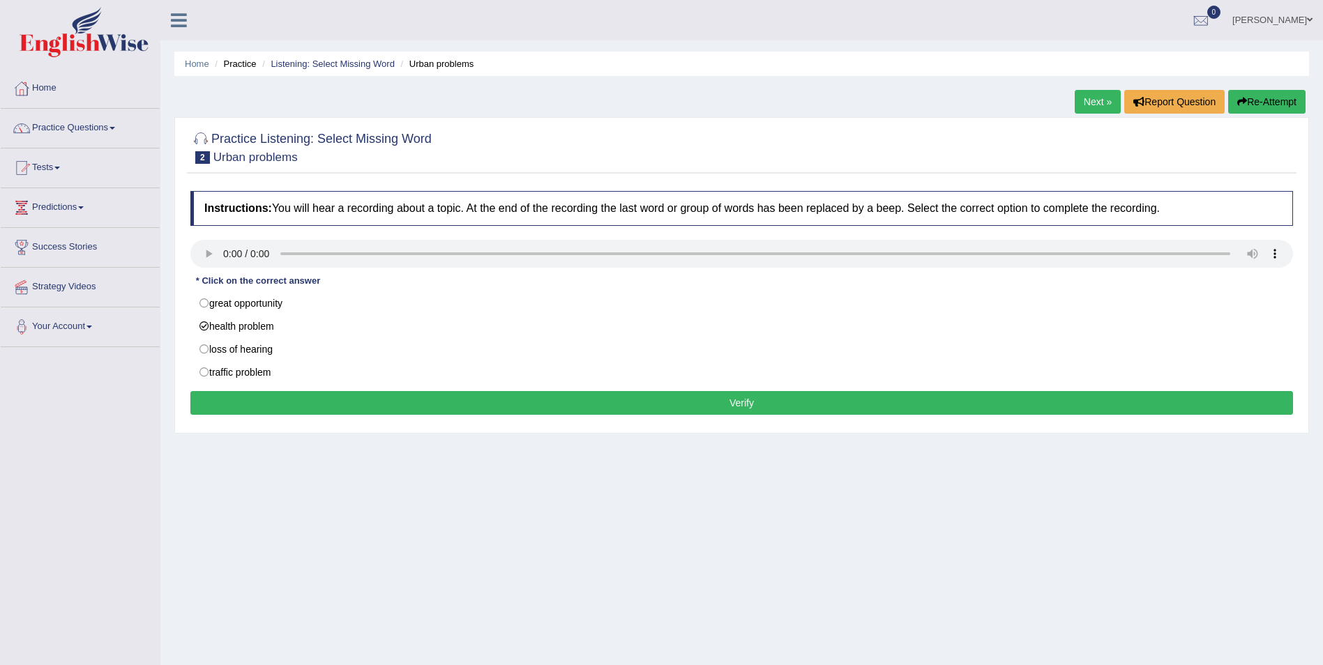
click at [326, 399] on button "Verify" at bounding box center [741, 403] width 1102 height 24
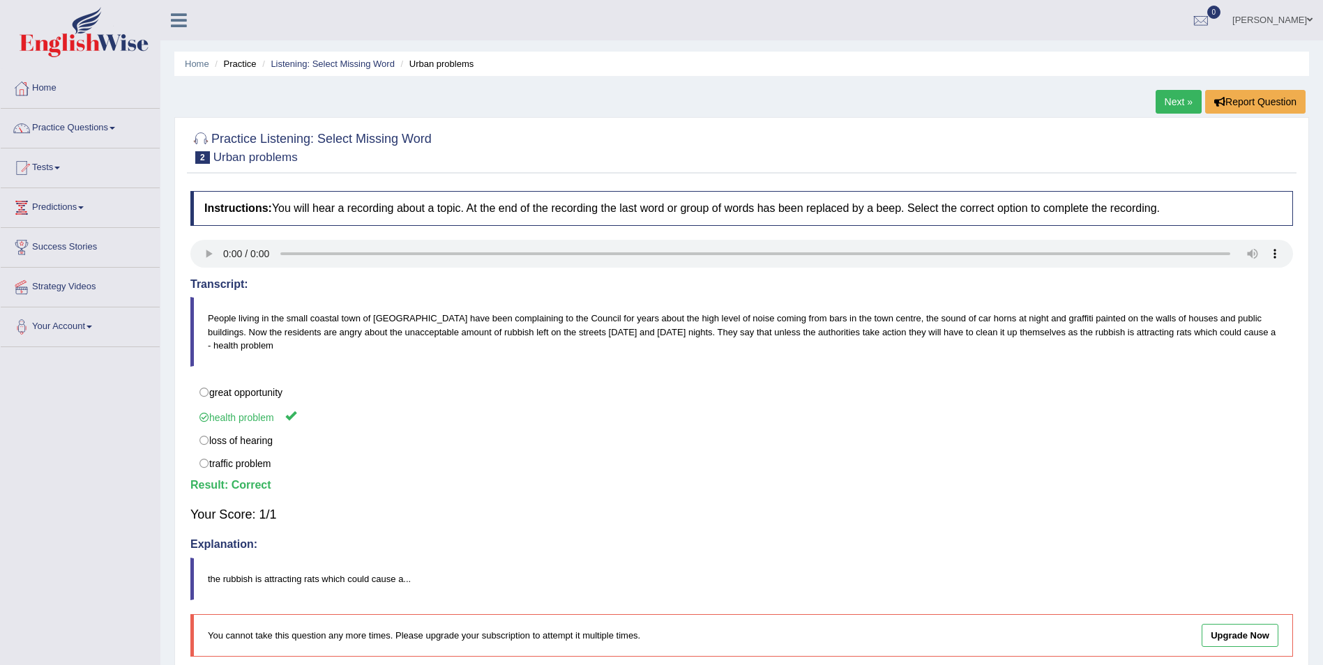
click at [1171, 100] on link "Next »" at bounding box center [1178, 102] width 46 height 24
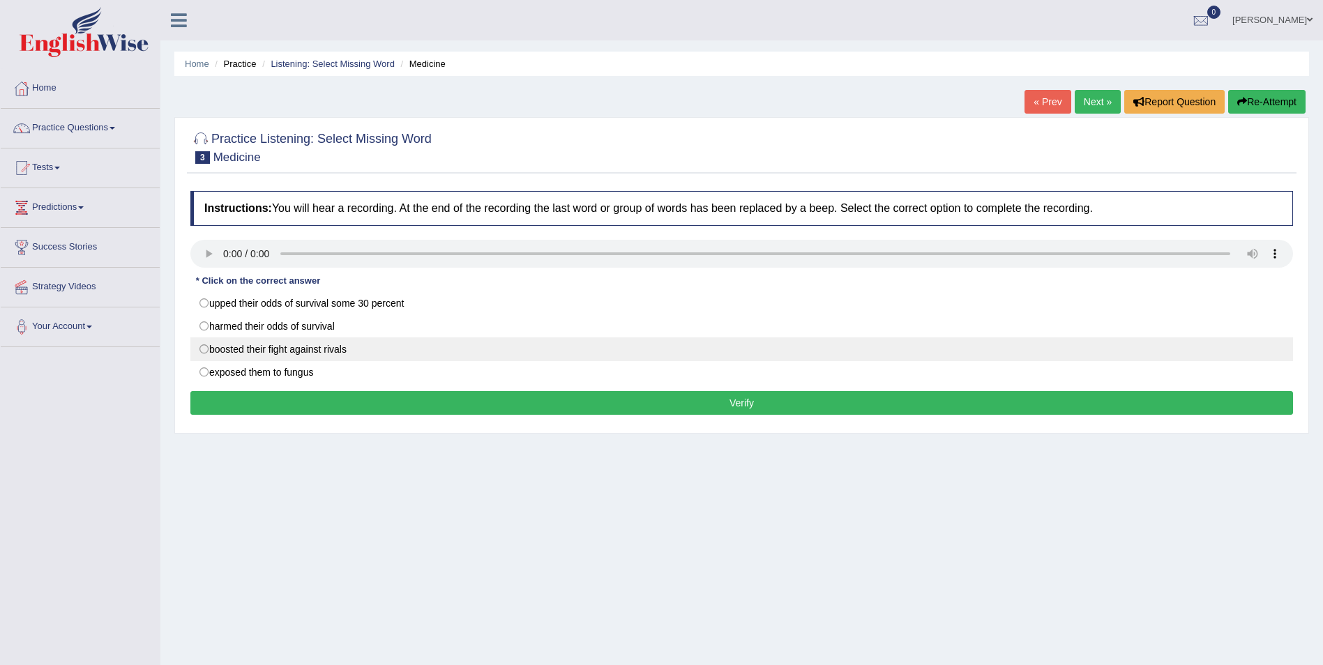
click at [196, 352] on label "boosted their fight against rivals" at bounding box center [741, 349] width 1102 height 24
radio input "true"
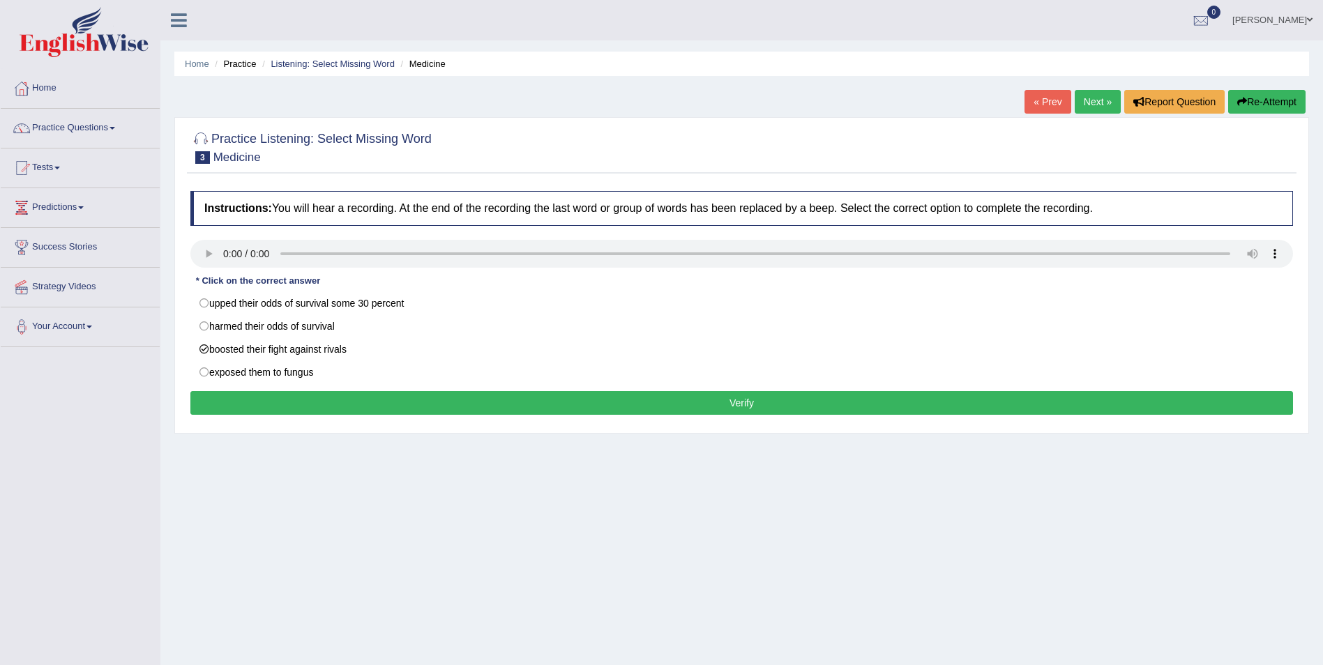
click at [272, 397] on button "Verify" at bounding box center [741, 403] width 1102 height 24
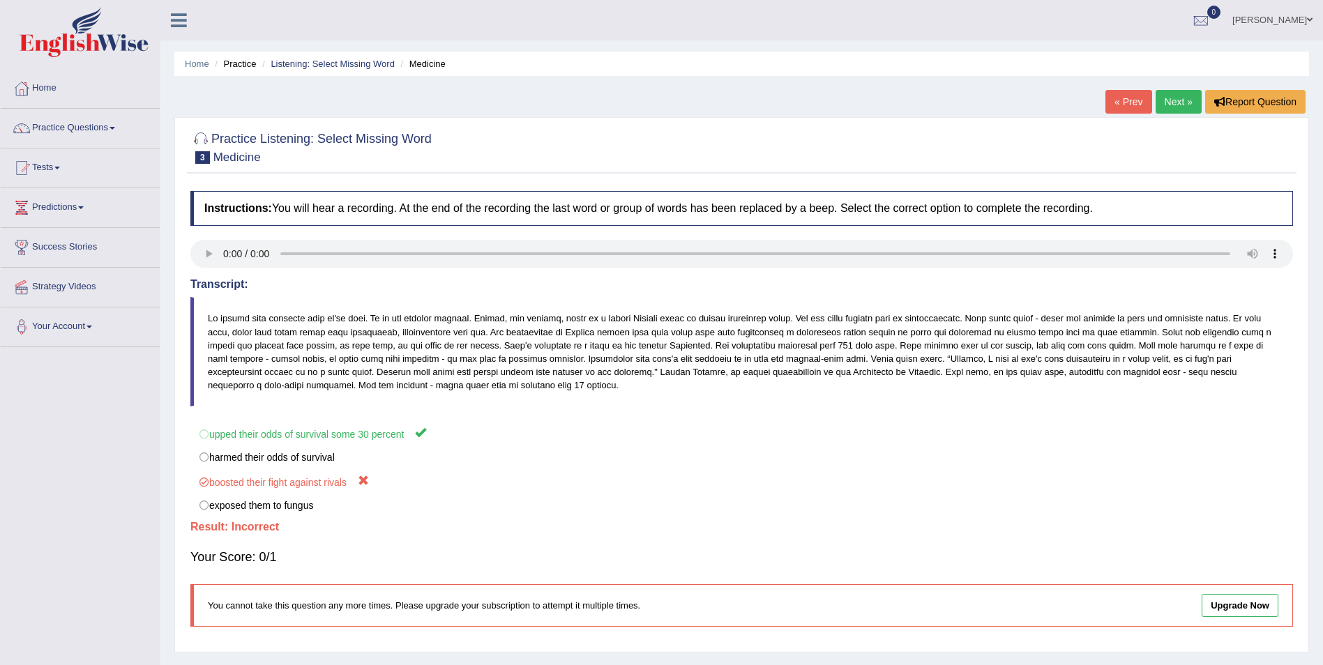
click at [1163, 99] on link "Next »" at bounding box center [1178, 102] width 46 height 24
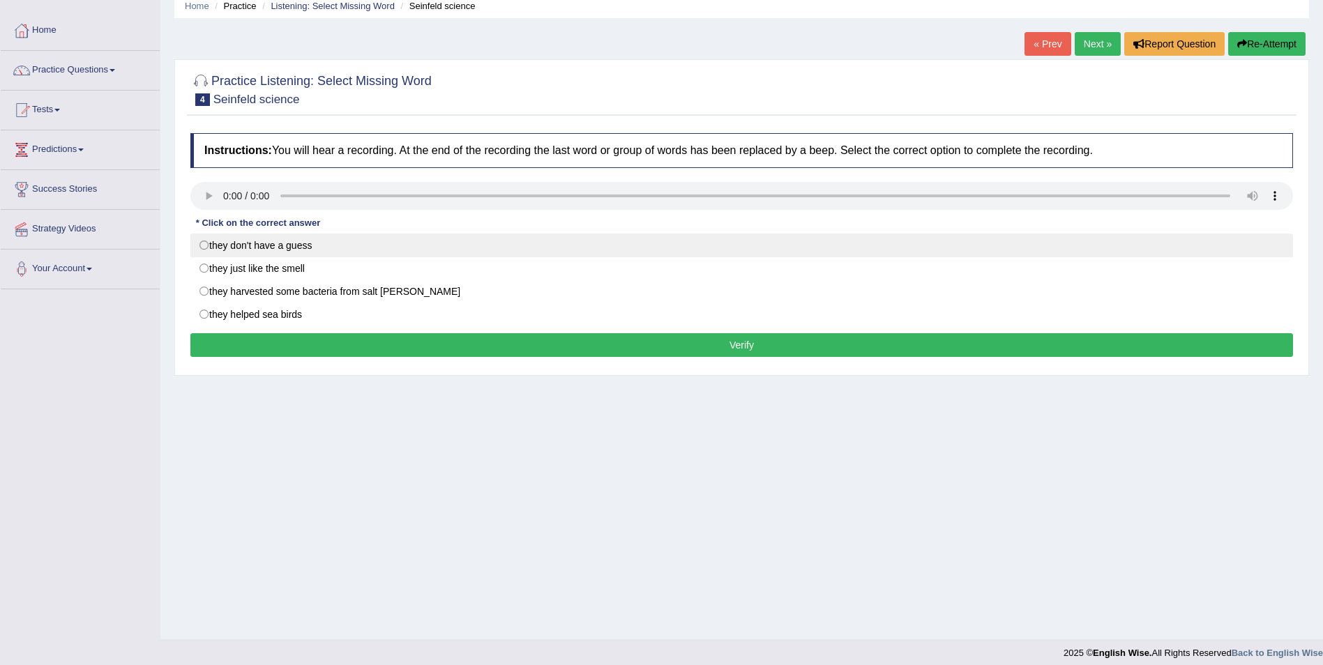
scroll to position [67, 0]
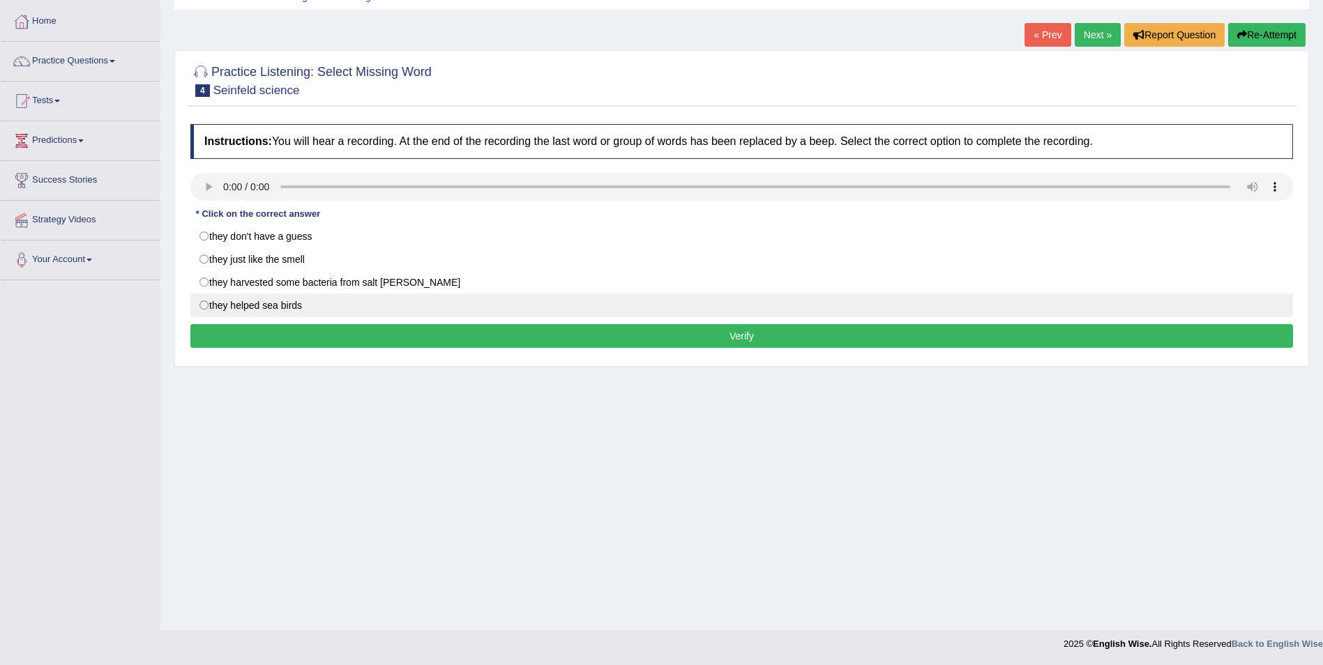
drag, startPoint x: 207, startPoint y: 283, endPoint x: 231, endPoint y: 301, distance: 29.8
click at [207, 283] on label "they harvested some bacteria from salt [PERSON_NAME]" at bounding box center [741, 283] width 1102 height 24
radio input "true"
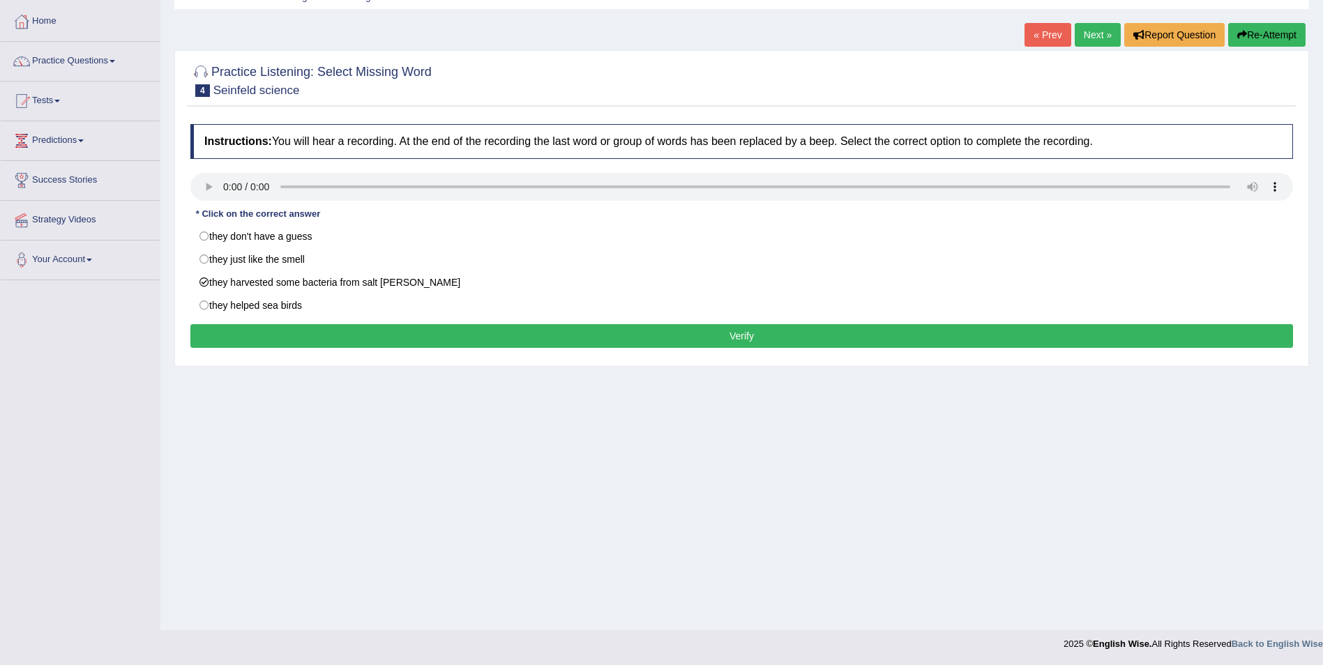
click at [490, 335] on button "Verify" at bounding box center [741, 336] width 1102 height 24
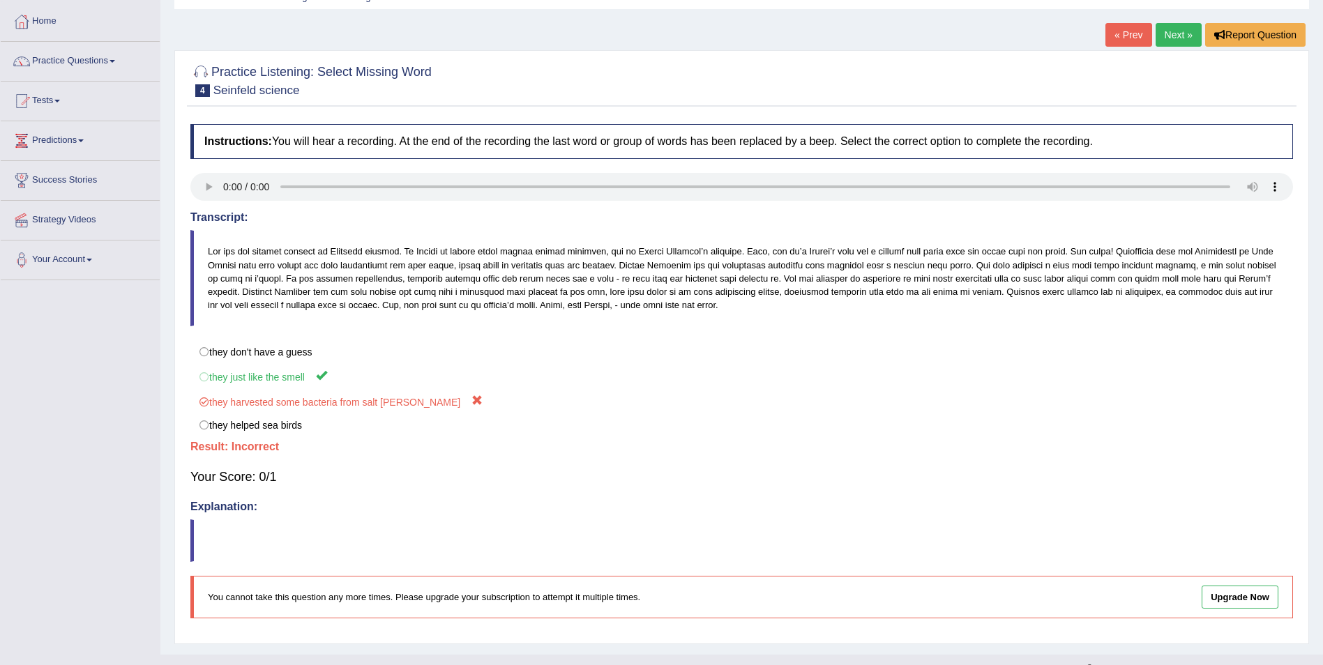
click at [1176, 31] on link "Next »" at bounding box center [1178, 35] width 46 height 24
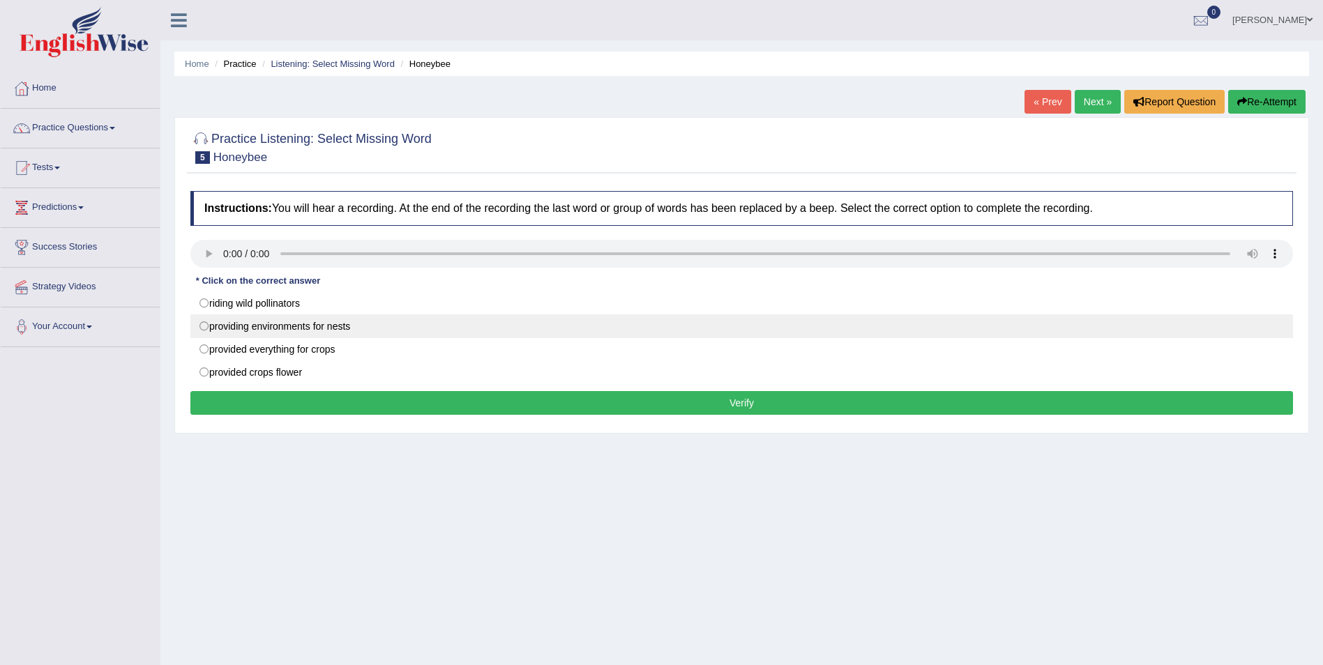
click at [204, 329] on label "providing environments for nests" at bounding box center [741, 326] width 1102 height 24
radio input "true"
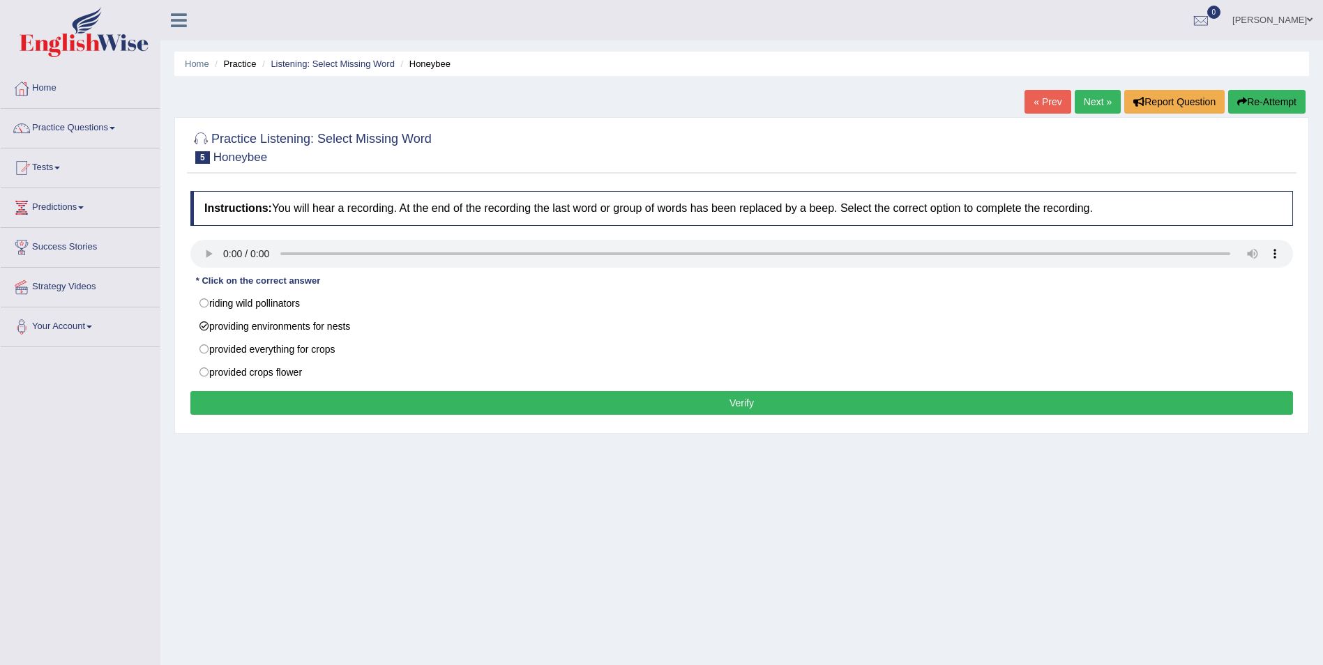
click at [378, 409] on button "Verify" at bounding box center [741, 403] width 1102 height 24
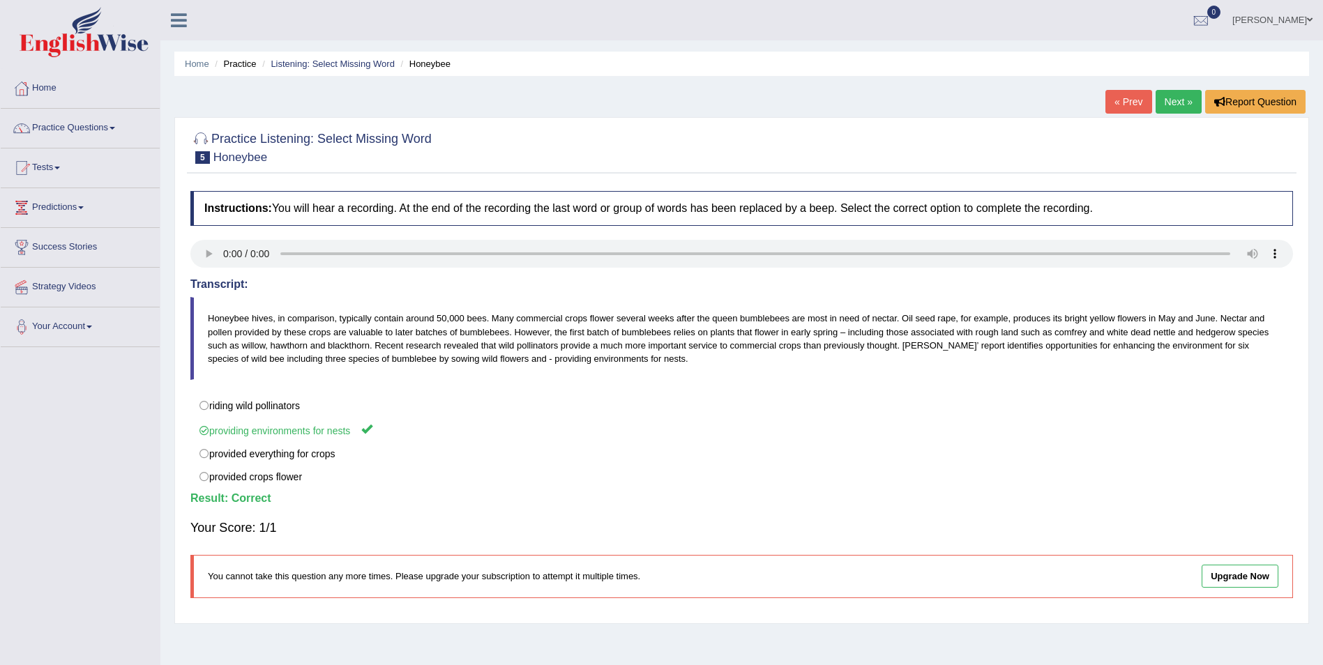
click at [1174, 105] on link "Next »" at bounding box center [1178, 102] width 46 height 24
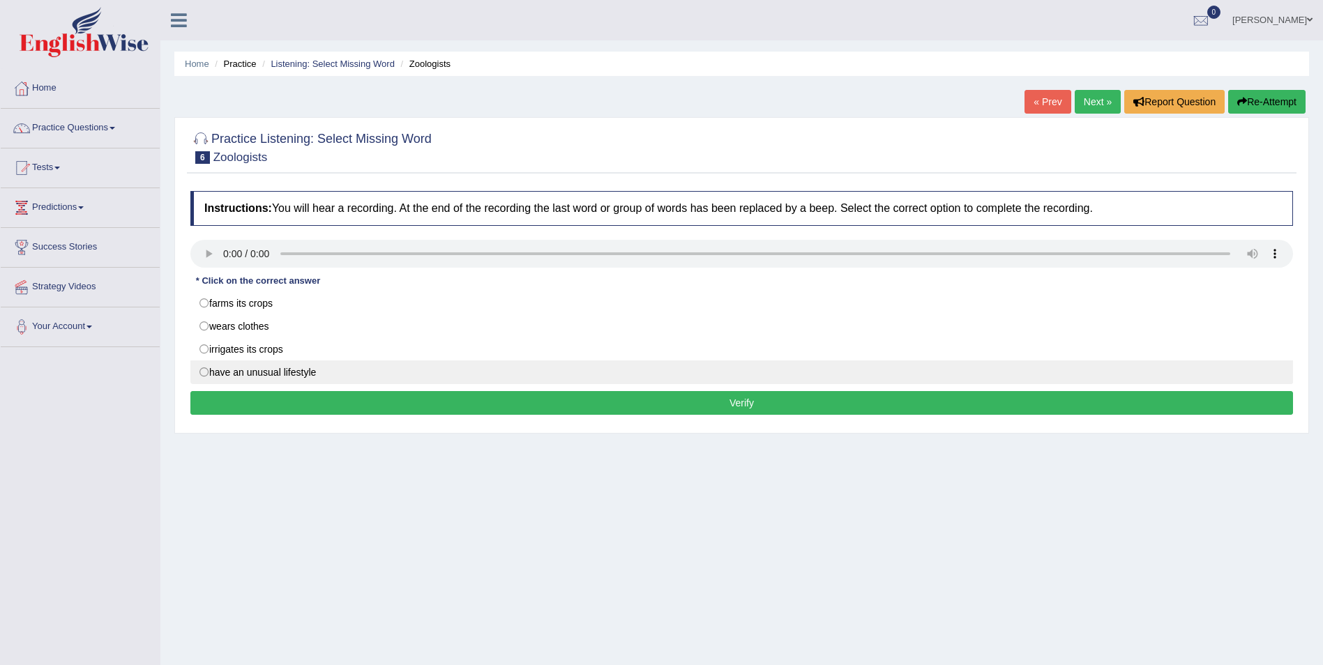
click at [211, 375] on label "have an unusual lifestyle" at bounding box center [741, 372] width 1102 height 24
radio input "true"
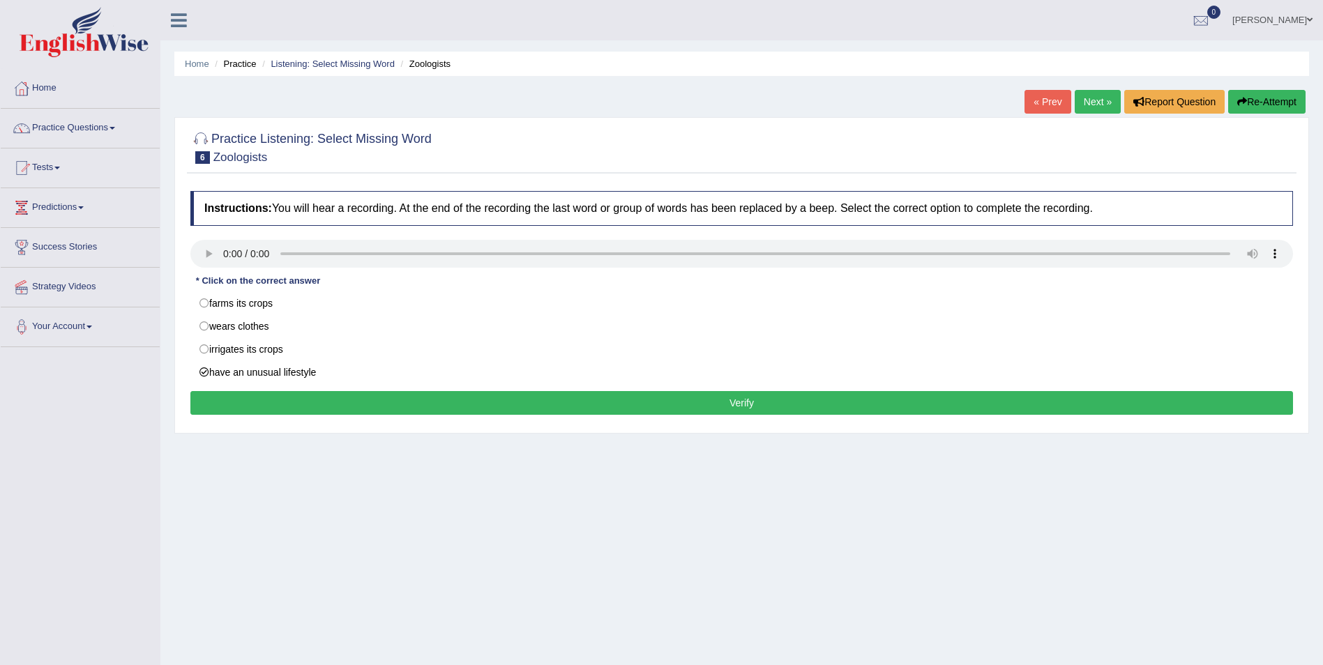
click at [441, 398] on button "Verify" at bounding box center [741, 403] width 1102 height 24
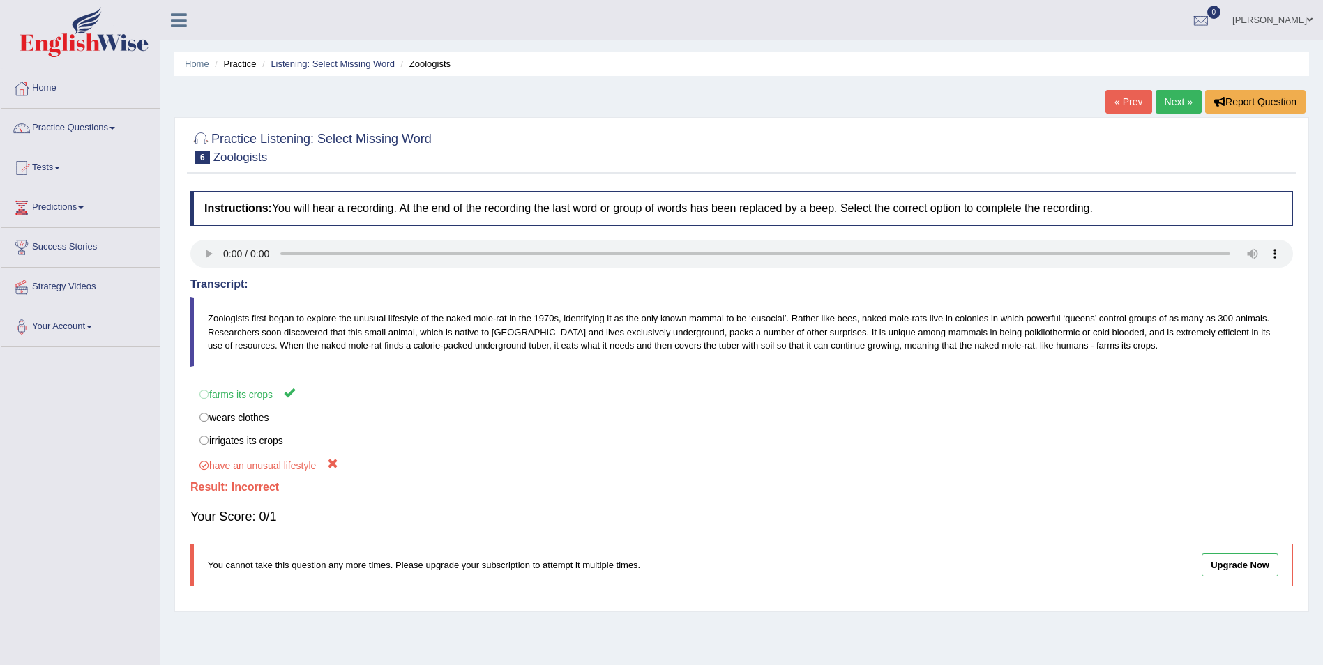
click at [1181, 95] on link "Next »" at bounding box center [1178, 102] width 46 height 24
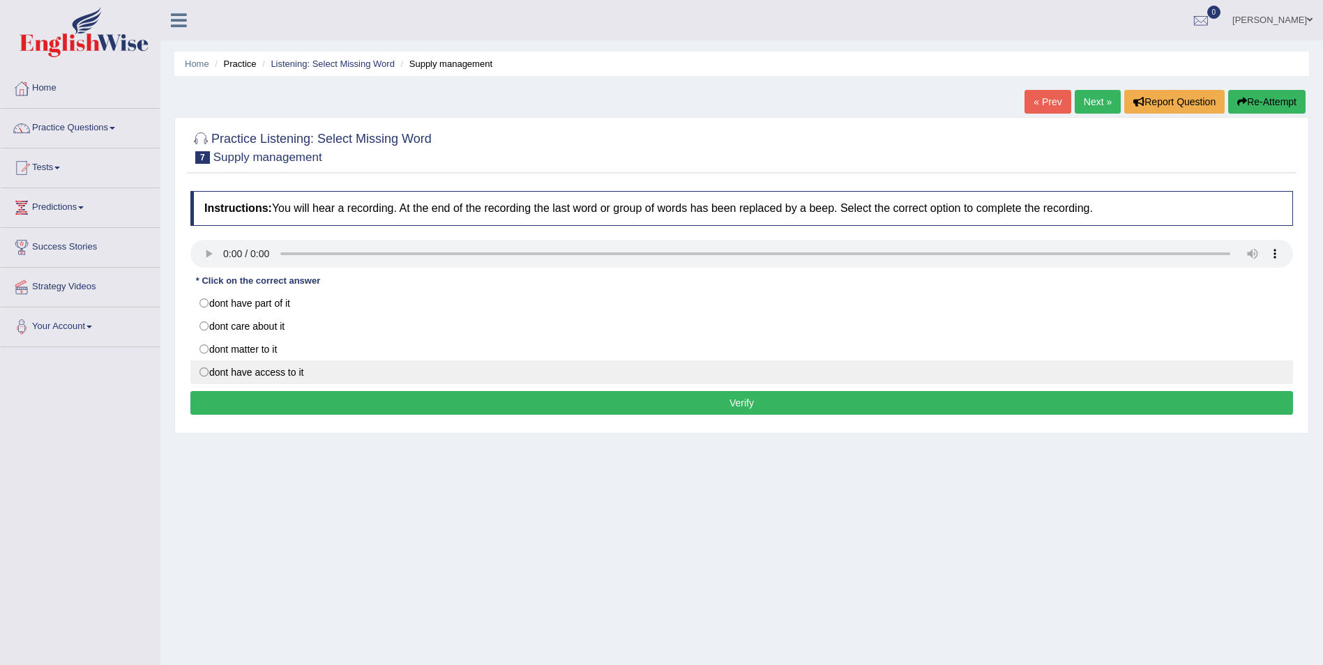
click at [200, 371] on label "dont have access to it" at bounding box center [741, 372] width 1102 height 24
radio input "true"
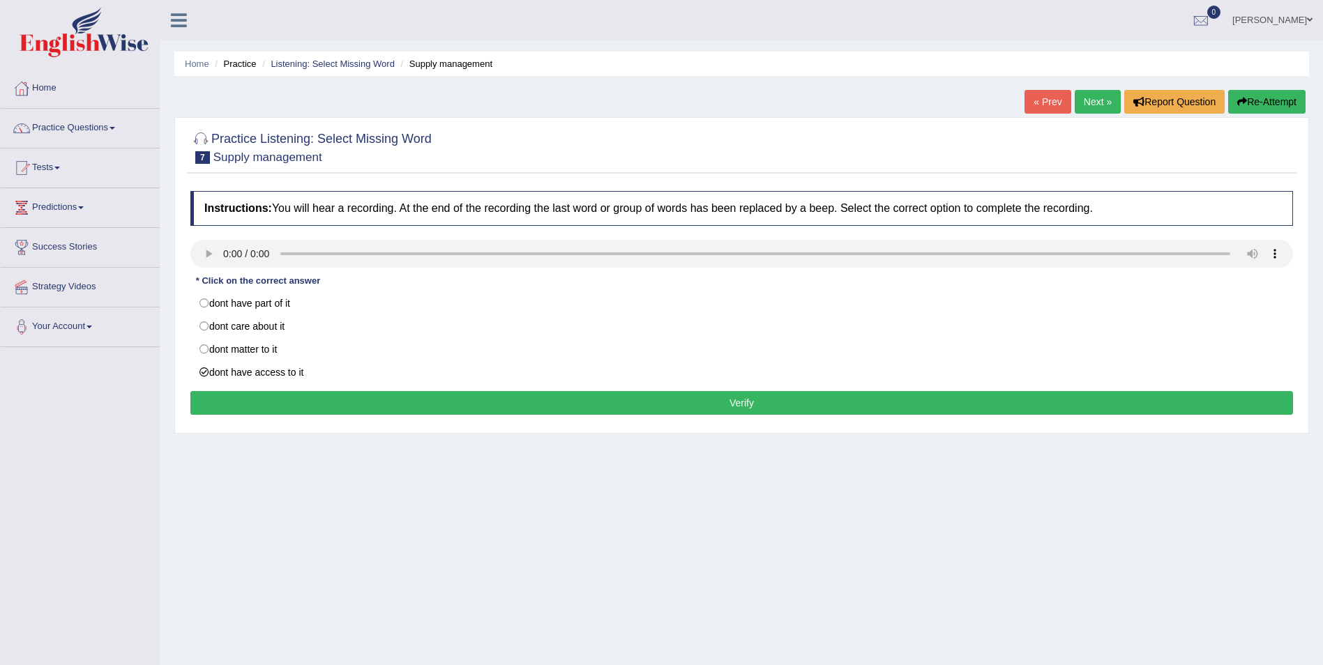
click at [323, 406] on button "Verify" at bounding box center [741, 403] width 1102 height 24
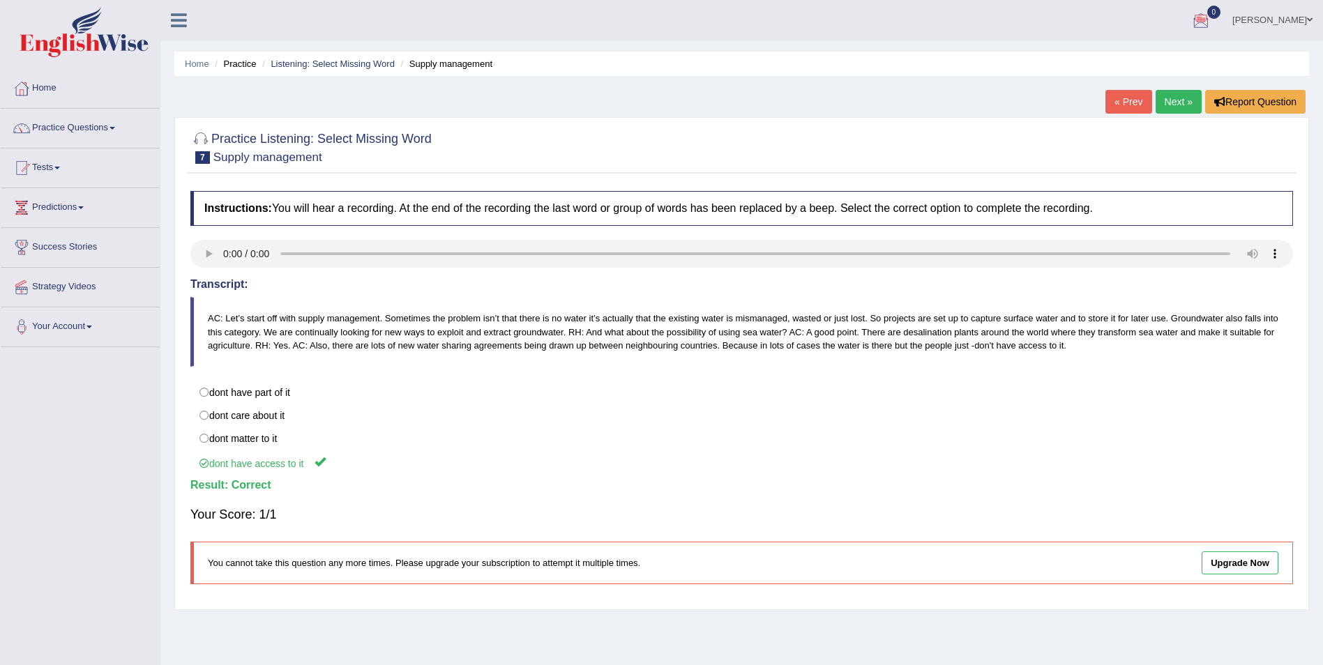
click at [1174, 106] on link "Next »" at bounding box center [1178, 102] width 46 height 24
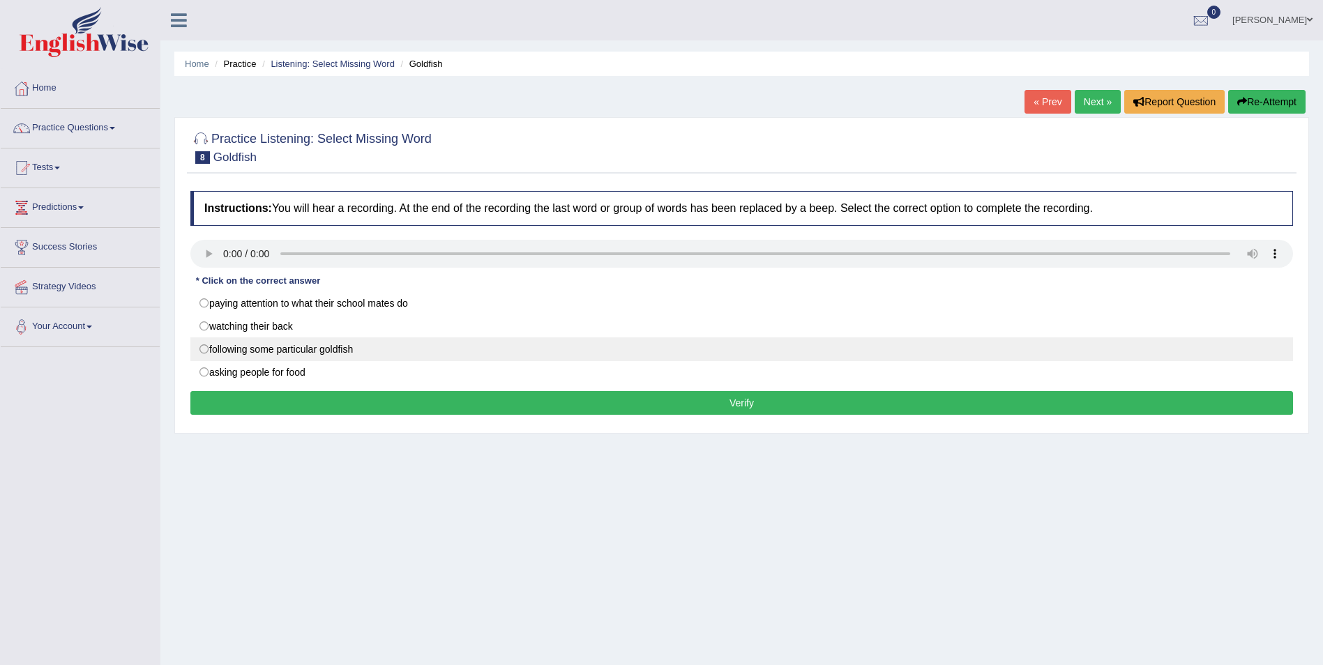
click at [206, 349] on label "following some particular goldfish" at bounding box center [741, 349] width 1102 height 24
radio input "true"
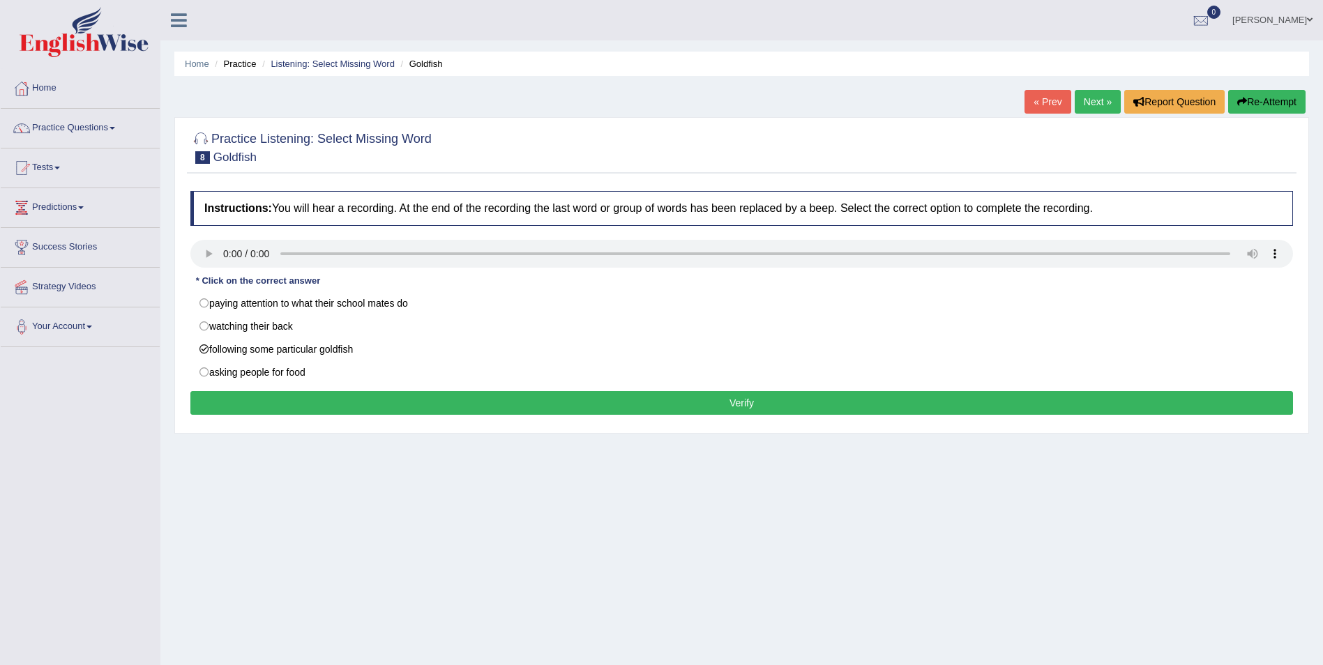
click at [474, 406] on button "Verify" at bounding box center [741, 403] width 1102 height 24
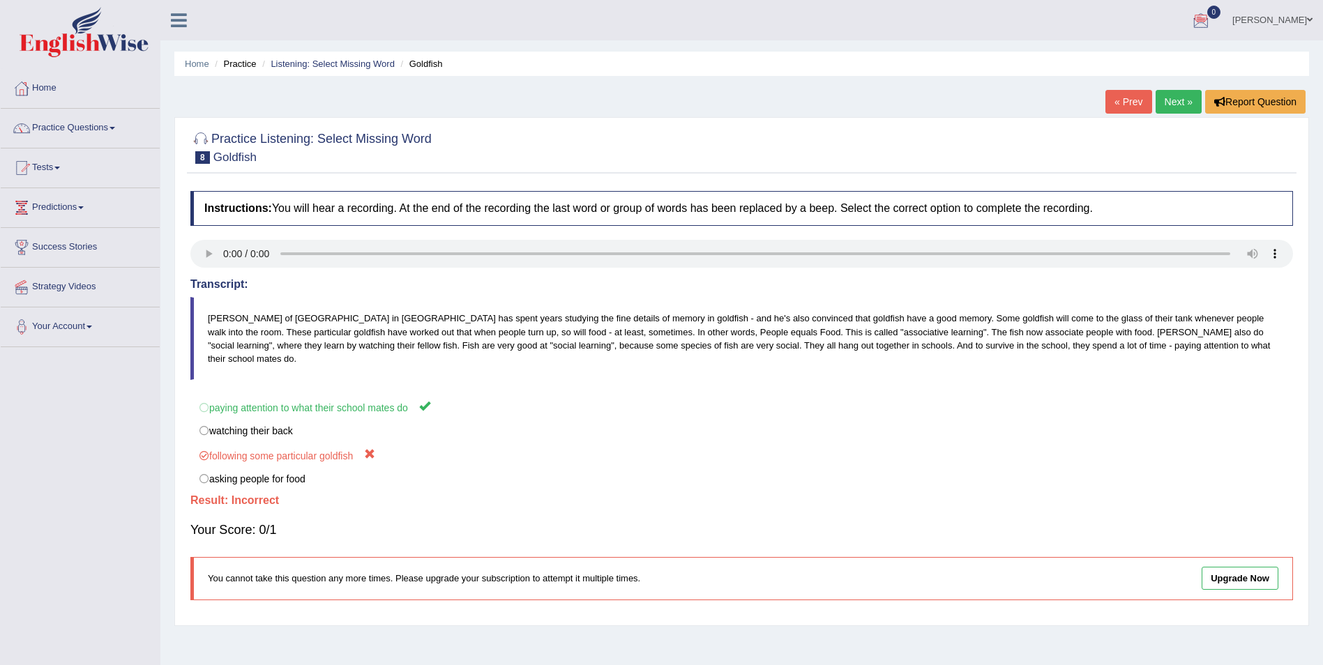
click at [1171, 103] on link "Next »" at bounding box center [1178, 102] width 46 height 24
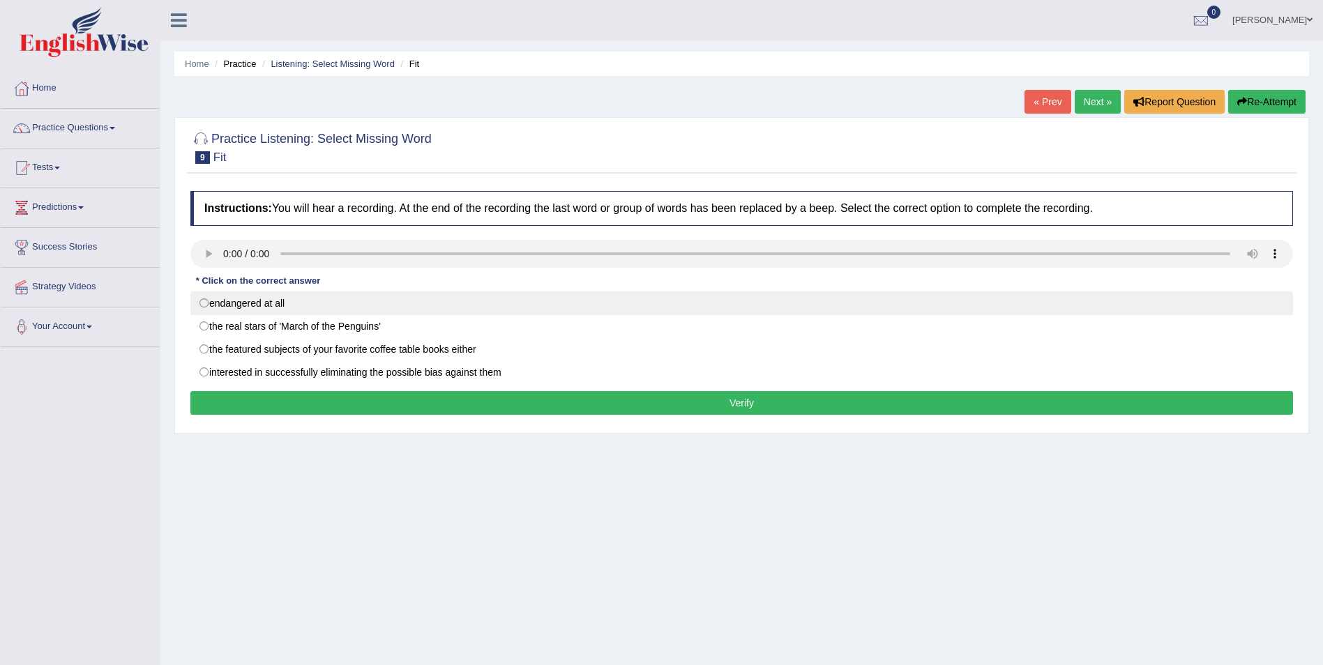
click at [215, 304] on label "endangered at all" at bounding box center [741, 303] width 1102 height 24
radio input "true"
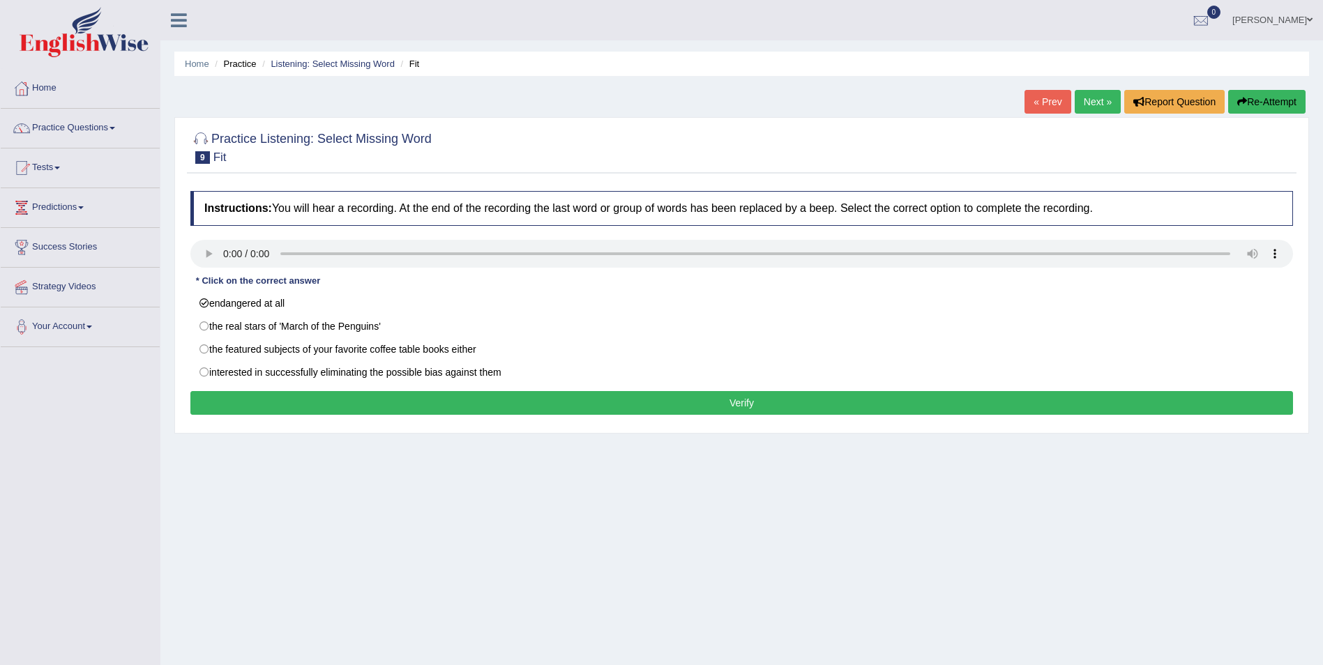
click at [307, 404] on button "Verify" at bounding box center [741, 403] width 1102 height 24
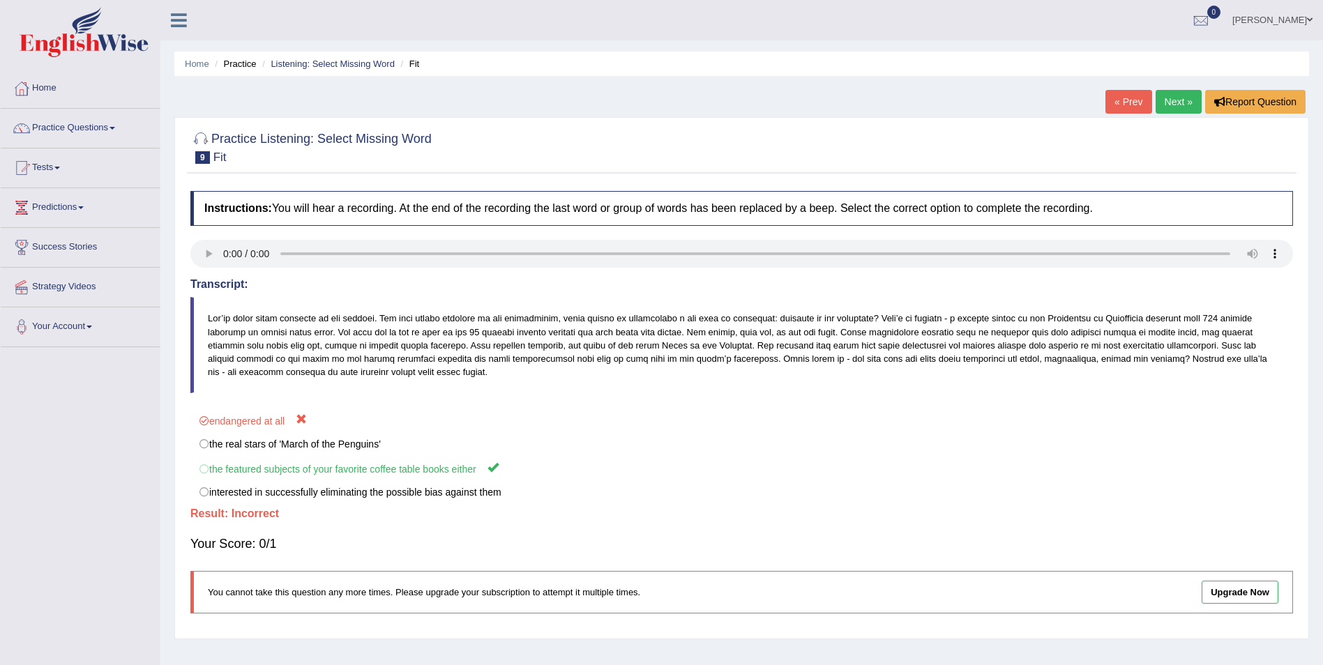
click at [1175, 103] on link "Next »" at bounding box center [1178, 102] width 46 height 24
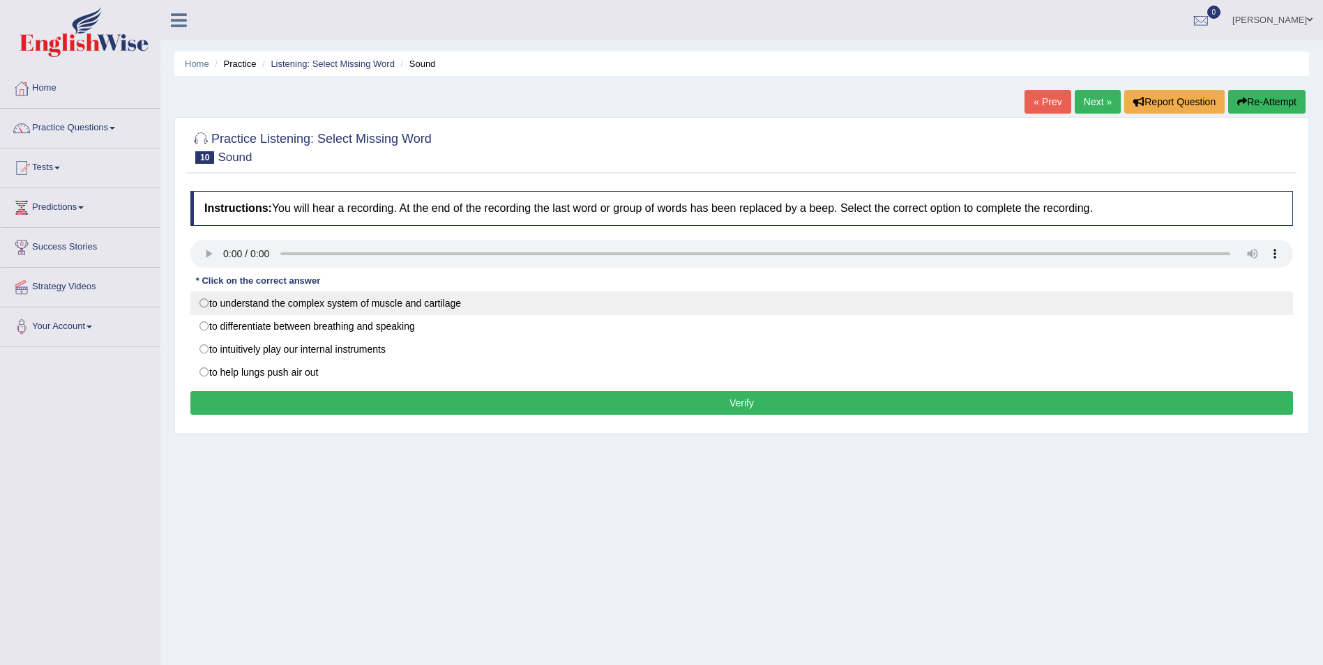
click at [208, 308] on label "to understand the complex system of muscle and cartilage" at bounding box center [741, 303] width 1102 height 24
radio input "true"
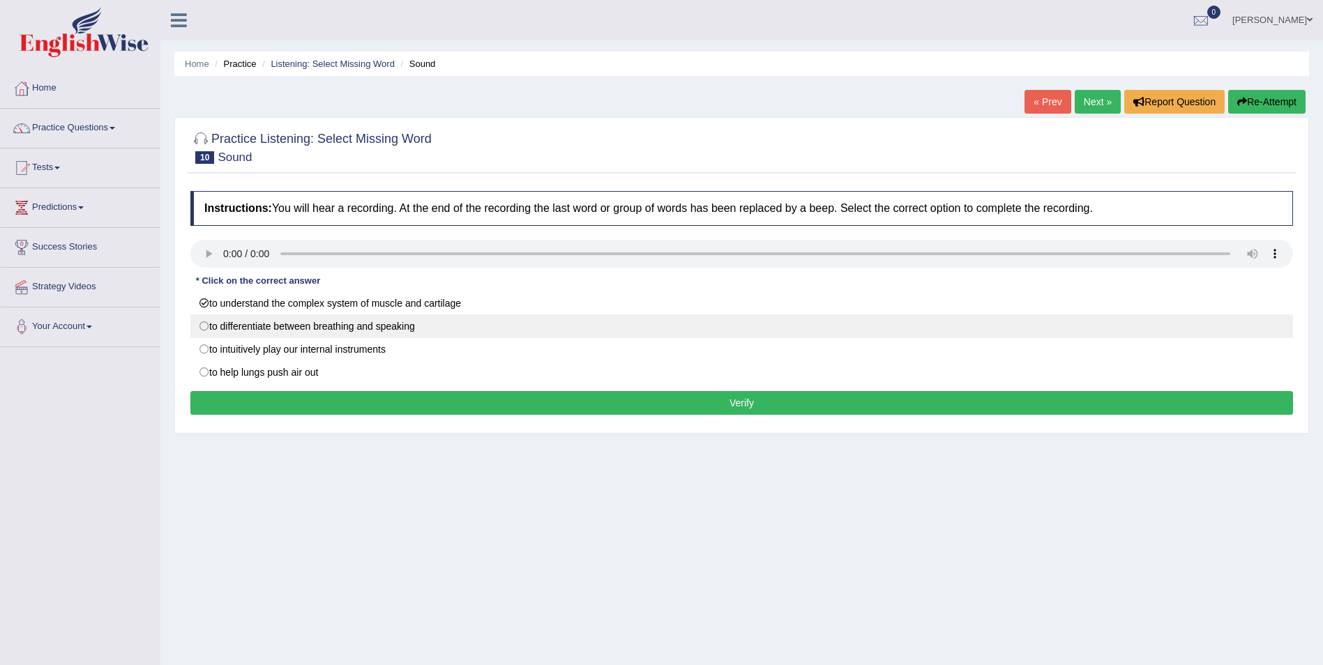
click at [210, 333] on label "to differentiate between breathing and speaking" at bounding box center [741, 326] width 1102 height 24
radio input "true"
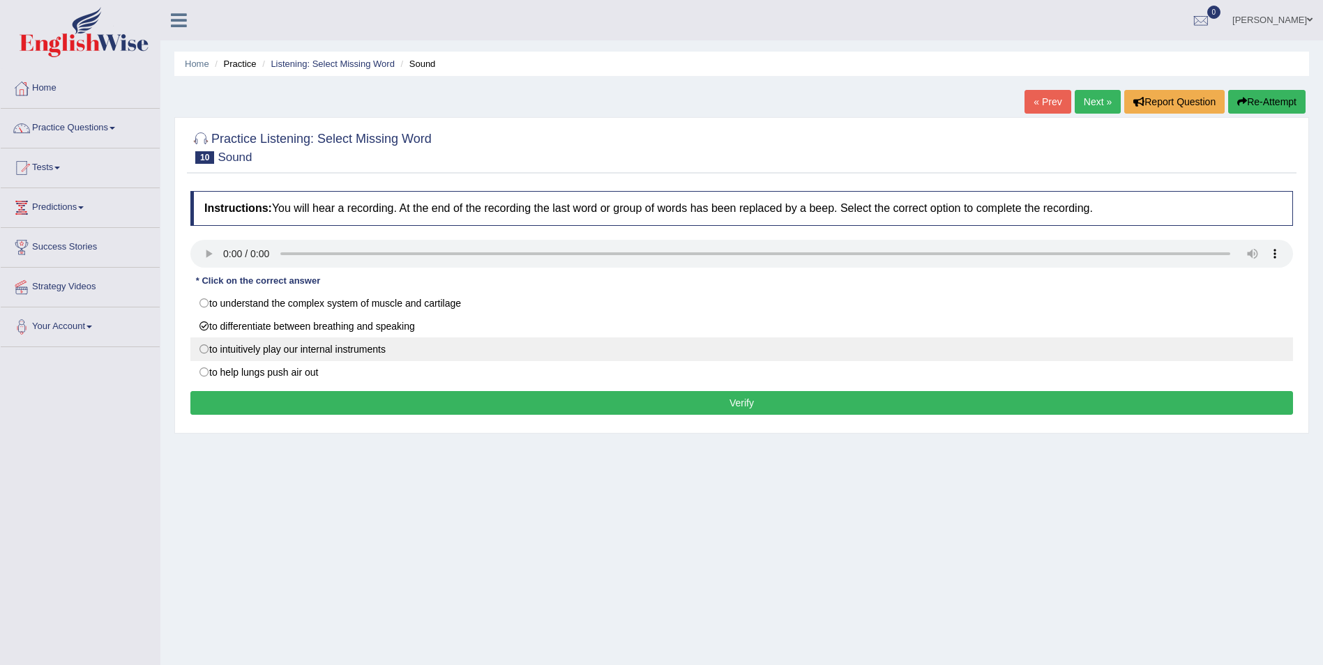
click at [213, 353] on label "to intuitively play our internal instruments" at bounding box center [741, 349] width 1102 height 24
radio input "true"
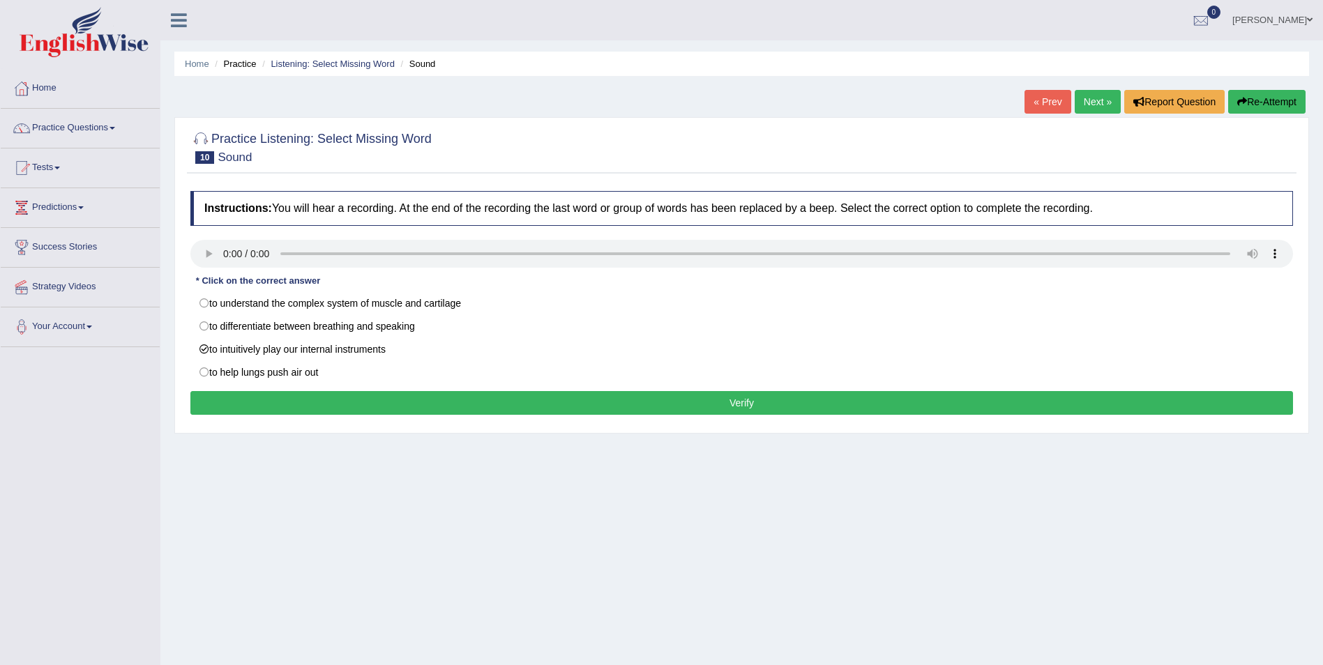
click at [547, 411] on button "Verify" at bounding box center [741, 403] width 1102 height 24
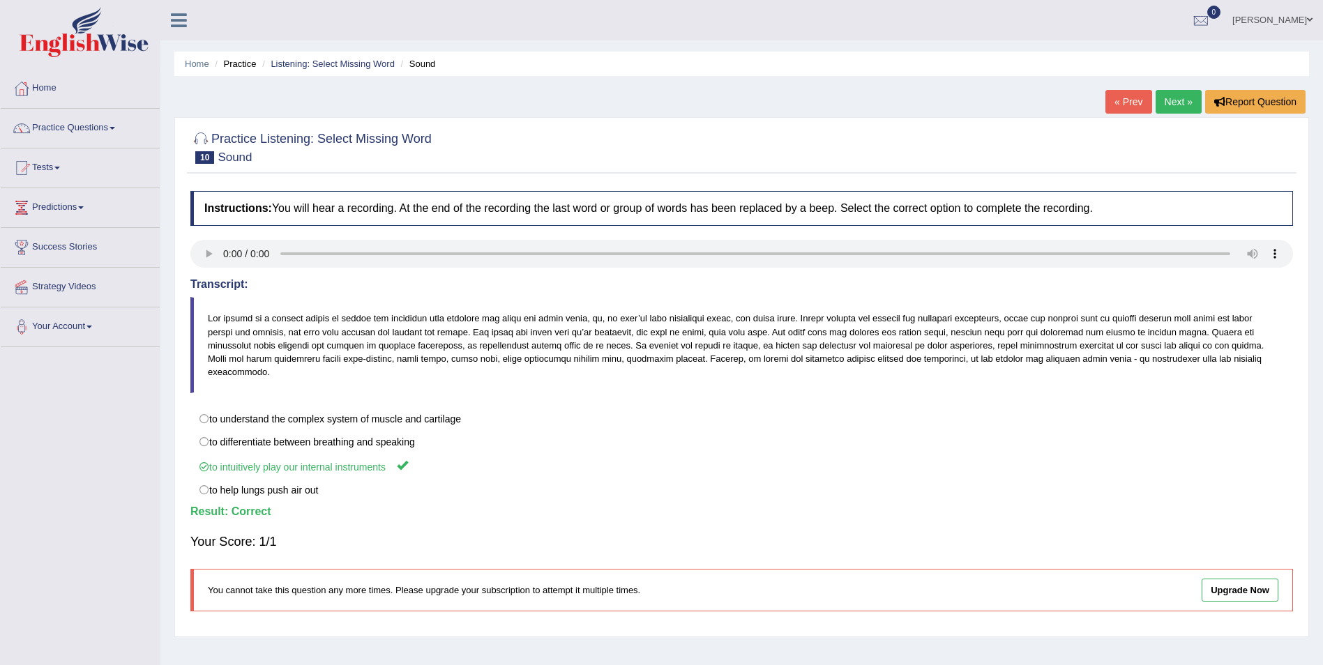
click at [1169, 103] on link "Next »" at bounding box center [1178, 102] width 46 height 24
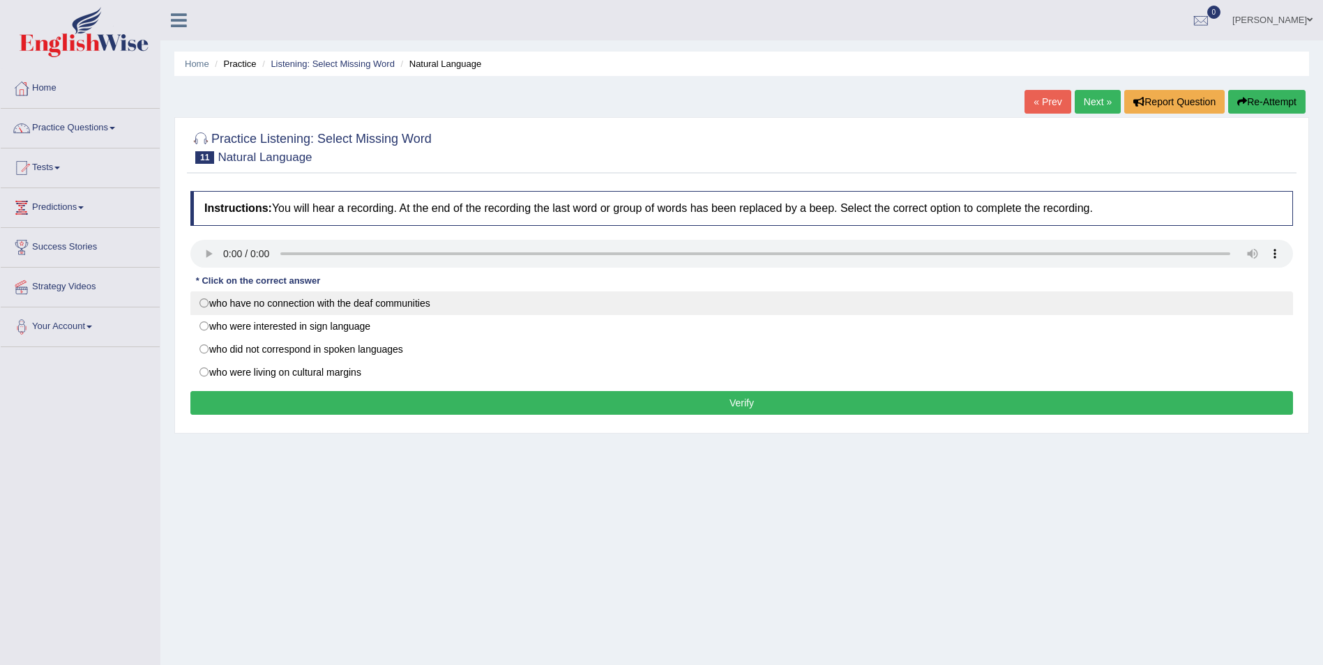
click at [208, 306] on label "who have no connection with the deaf communities" at bounding box center [741, 303] width 1102 height 24
radio input "true"
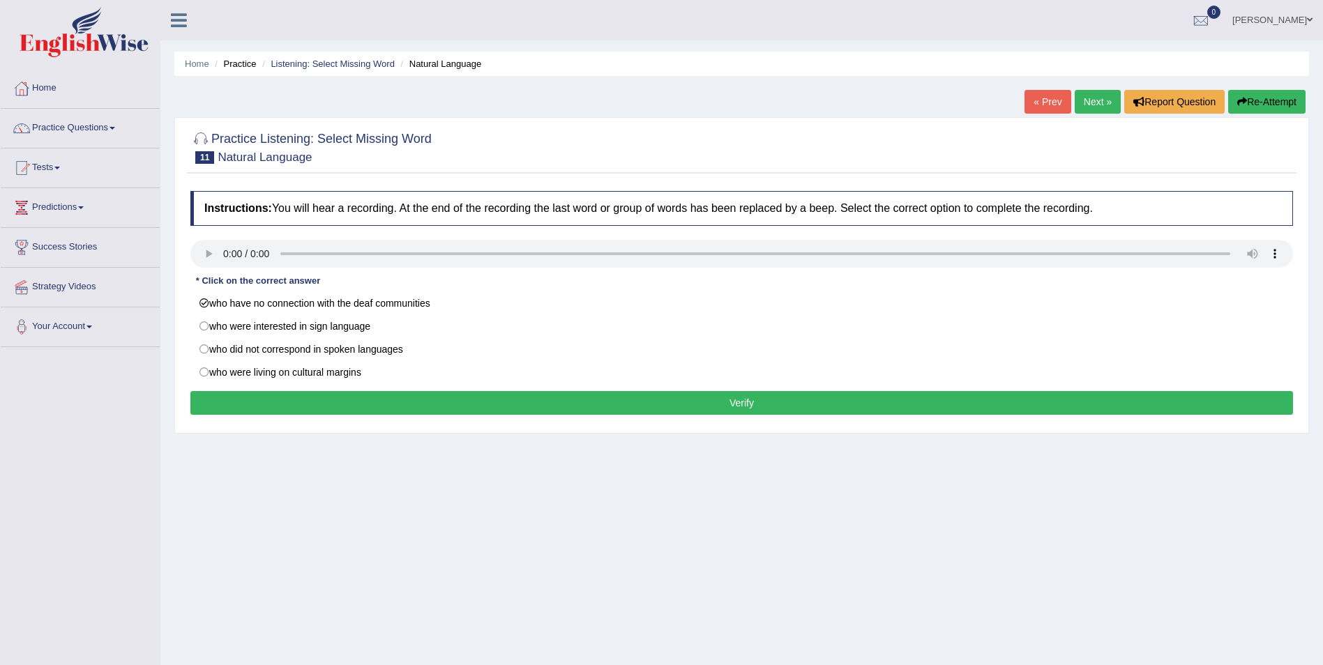
click at [698, 414] on button "Verify" at bounding box center [741, 403] width 1102 height 24
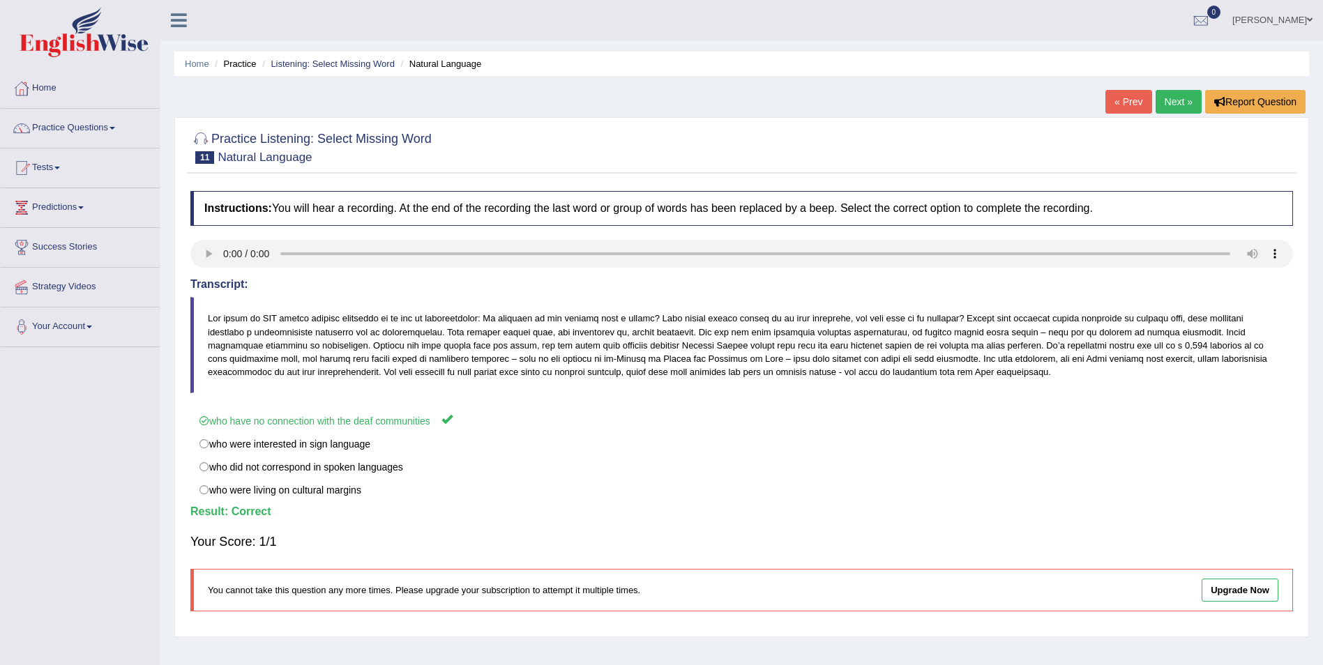
click at [1164, 98] on link "Next »" at bounding box center [1178, 102] width 46 height 24
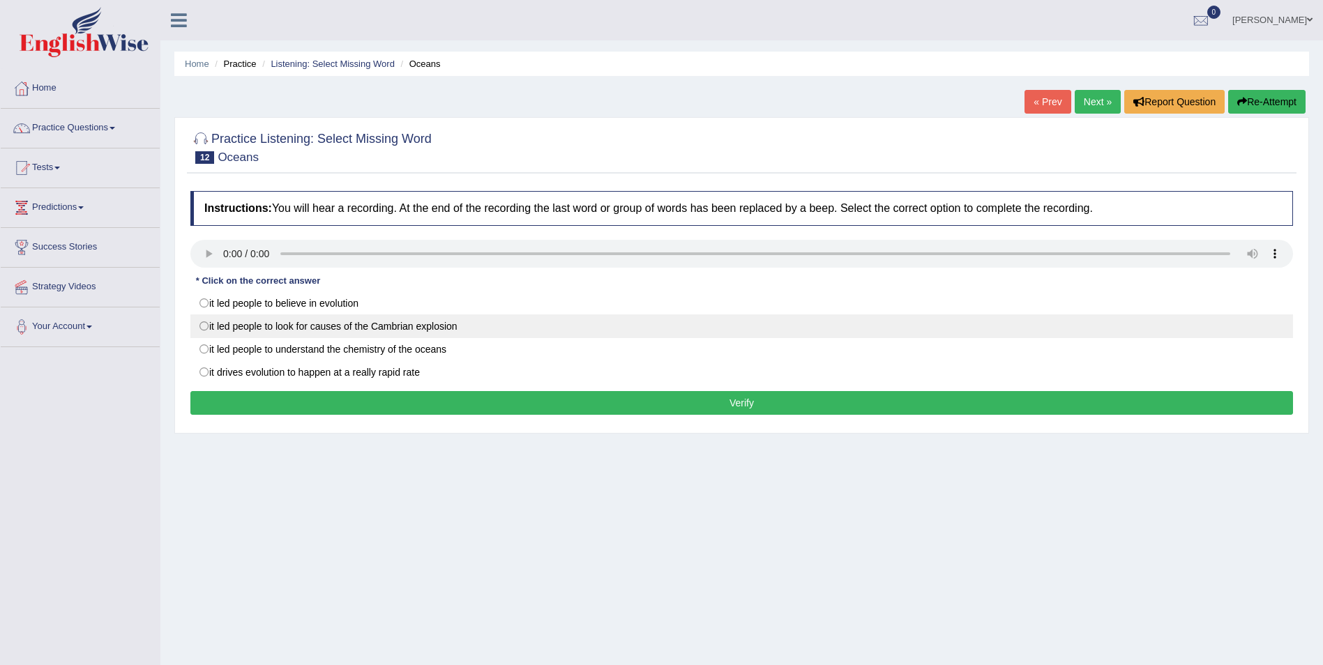
click at [202, 324] on label "it led people to look for causes of the Cambrian explosion" at bounding box center [741, 326] width 1102 height 24
radio input "true"
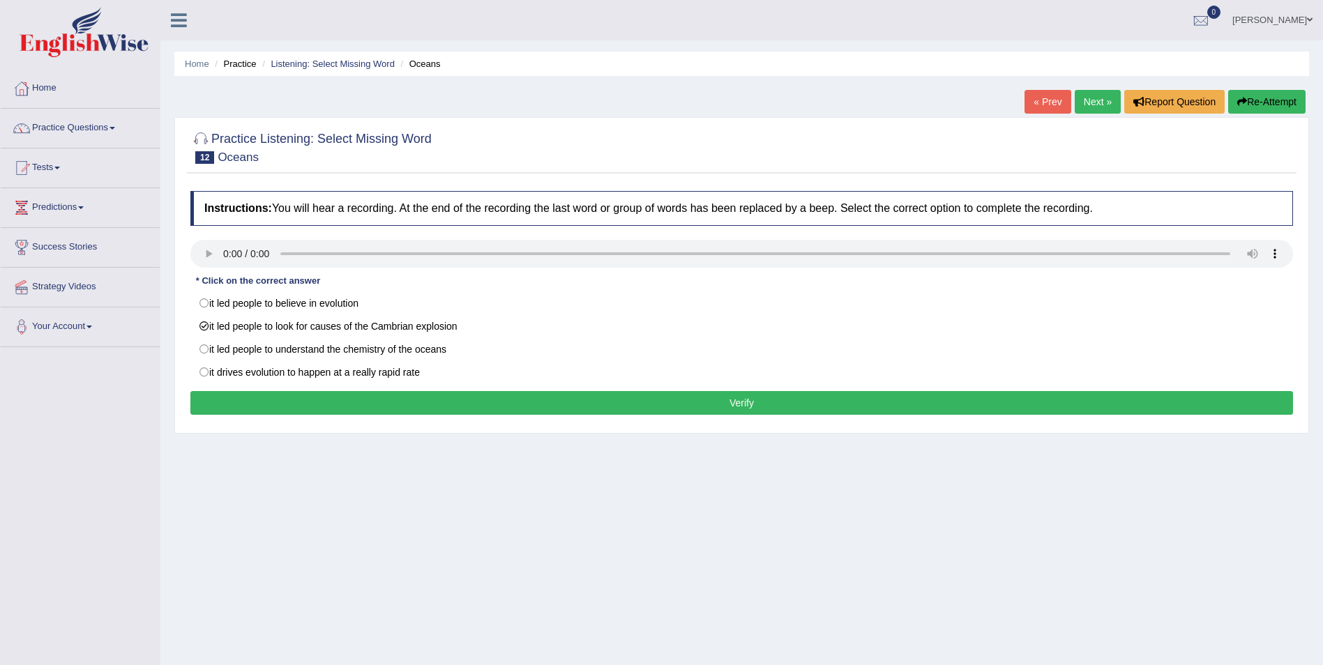
click at [697, 394] on button "Verify" at bounding box center [741, 403] width 1102 height 24
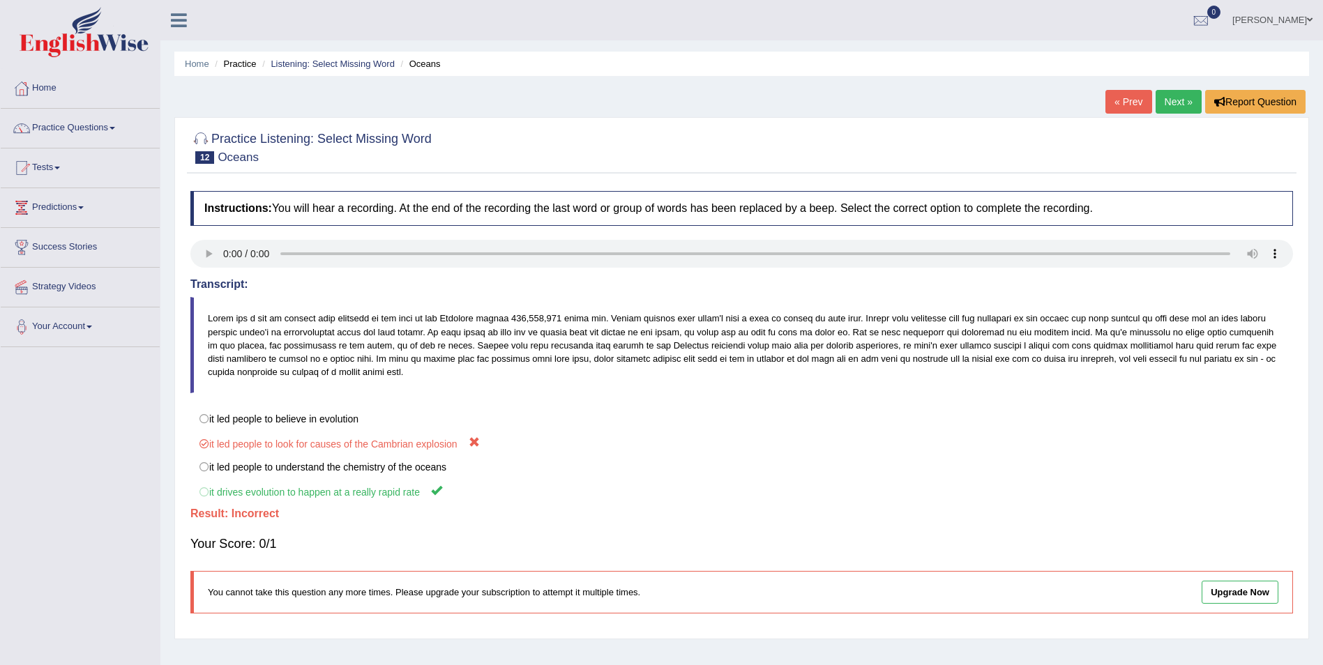
click at [1183, 105] on link "Next »" at bounding box center [1178, 102] width 46 height 24
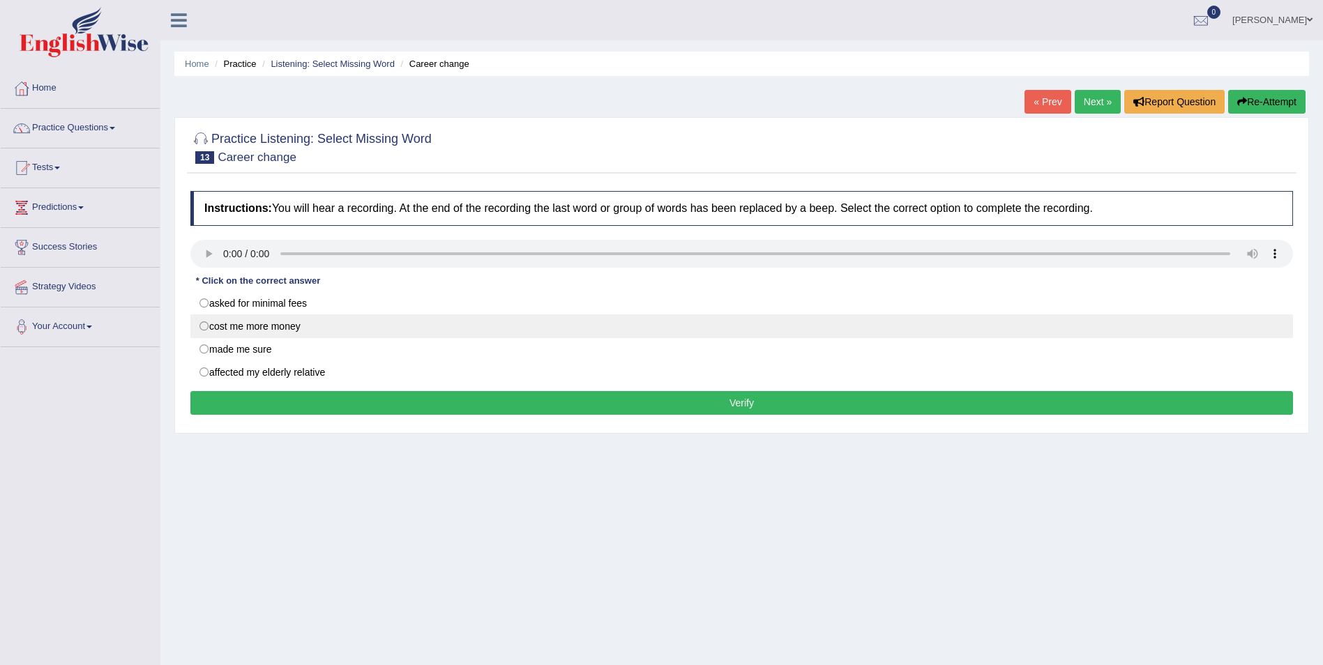
click at [206, 324] on label "cost me more money" at bounding box center [741, 326] width 1102 height 24
radio input "true"
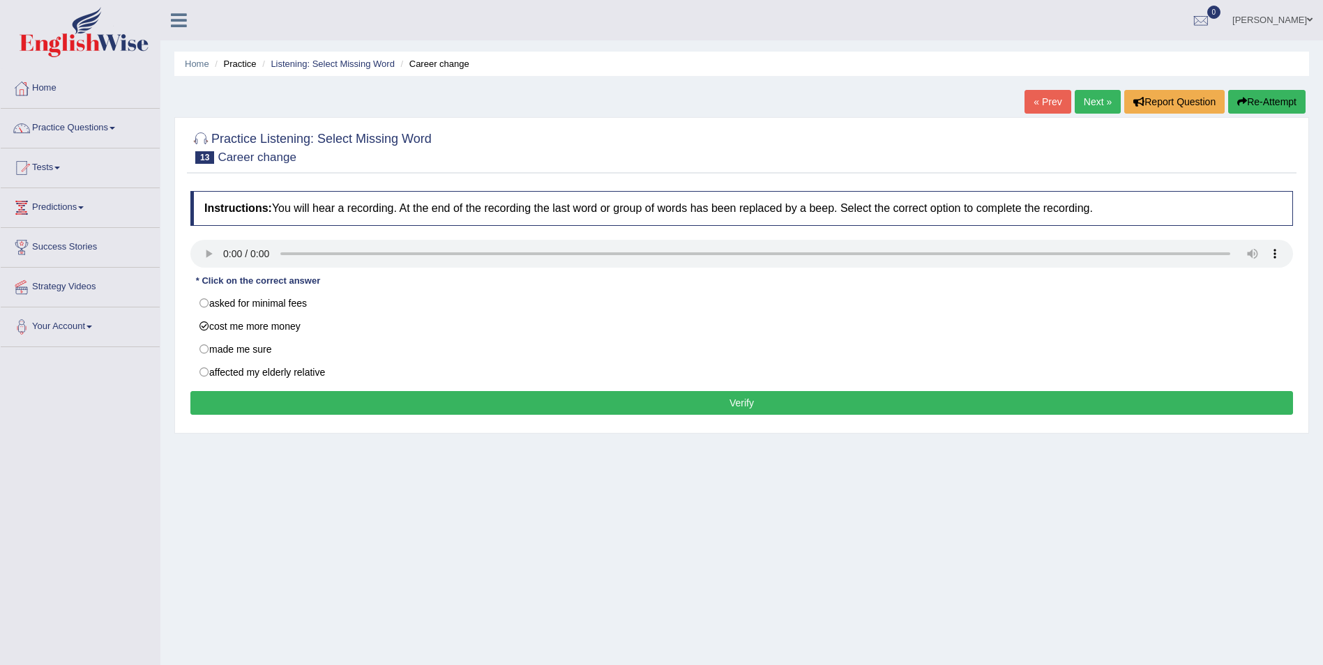
click at [694, 409] on button "Verify" at bounding box center [741, 403] width 1102 height 24
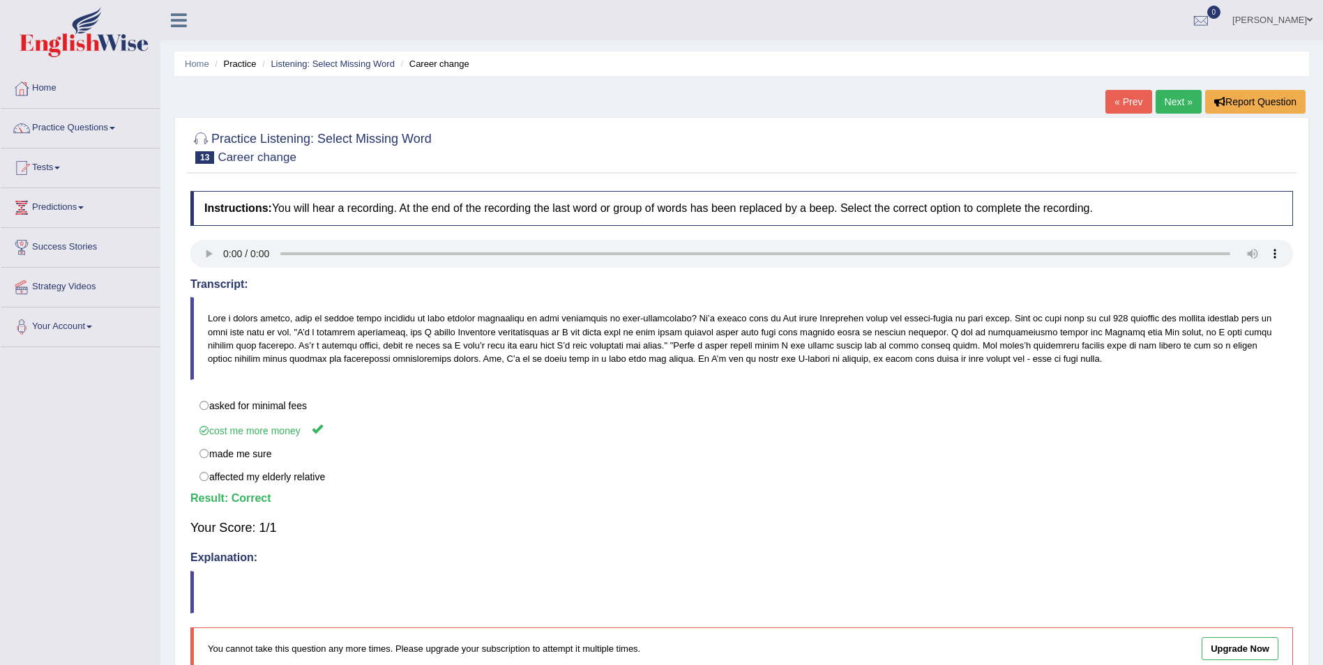
click at [1181, 103] on link "Next »" at bounding box center [1178, 102] width 46 height 24
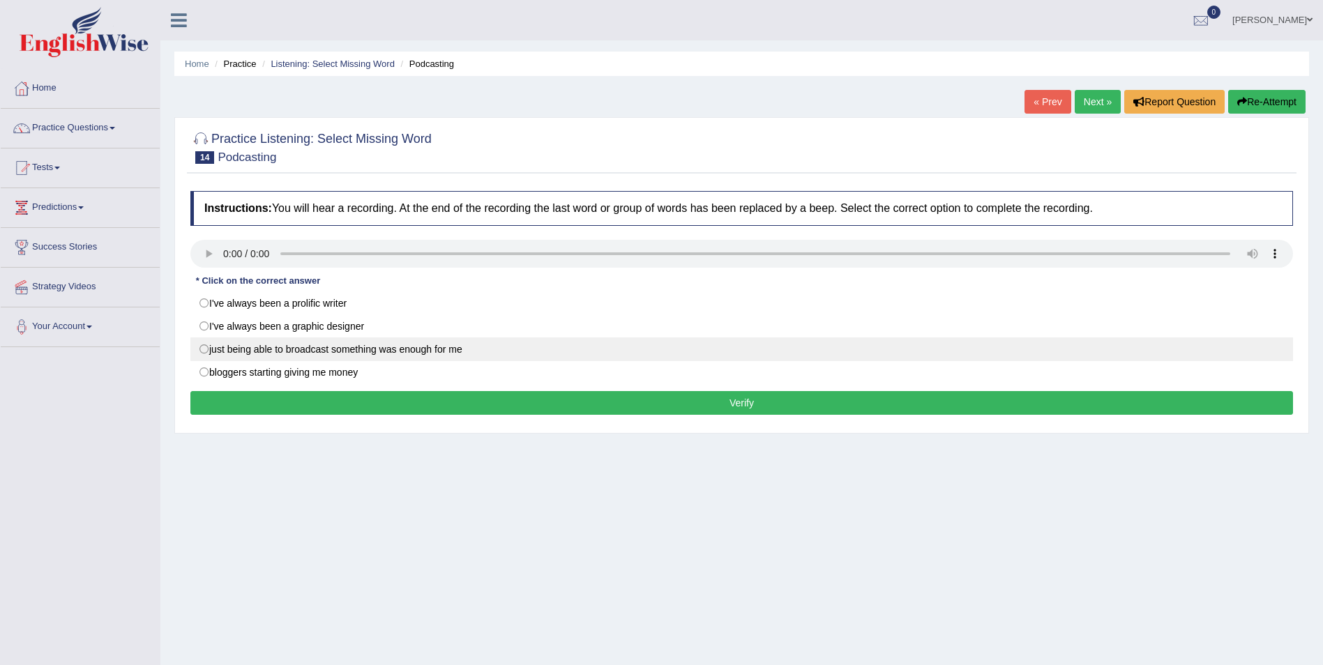
click at [513, 351] on label "just being able to broadcast something was enough for me" at bounding box center [741, 349] width 1102 height 24
radio input "true"
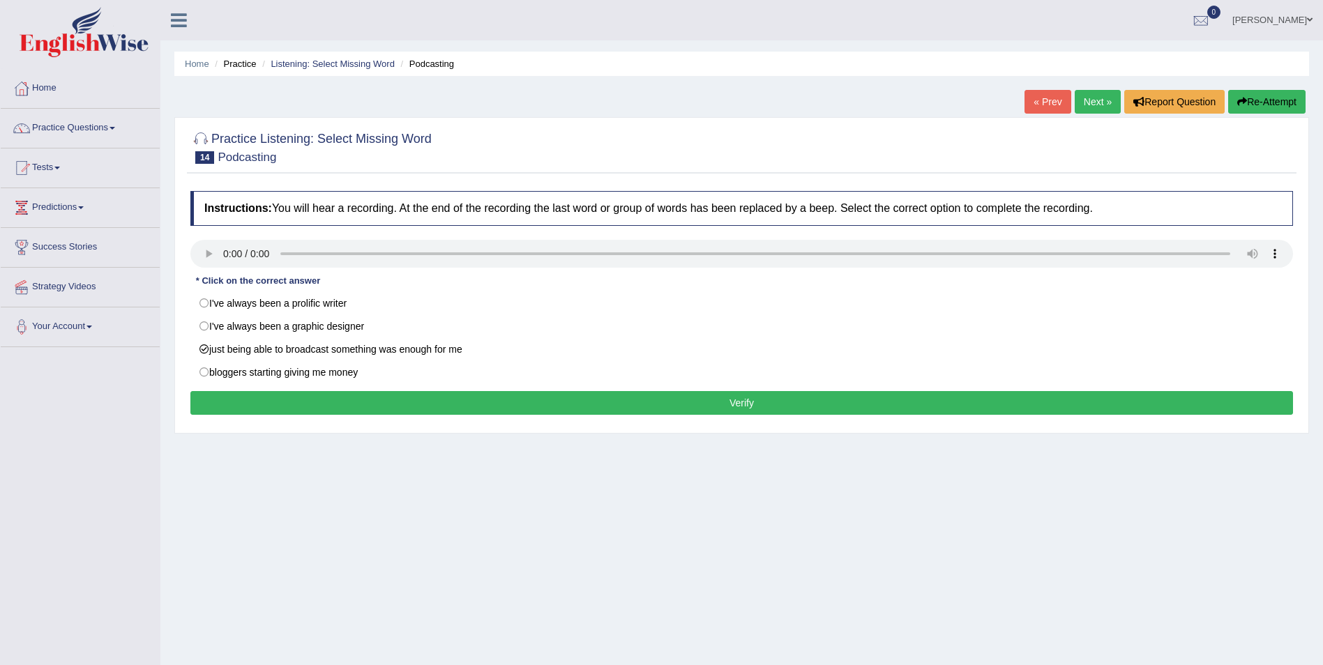
click at [398, 402] on button "Verify" at bounding box center [741, 403] width 1102 height 24
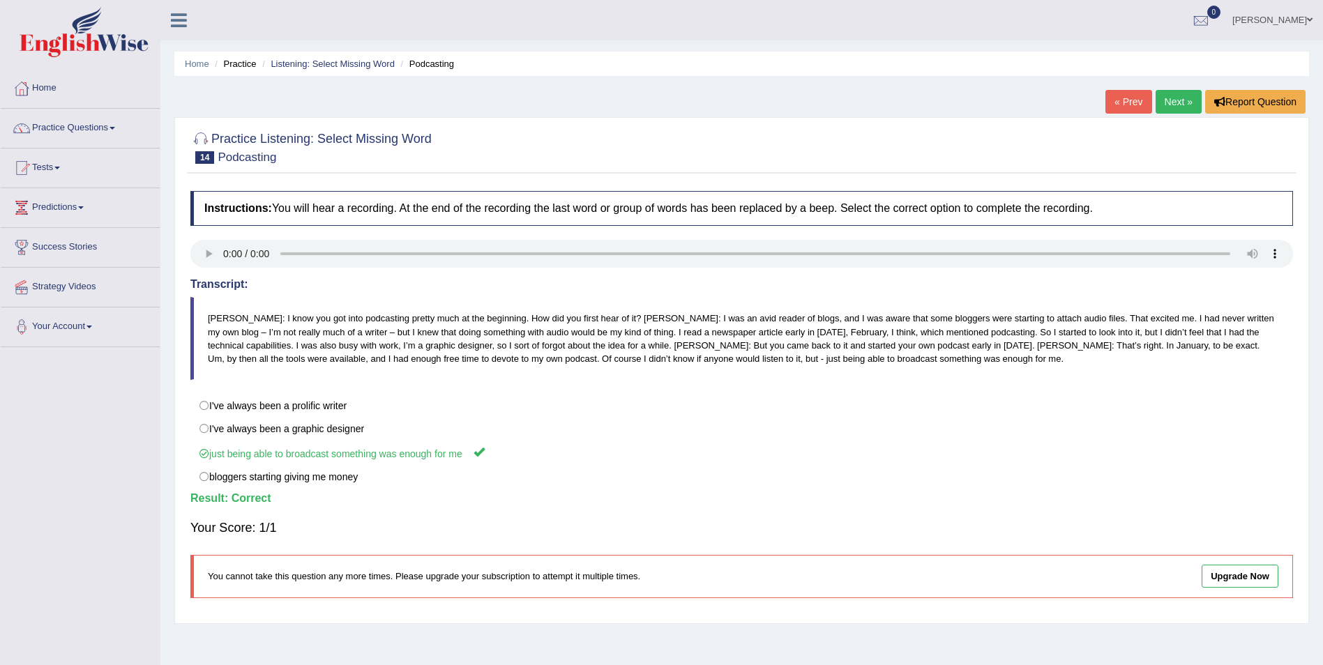
click at [1167, 97] on link "Next »" at bounding box center [1178, 102] width 46 height 24
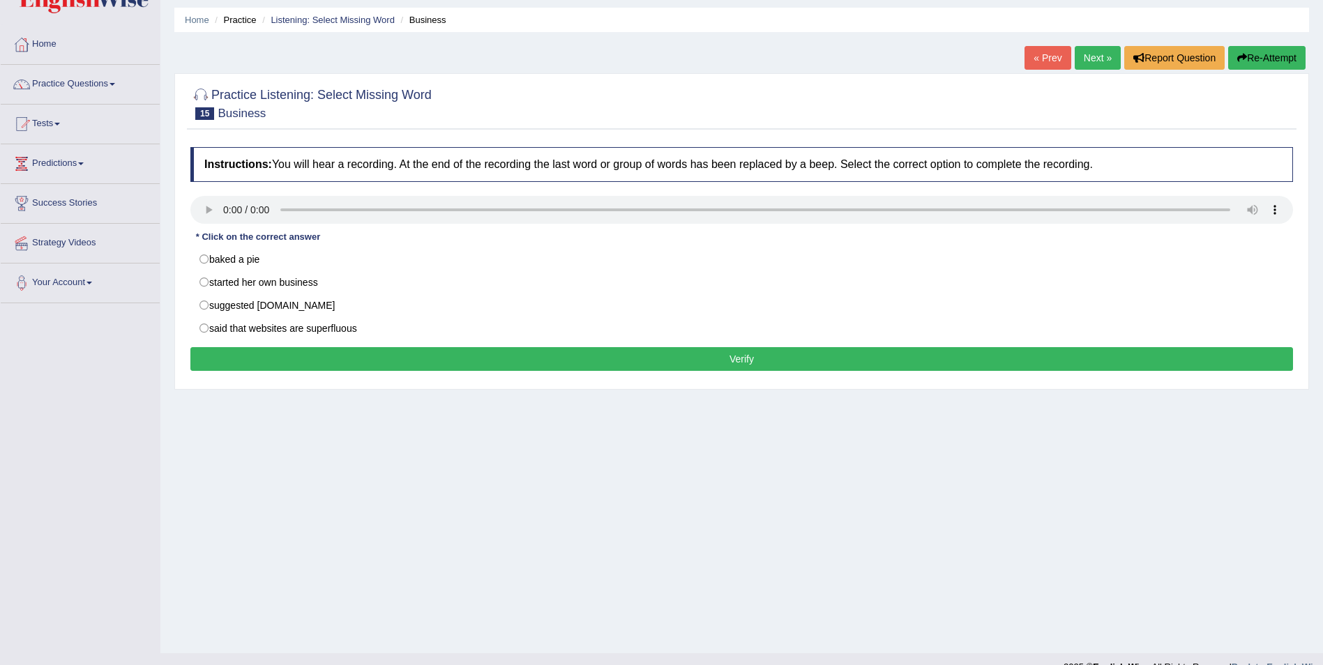
scroll to position [67, 0]
